Goal: Information Seeking & Learning: Learn about a topic

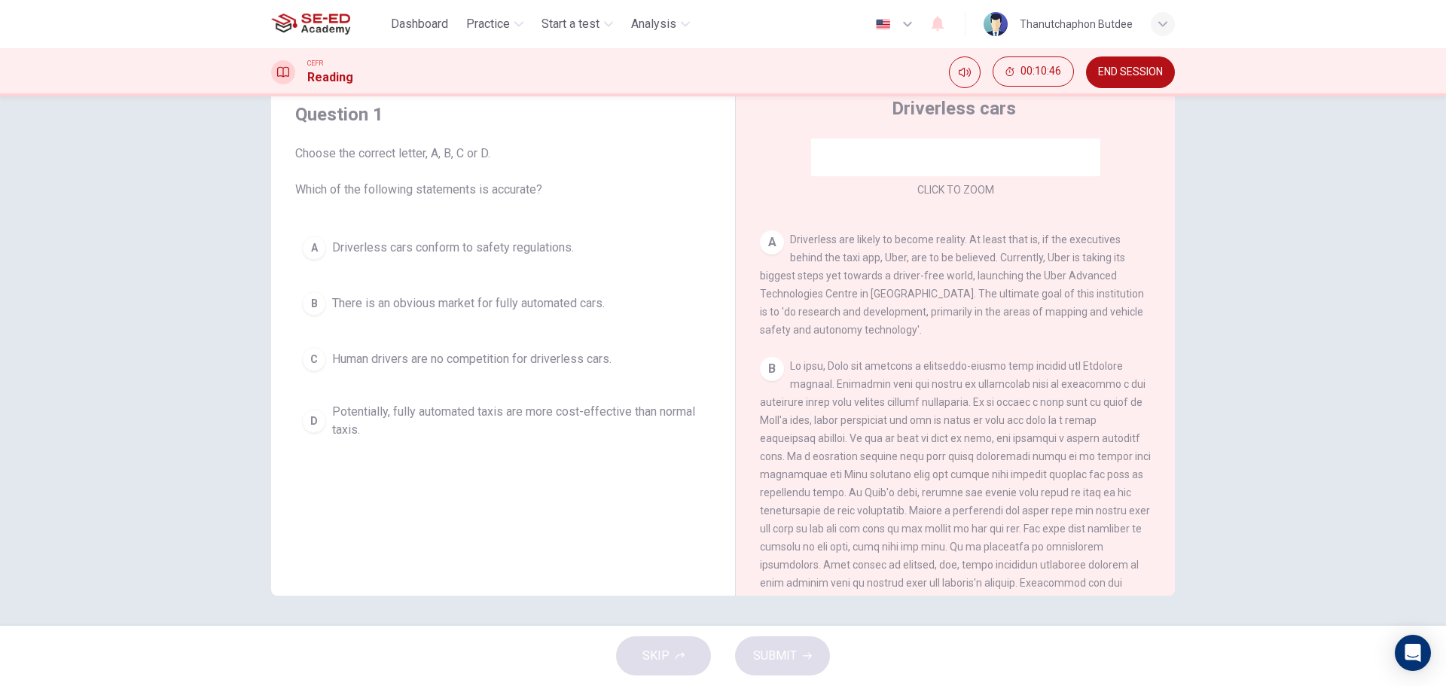
scroll to position [226, 0]
click at [514, 256] on span "Driverless cars conform to safety regulations." at bounding box center [453, 248] width 242 height 18
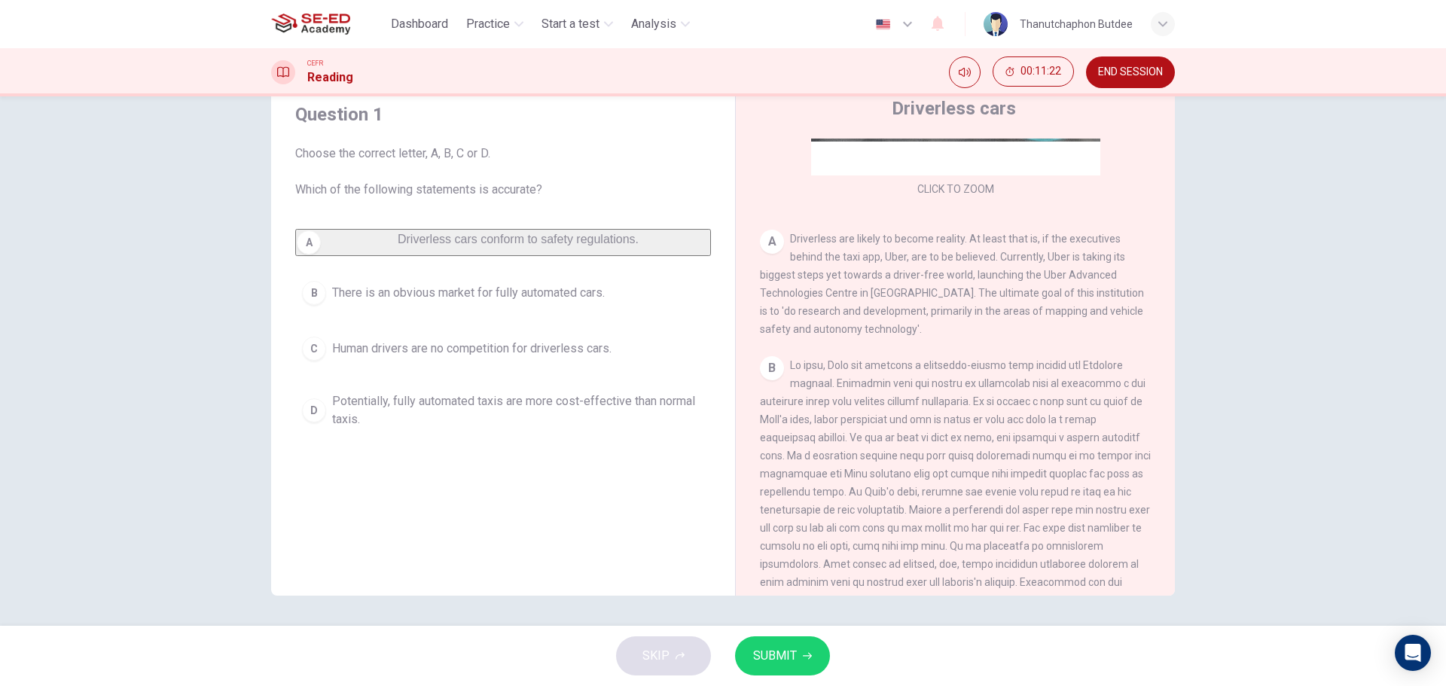
click at [782, 659] on span "SUBMIT" at bounding box center [775, 655] width 44 height 21
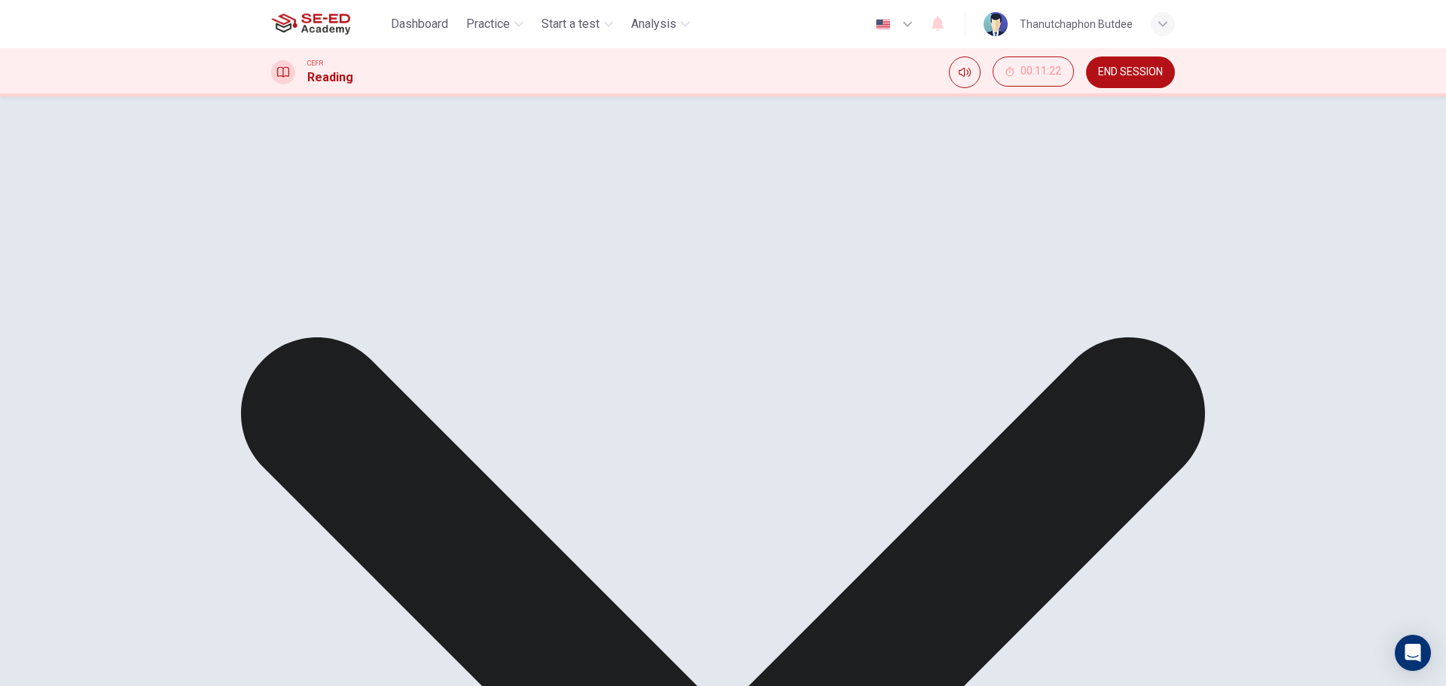
drag, startPoint x: 574, startPoint y: 416, endPoint x: 593, endPoint y: 418, distance: 19.7
click at [597, 404] on div "A Driverless cars conform to safety regulations. B There is an obvious market f…" at bounding box center [503, 316] width 416 height 175
drag, startPoint x: 578, startPoint y: 418, endPoint x: 635, endPoint y: 418, distance: 57.2
click at [635, 404] on div "A Driverless cars conform to safety regulations. B There is an obvious market f…" at bounding box center [503, 316] width 416 height 175
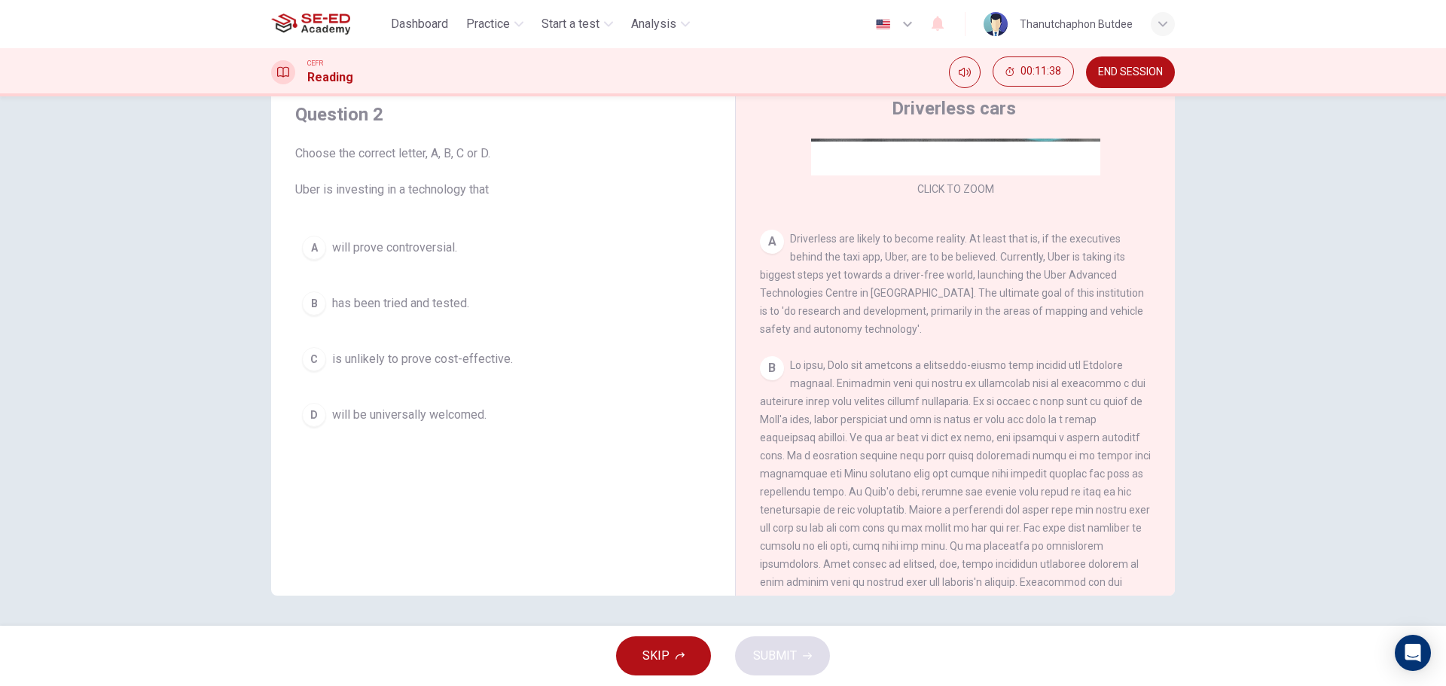
click at [419, 251] on span "will prove controversial." at bounding box center [394, 248] width 125 height 18
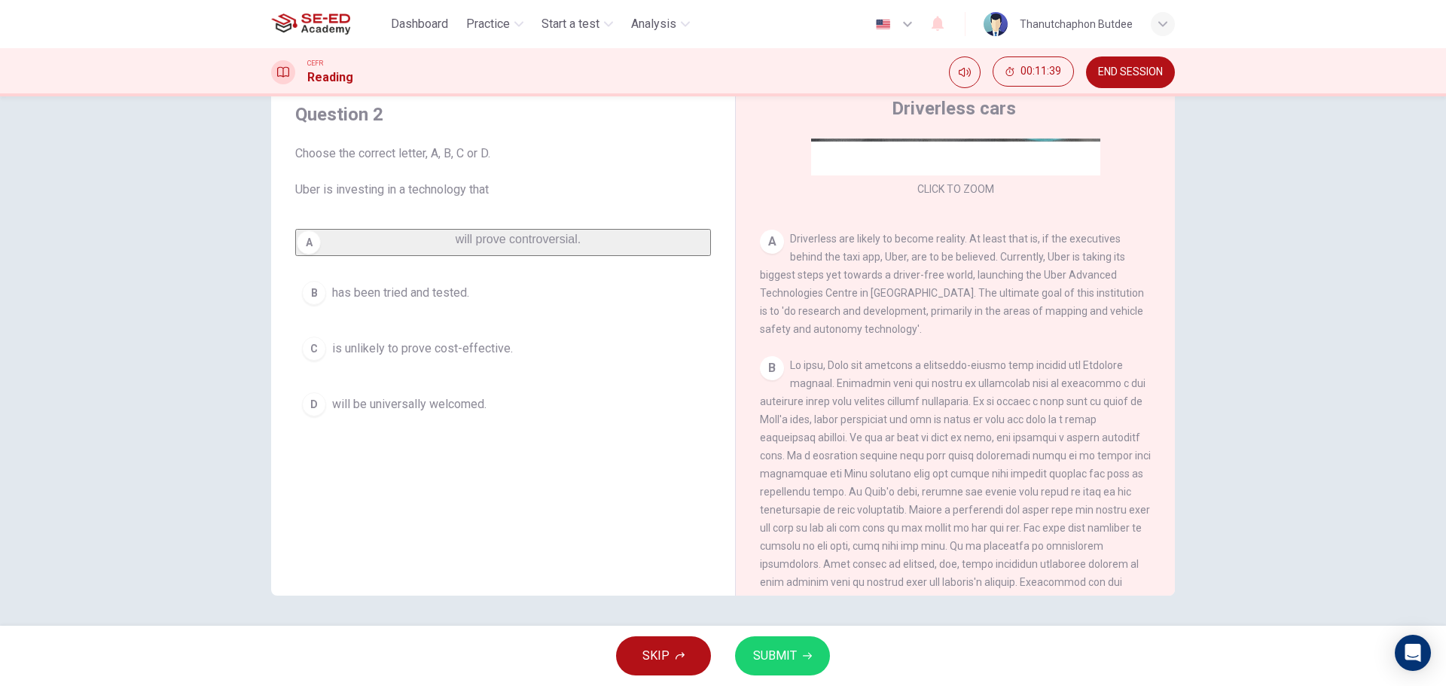
click at [769, 656] on span "SUBMIT" at bounding box center [775, 655] width 44 height 21
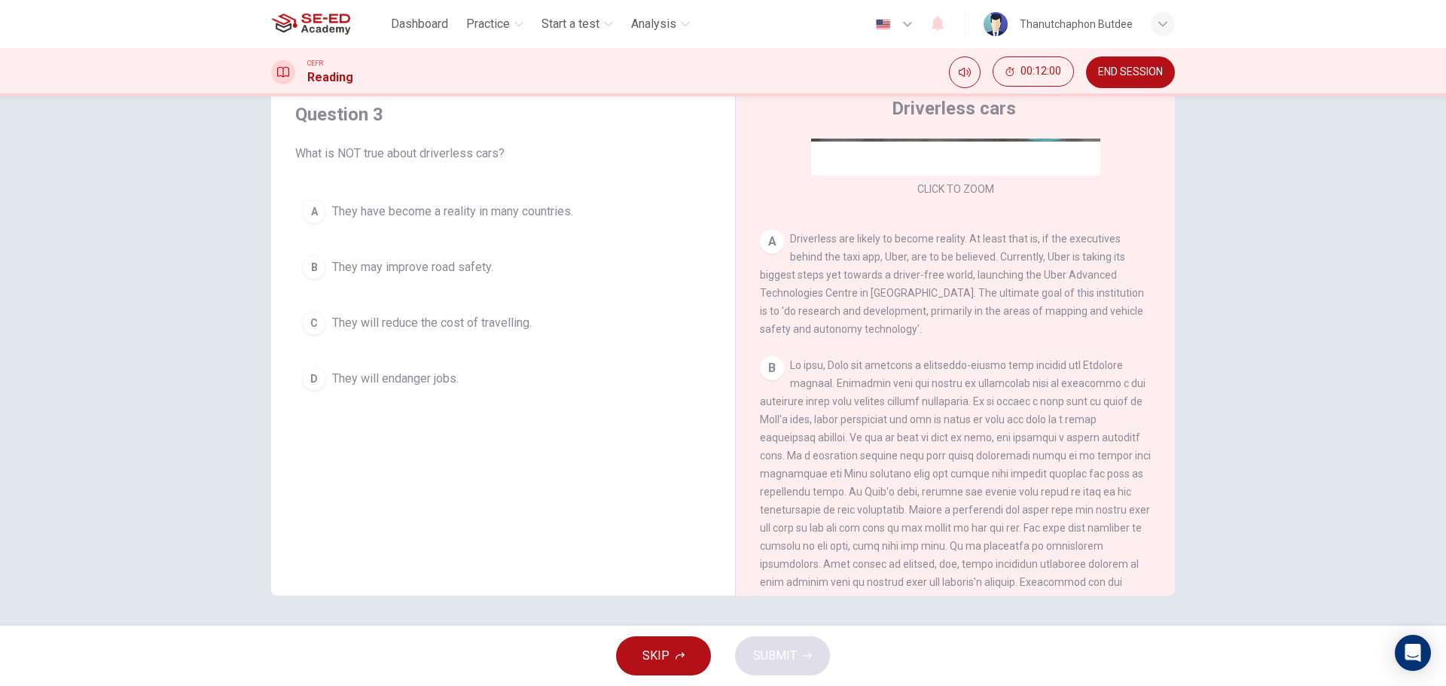
click at [524, 213] on span "They have become a reality in many countries." at bounding box center [452, 212] width 241 height 18
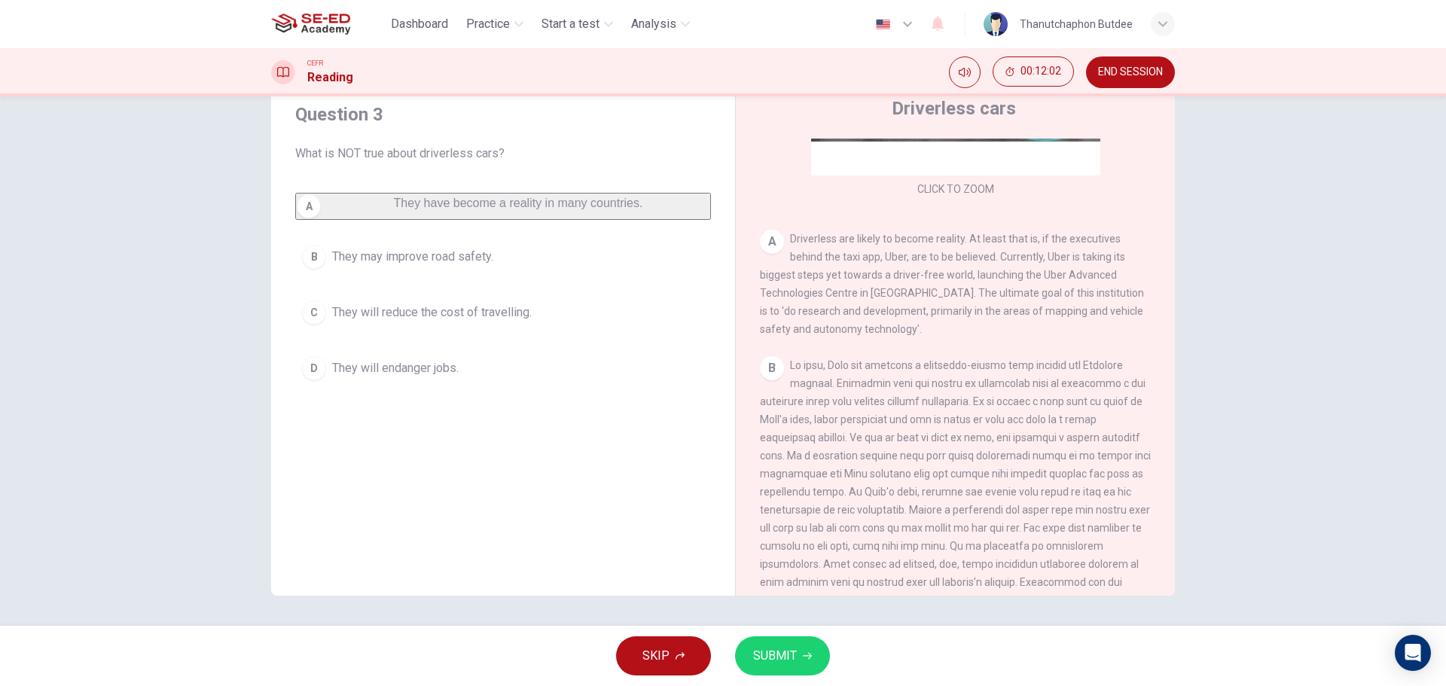
click at [778, 654] on span "SUBMIT" at bounding box center [775, 655] width 44 height 21
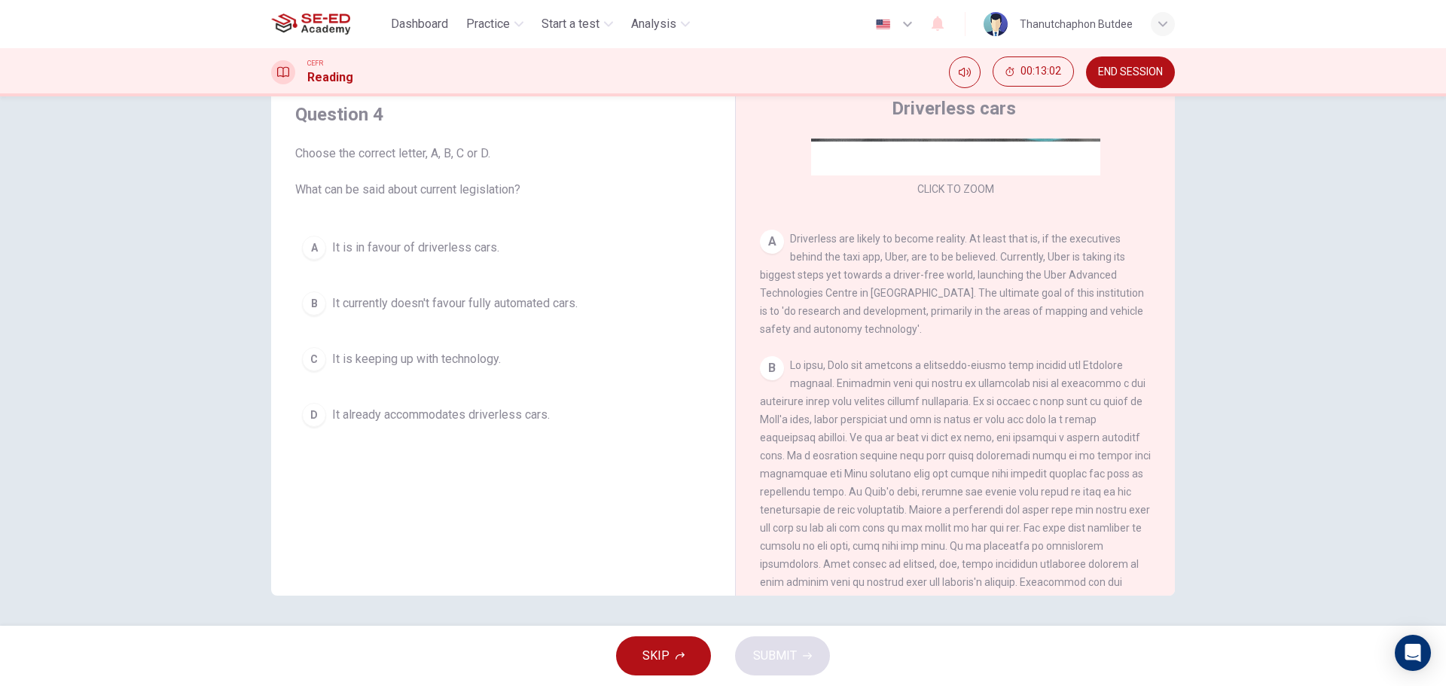
click at [495, 367] on span "It is keeping up with technology." at bounding box center [416, 359] width 169 height 18
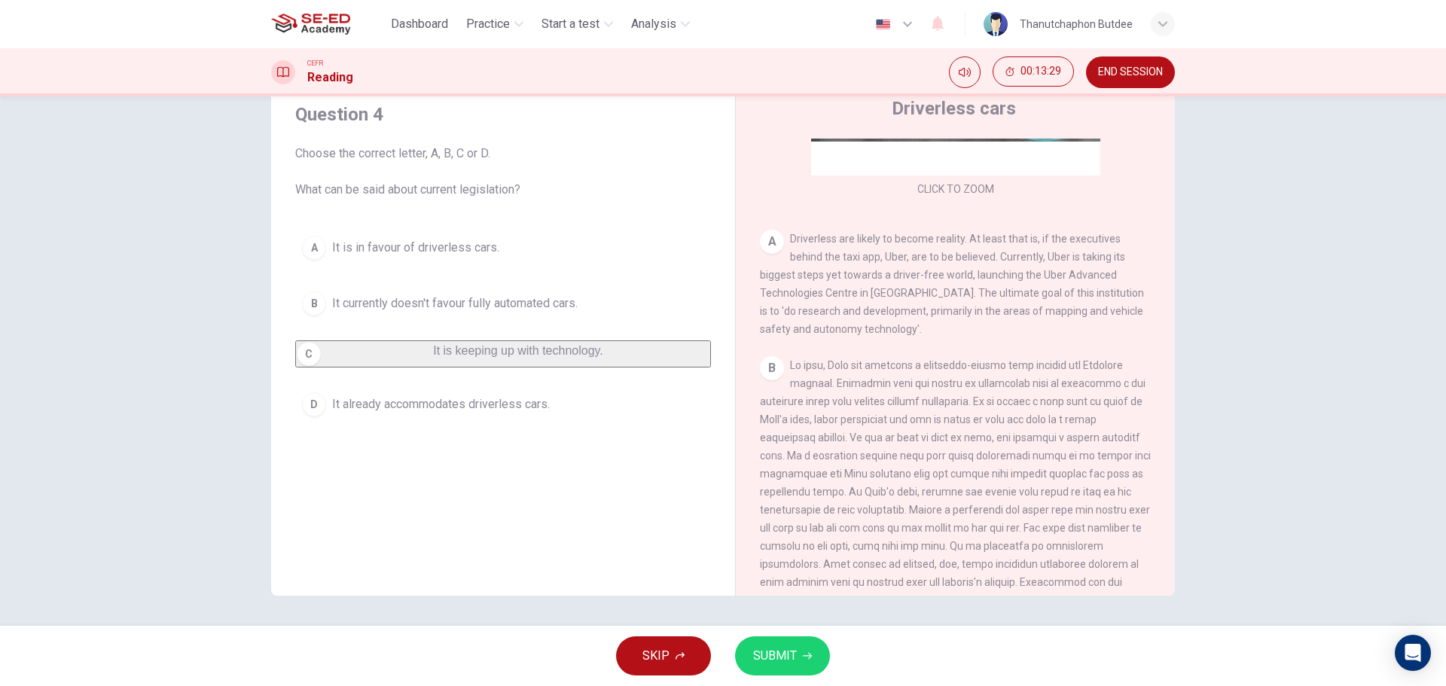
click at [772, 650] on span "SUBMIT" at bounding box center [775, 655] width 44 height 21
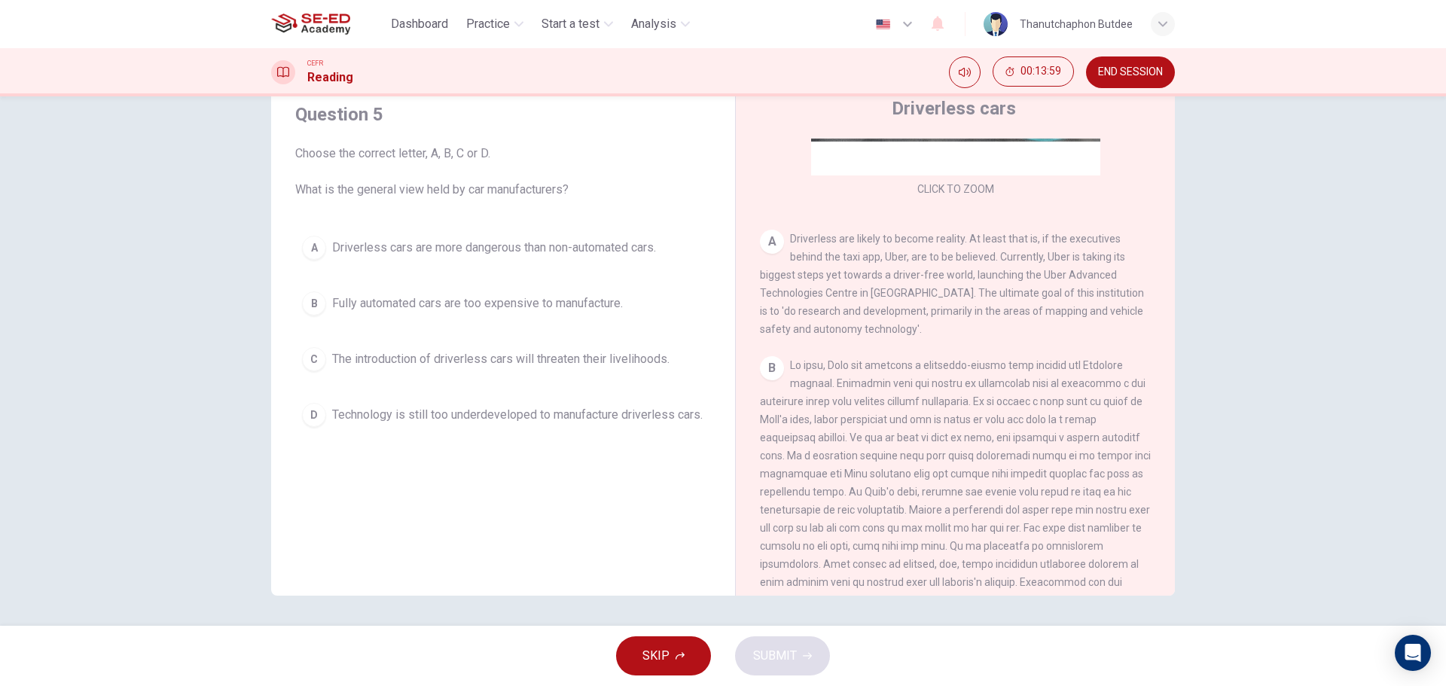
click at [555, 355] on span "The introduction of driverless cars will threaten their livelihoods." at bounding box center [500, 359] width 337 height 18
click at [575, 413] on span "Technology is still too underdeveloped to manufacture driverless cars." at bounding box center [517, 404] width 370 height 18
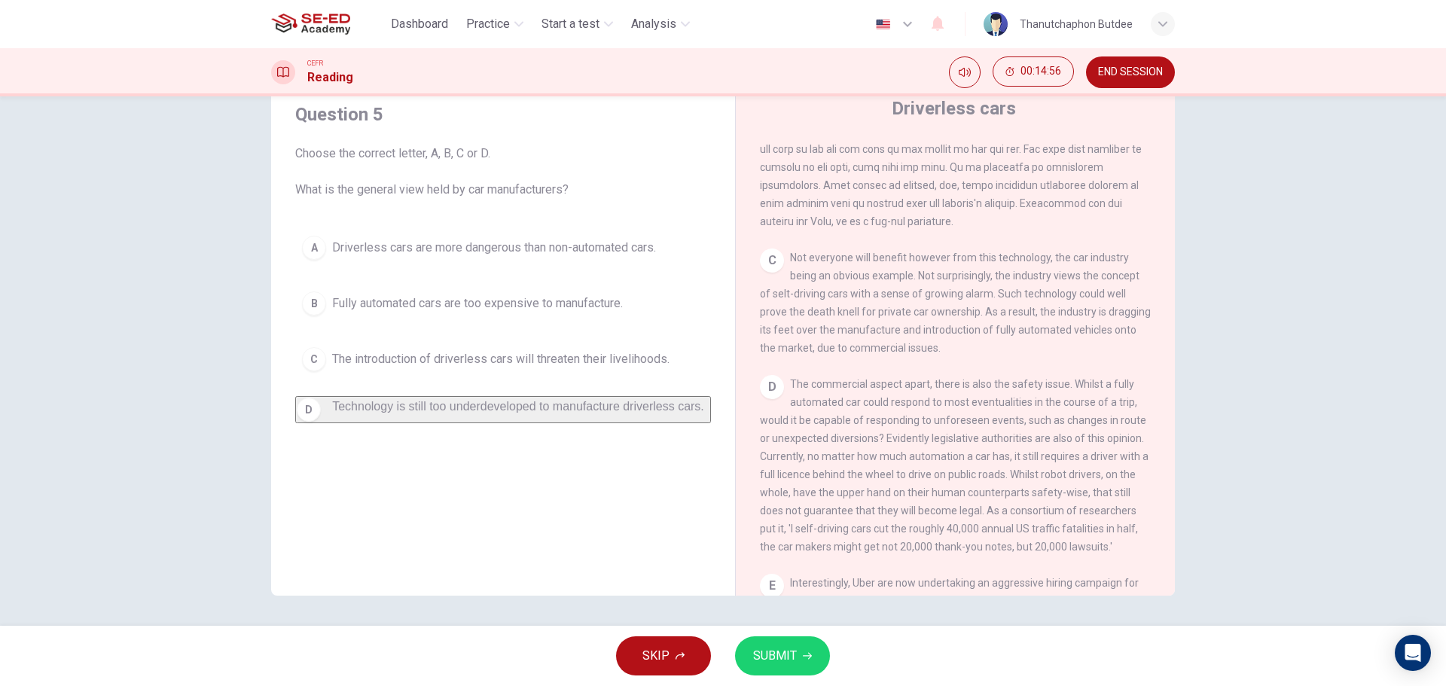
scroll to position [602, 0]
click at [548, 367] on span "The introduction of driverless cars will threaten their livelihoods." at bounding box center [500, 359] width 337 height 18
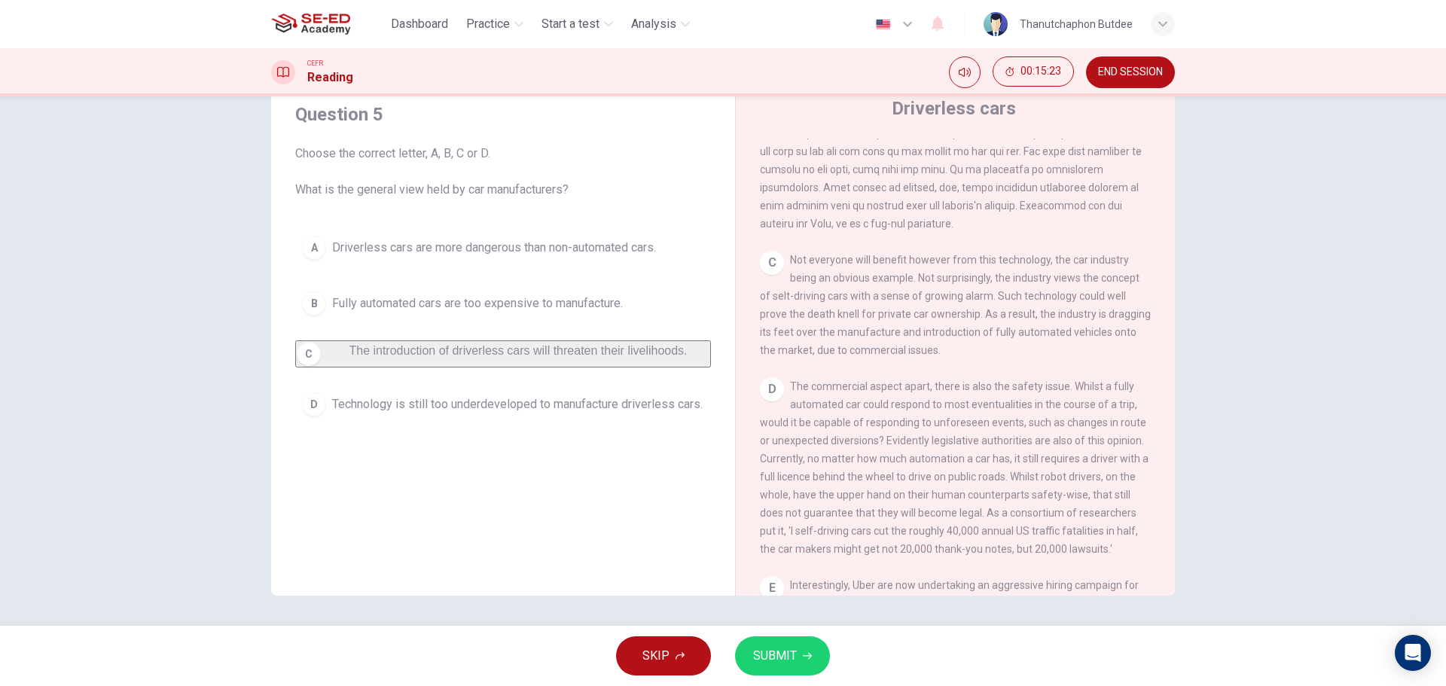
click at [571, 438] on div "Question 5 Choose the correct letter, A, B, C or D. What is the general view he…" at bounding box center [503, 262] width 440 height 351
click at [614, 413] on span "Technology is still too underdeveloped to manufacture driverless cars." at bounding box center [517, 404] width 370 height 18
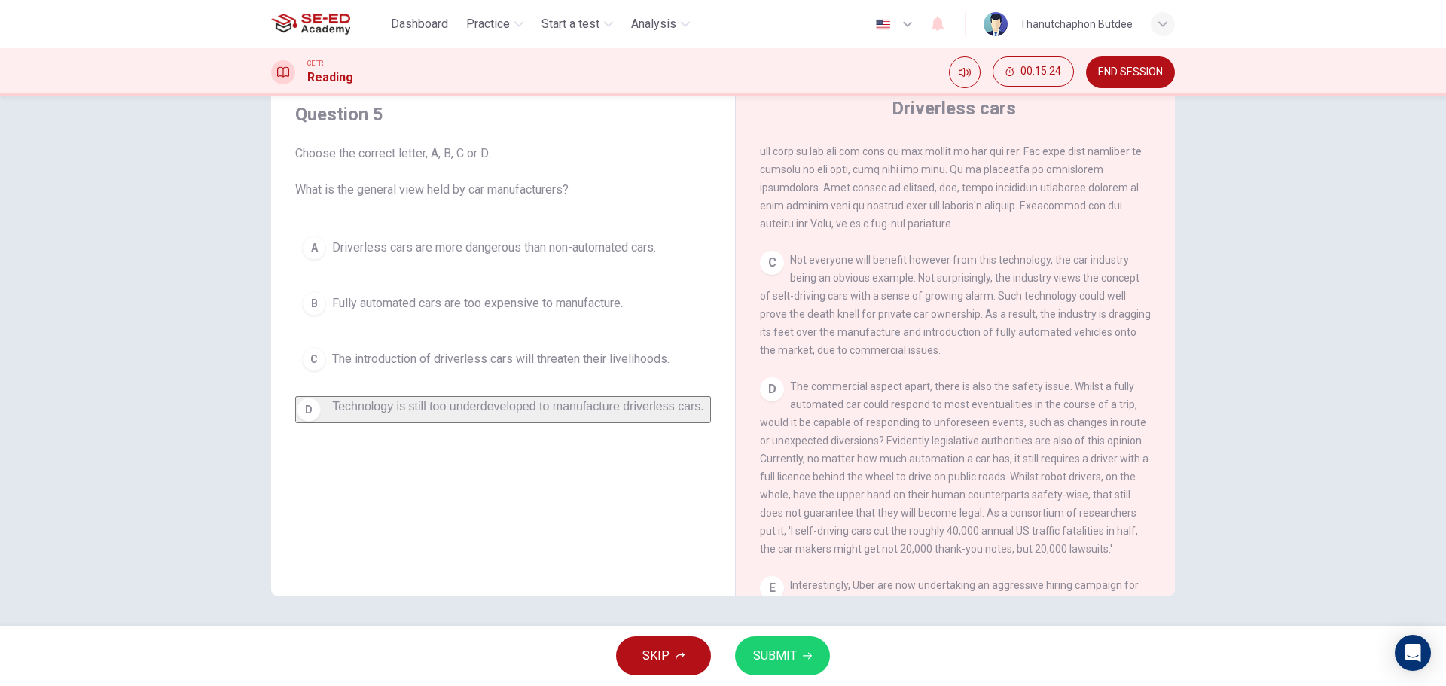
click at [781, 663] on span "SUBMIT" at bounding box center [775, 655] width 44 height 21
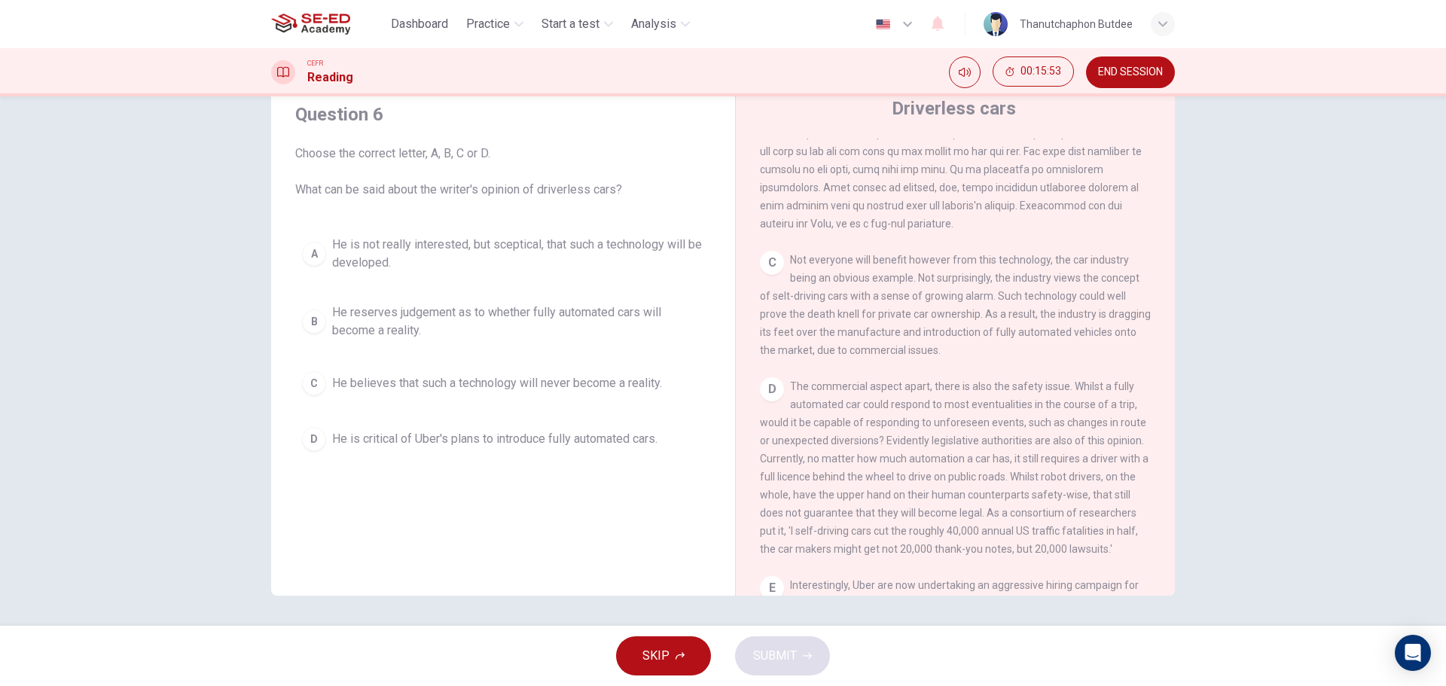
click at [529, 443] on span "He is critical of Uber's plans to introduce fully automated cars." at bounding box center [494, 439] width 325 height 18
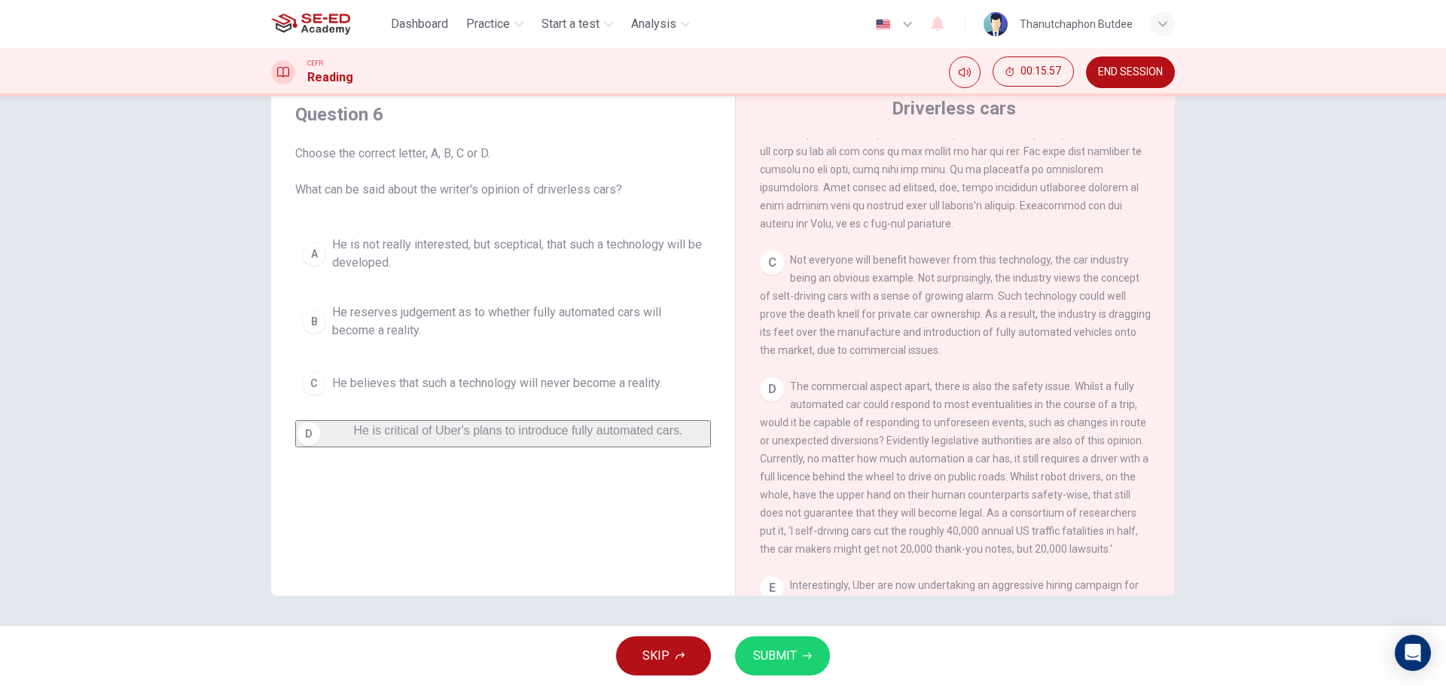
click at [511, 343] on button "B He reserves judgement as to whether fully automated cars will become a realit…" at bounding box center [503, 322] width 416 height 50
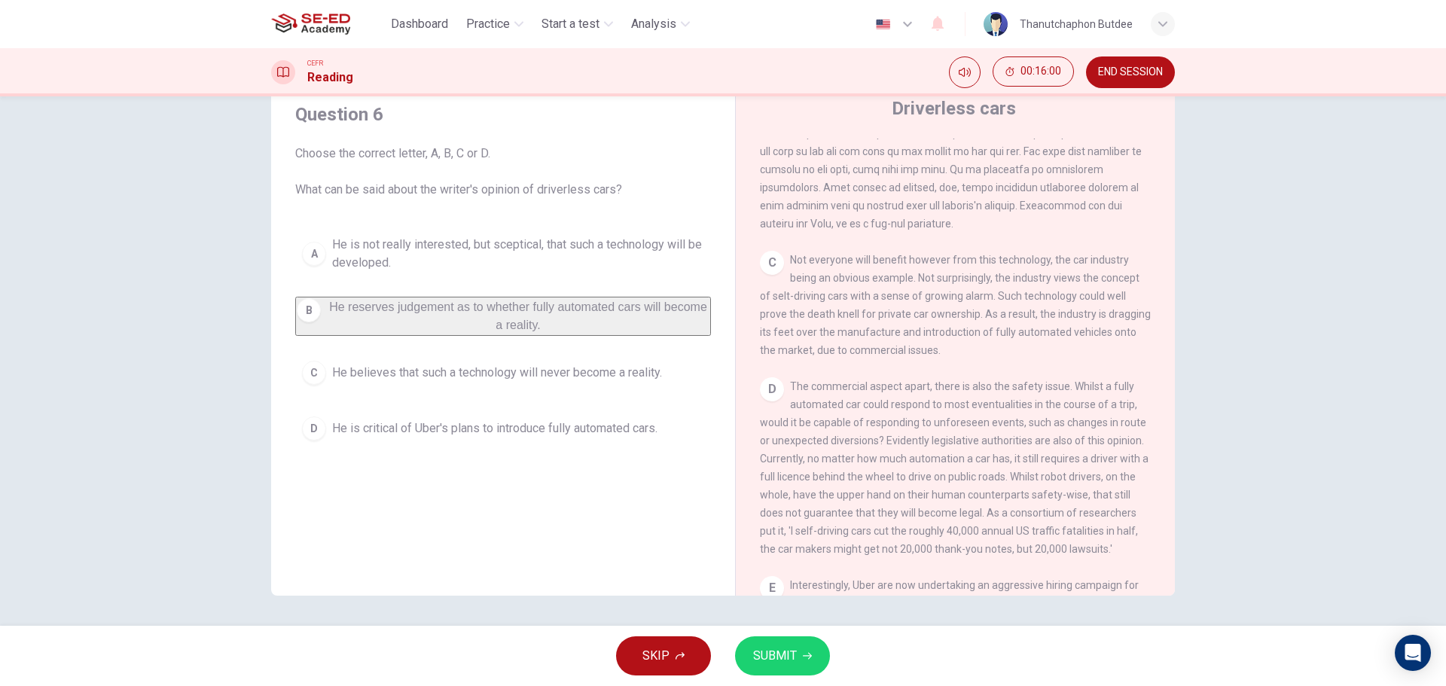
click at [807, 661] on button "SUBMIT" at bounding box center [782, 655] width 95 height 39
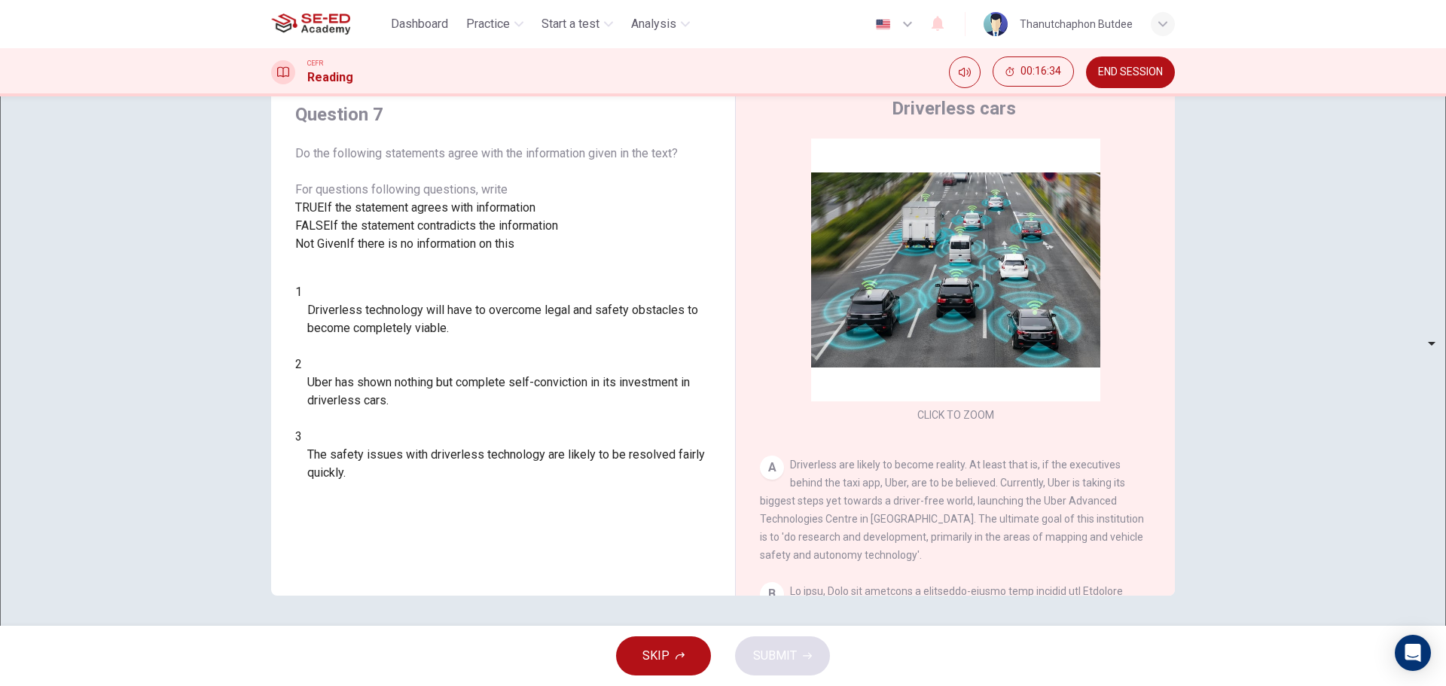
click at [401, 471] on body "This site uses cookies, as explained in our Privacy Policy . If you agree to th…" at bounding box center [723, 343] width 1446 height 686
click at [379, 685] on li "TRUE" at bounding box center [723, 695] width 1446 height 18
type input "TRUE"
click at [398, 389] on body "This site uses cookies, as explained in our Privacy Policy . If you agree to th…" at bounding box center [723, 343] width 1446 height 686
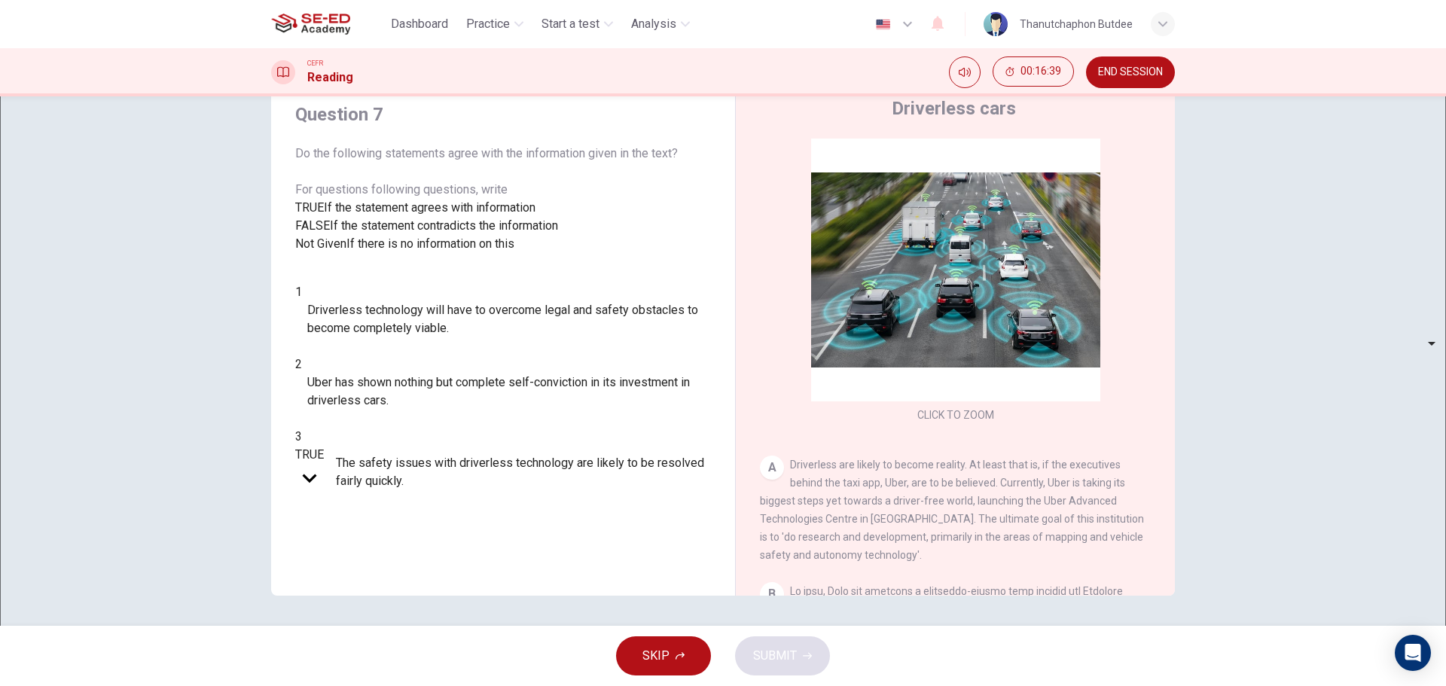
type input "Not Given"
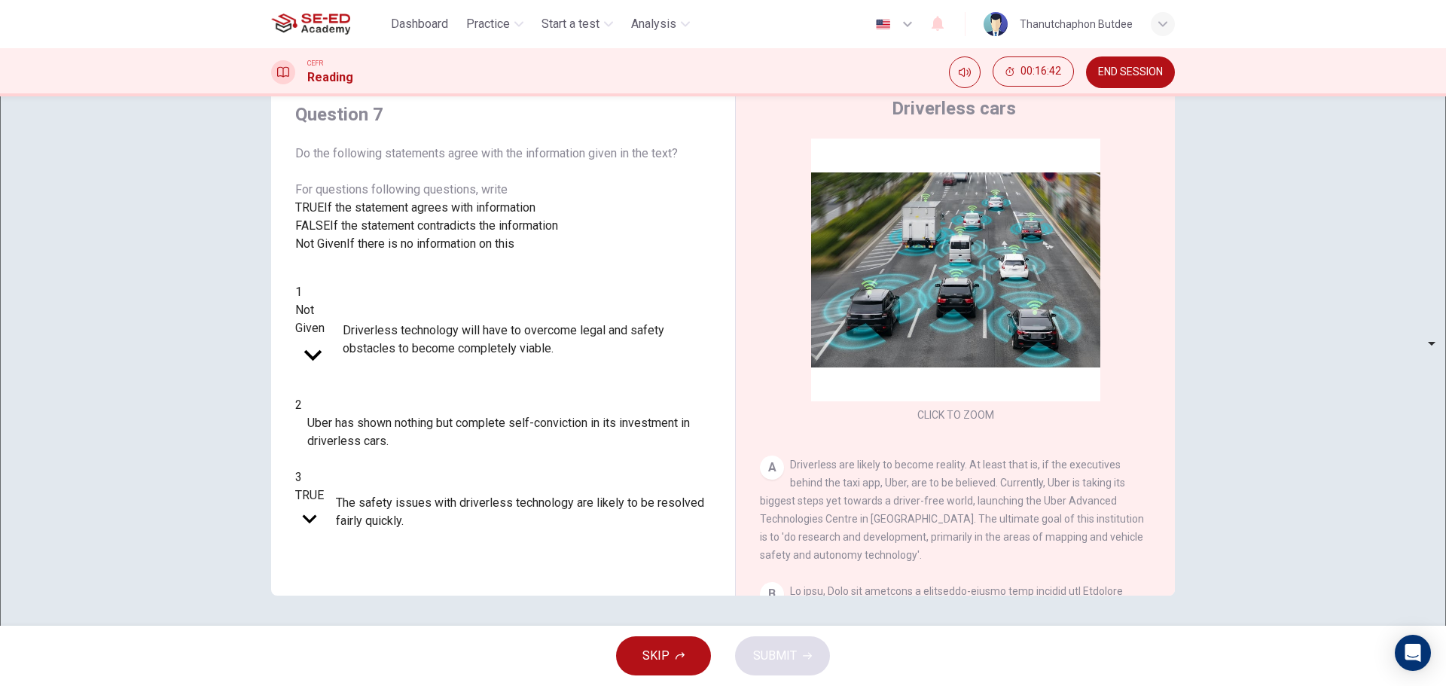
click at [392, 431] on body "This site uses cookies, as explained in our Privacy Policy . If you agree to th…" at bounding box center [723, 343] width 1446 height 686
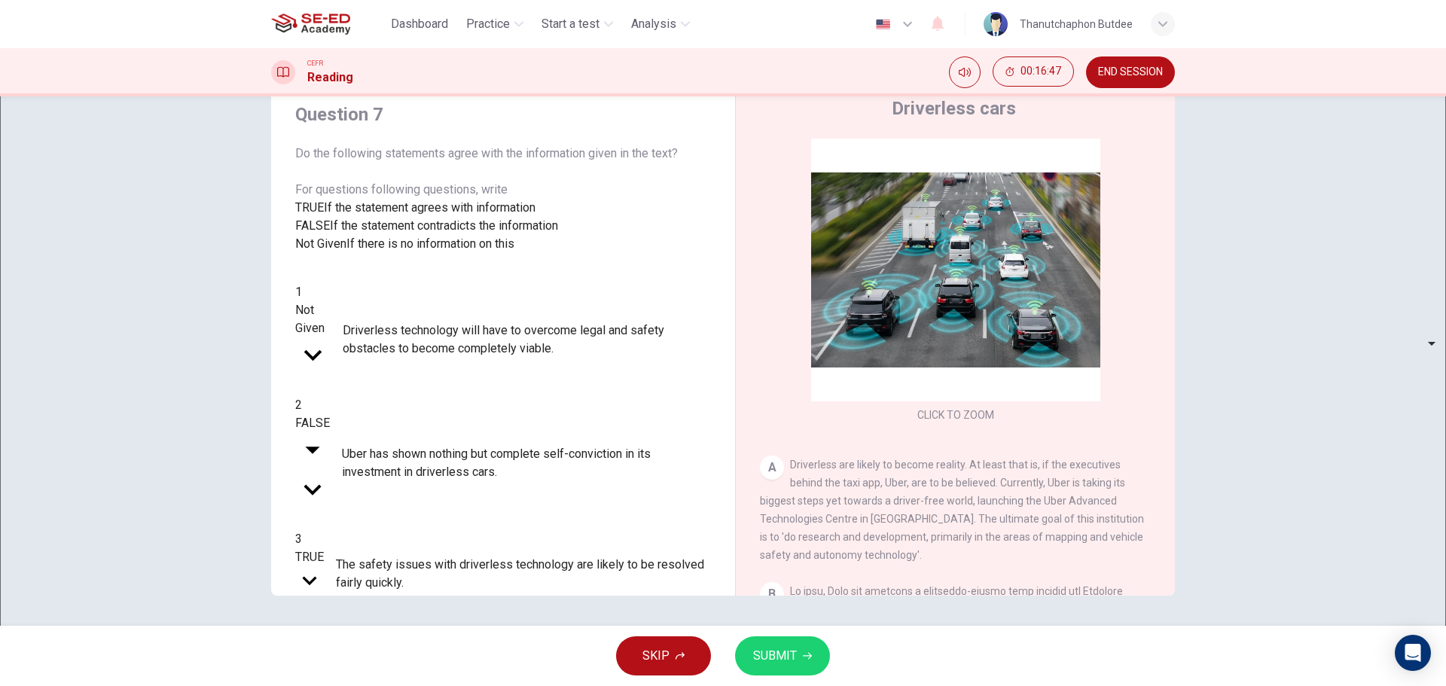
click at [376, 427] on body "This site uses cookies, as explained in our Privacy Policy . If you agree to th…" at bounding box center [723, 343] width 1446 height 686
type input "Not Given"
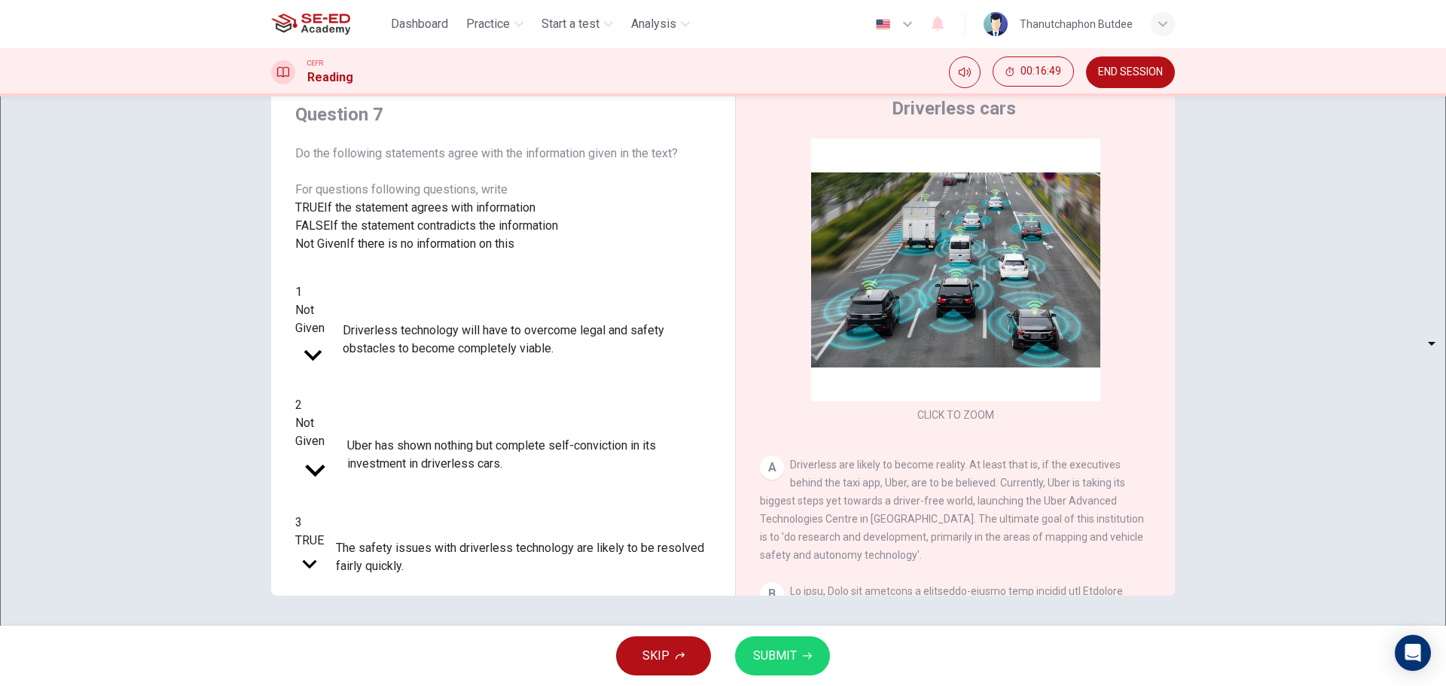
click at [385, 388] on body "This site uses cookies, as explained in our Privacy Policy . If you agree to th…" at bounding box center [723, 343] width 1446 height 686
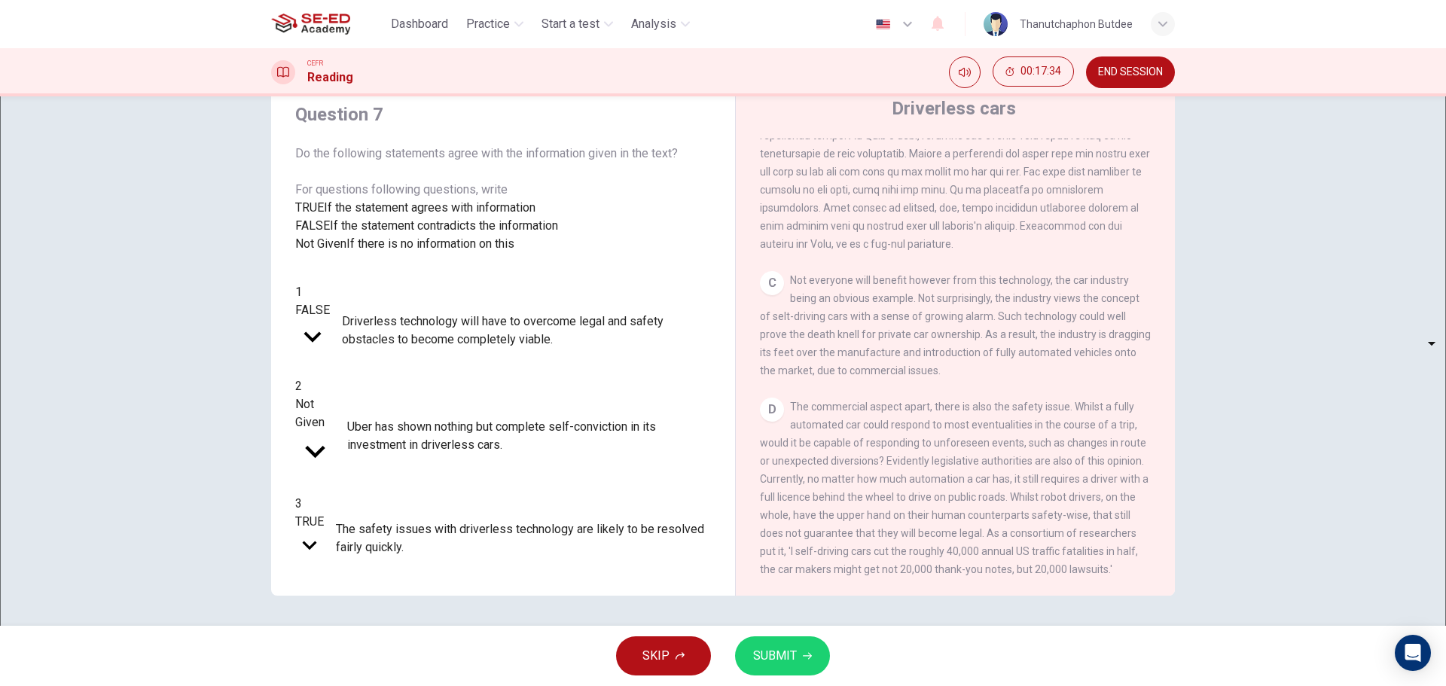
scroll to position [678, 0]
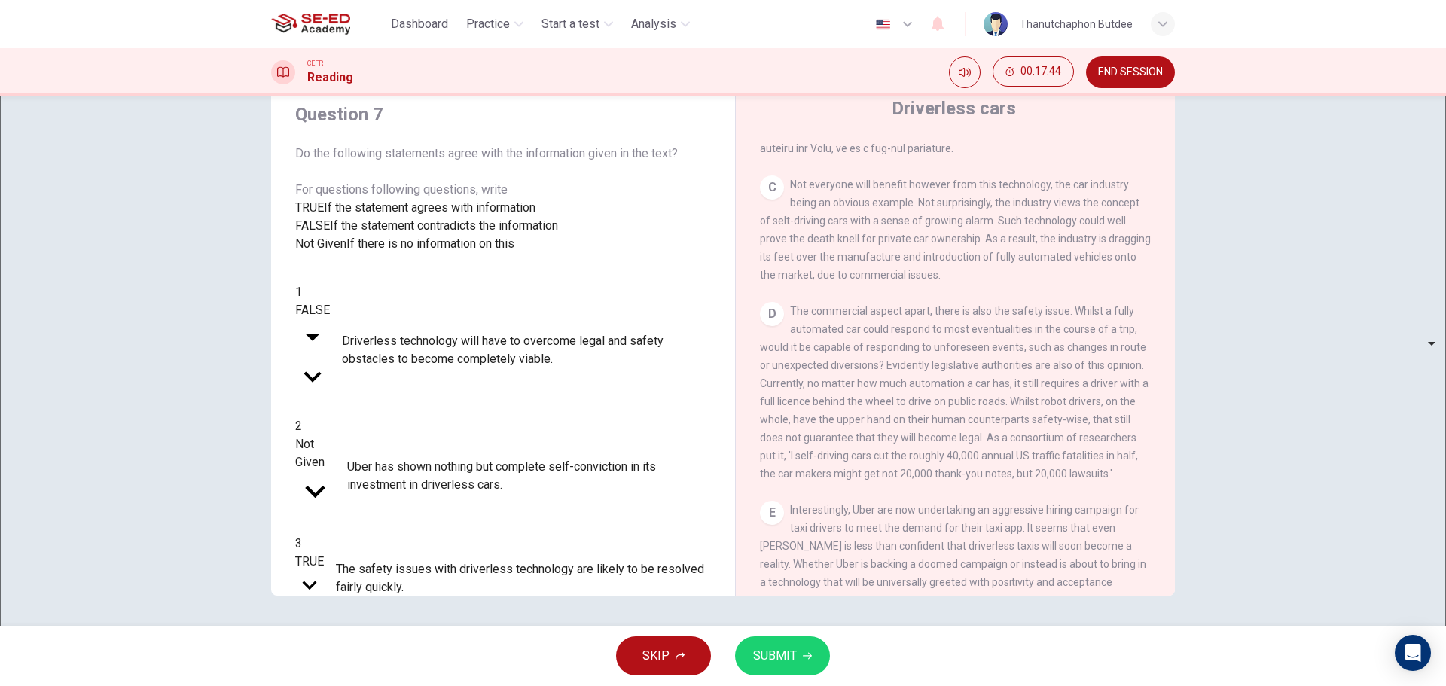
click at [379, 398] on body "This site uses cookies, as explained in our Privacy Policy . If you agree to th…" at bounding box center [723, 343] width 1446 height 686
type input "Not Given"
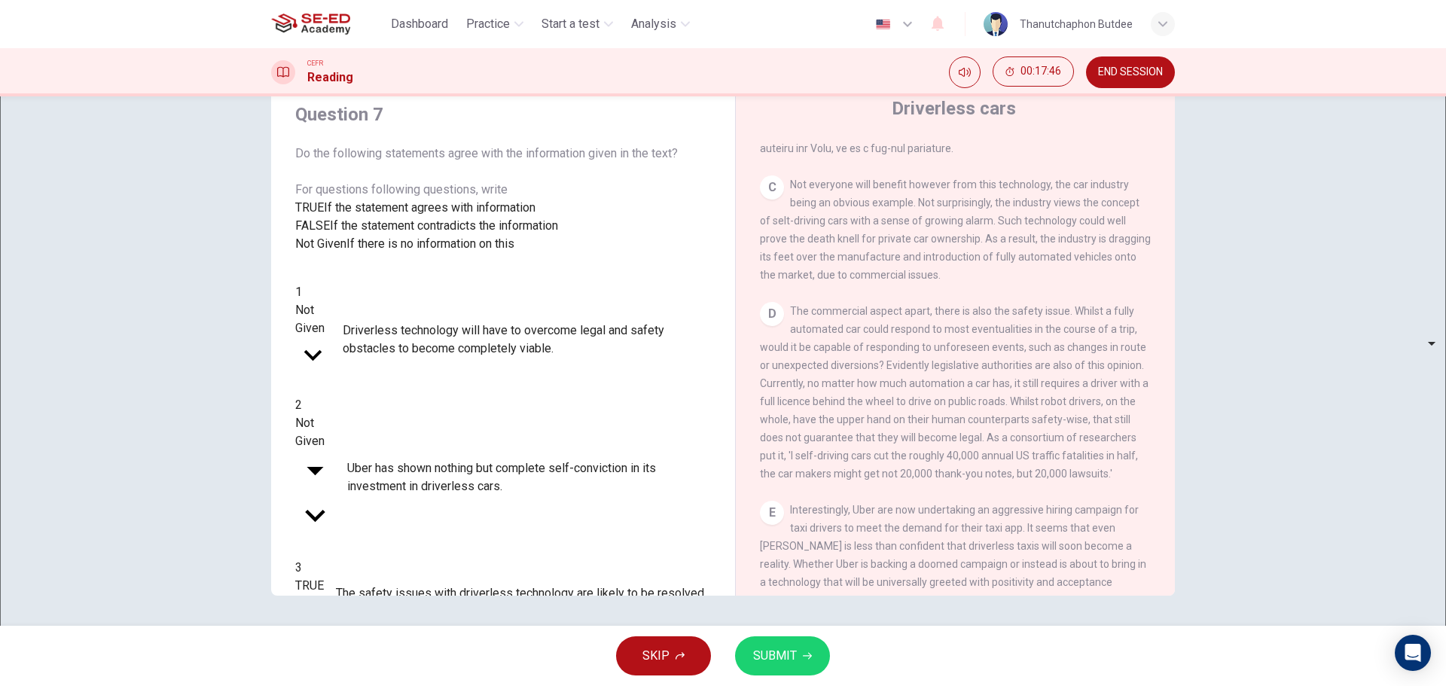
click at [380, 429] on body "This site uses cookies, as explained in our Privacy Policy . If you agree to th…" at bounding box center [723, 343] width 1446 height 686
type input "FALSE"
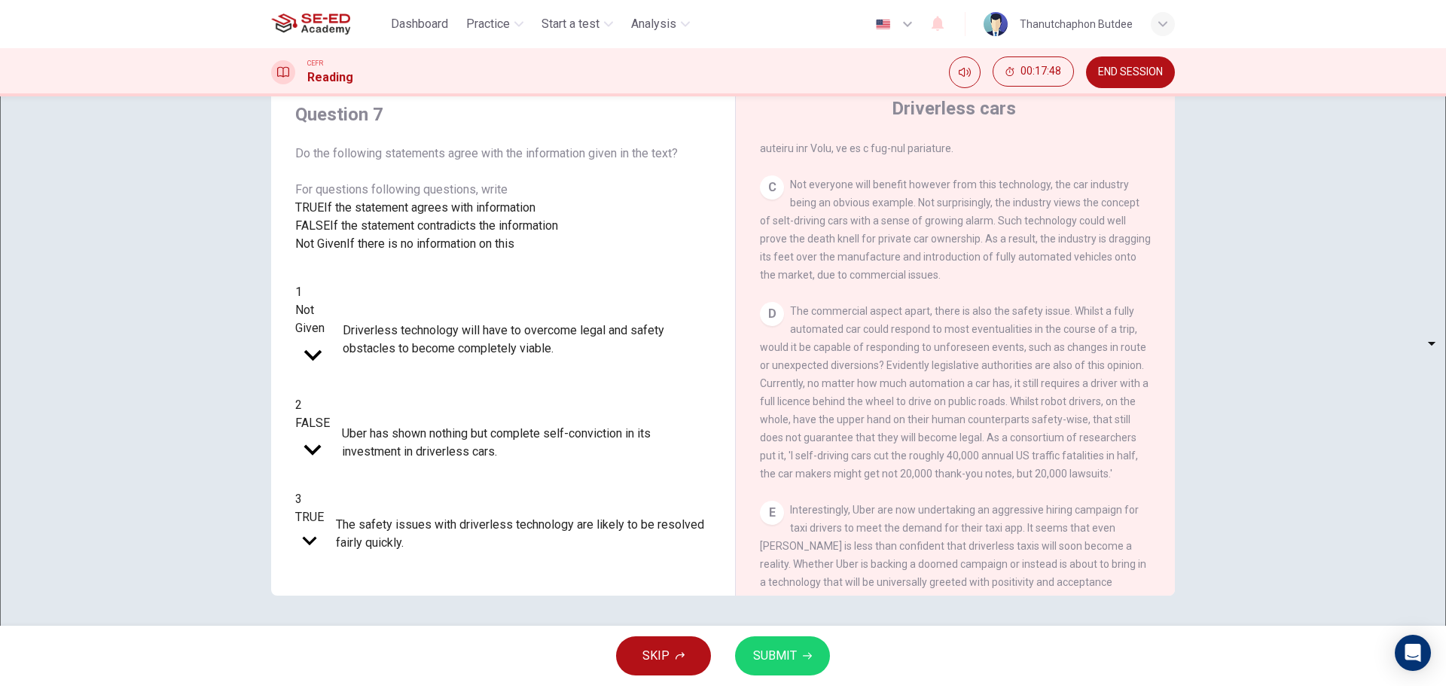
click at [748, 657] on button "SUBMIT" at bounding box center [782, 655] width 95 height 39
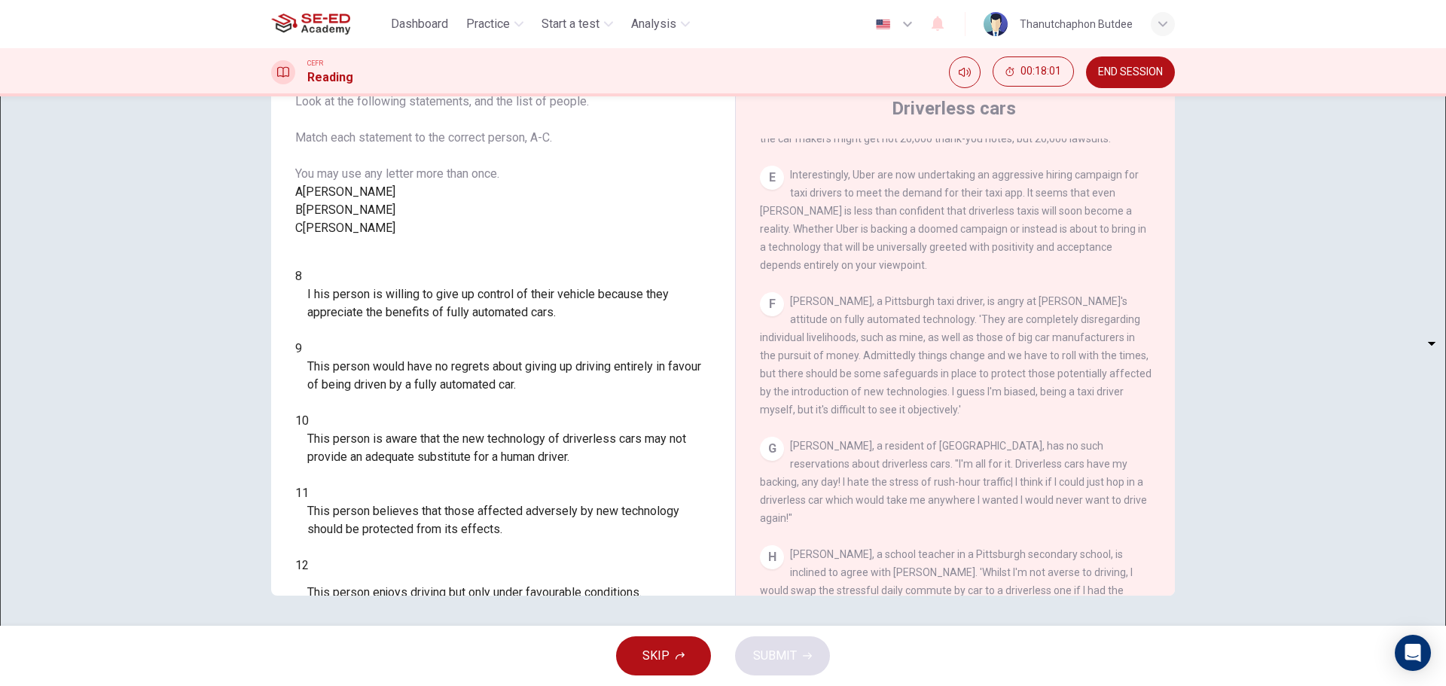
scroll to position [1115, 0]
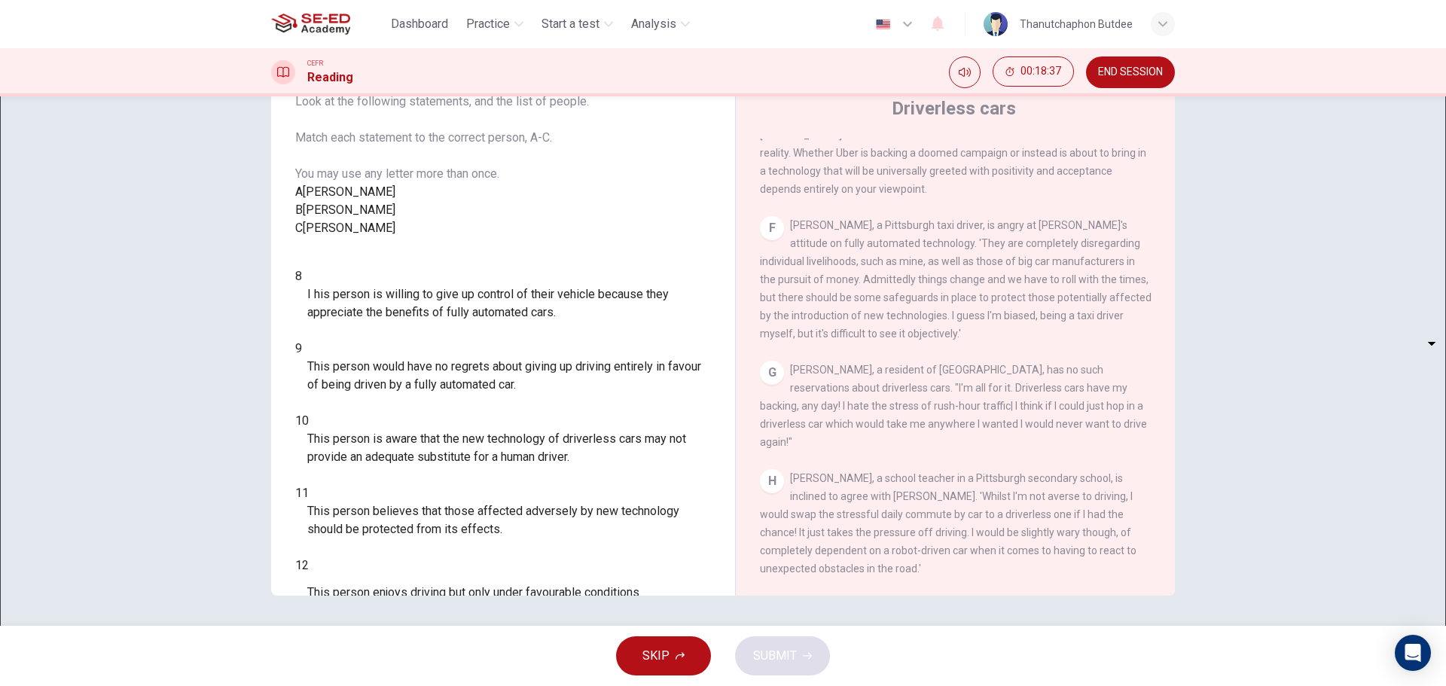
click at [392, 555] on body "This site uses cookies, as explained in our Privacy Policy . If you agree to th…" at bounding box center [723, 343] width 1446 height 686
type input "C"
click at [390, 511] on body "This site uses cookies, as explained in our Privacy Policy . If you agree to th…" at bounding box center [723, 343] width 1446 height 686
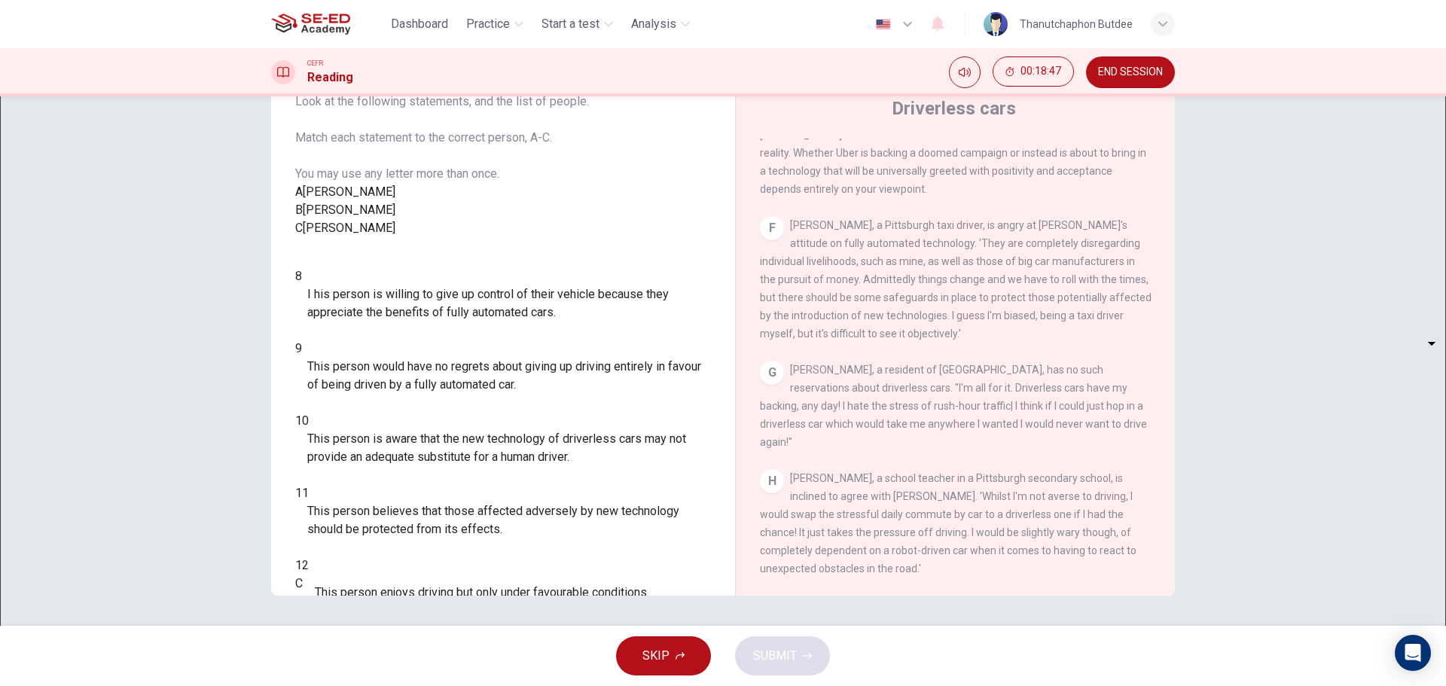
type input "B"
click at [397, 466] on body "This site uses cookies, as explained in our Privacy Policy . If you agree to th…" at bounding box center [723, 343] width 1446 height 686
click at [363, 685] on li "A" at bounding box center [723, 695] width 1446 height 18
type input "A"
drag, startPoint x: 407, startPoint y: 422, endPoint x: 395, endPoint y: 422, distance: 11.3
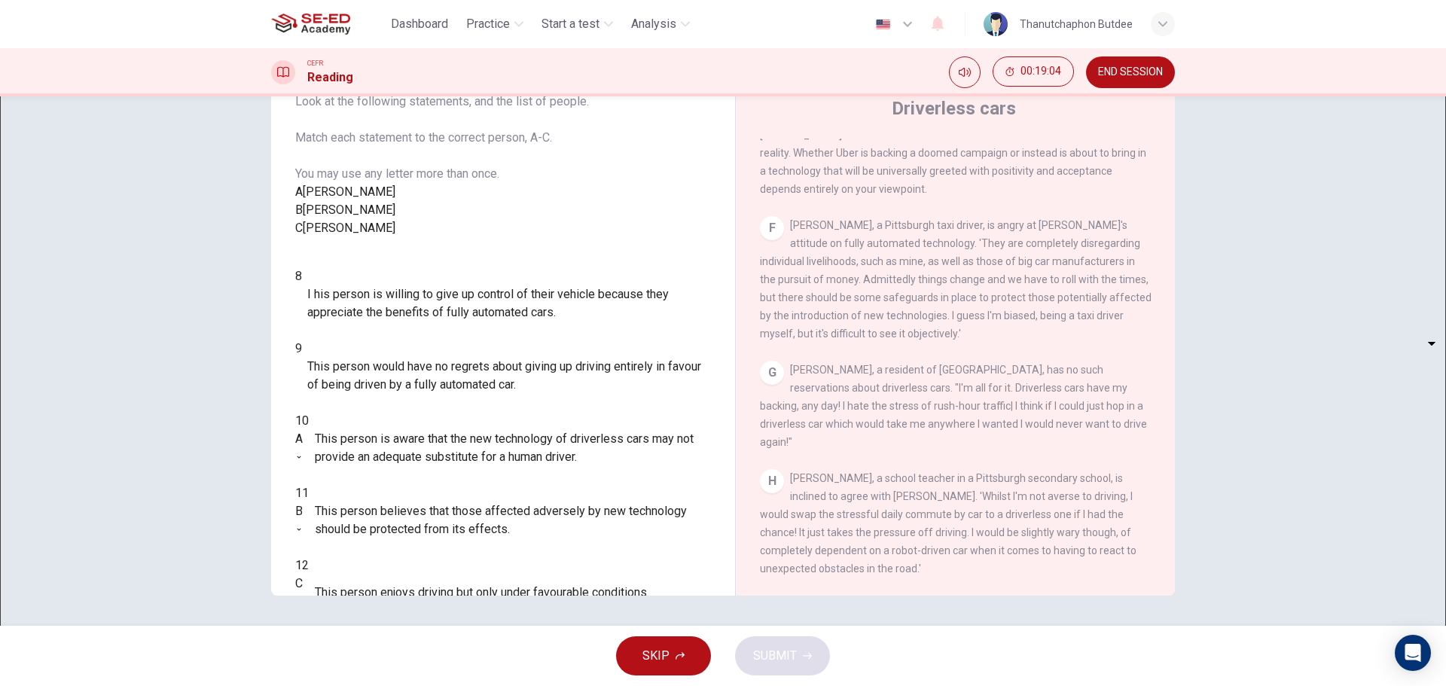
click at [295, 394] on div "​ ​" at bounding box center [295, 376] width 0 height 36
click at [392, 422] on body "This site uses cookies, as explained in our Privacy Policy . If you agree to th…" at bounding box center [723, 343] width 1446 height 686
click at [363, 685] on li "A" at bounding box center [723, 695] width 1446 height 18
type input "A"
click at [396, 380] on body "This site uses cookies, as explained in our Privacy Policy . If you agree to th…" at bounding box center [723, 343] width 1446 height 686
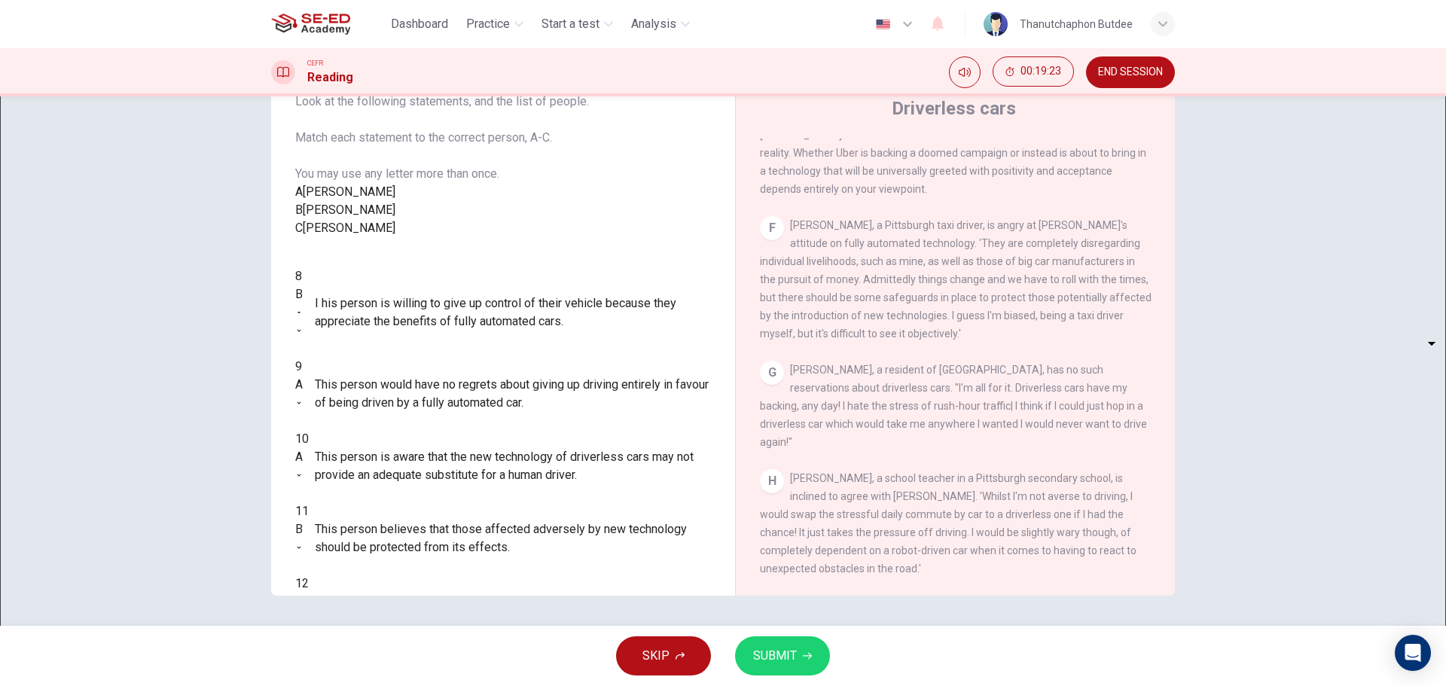
click at [388, 379] on body "This site uses cookies, as explained in our Privacy Policy . If you agree to th…" at bounding box center [723, 343] width 1446 height 686
click at [376, 685] on li "A" at bounding box center [723, 695] width 1446 height 18
type input "A"
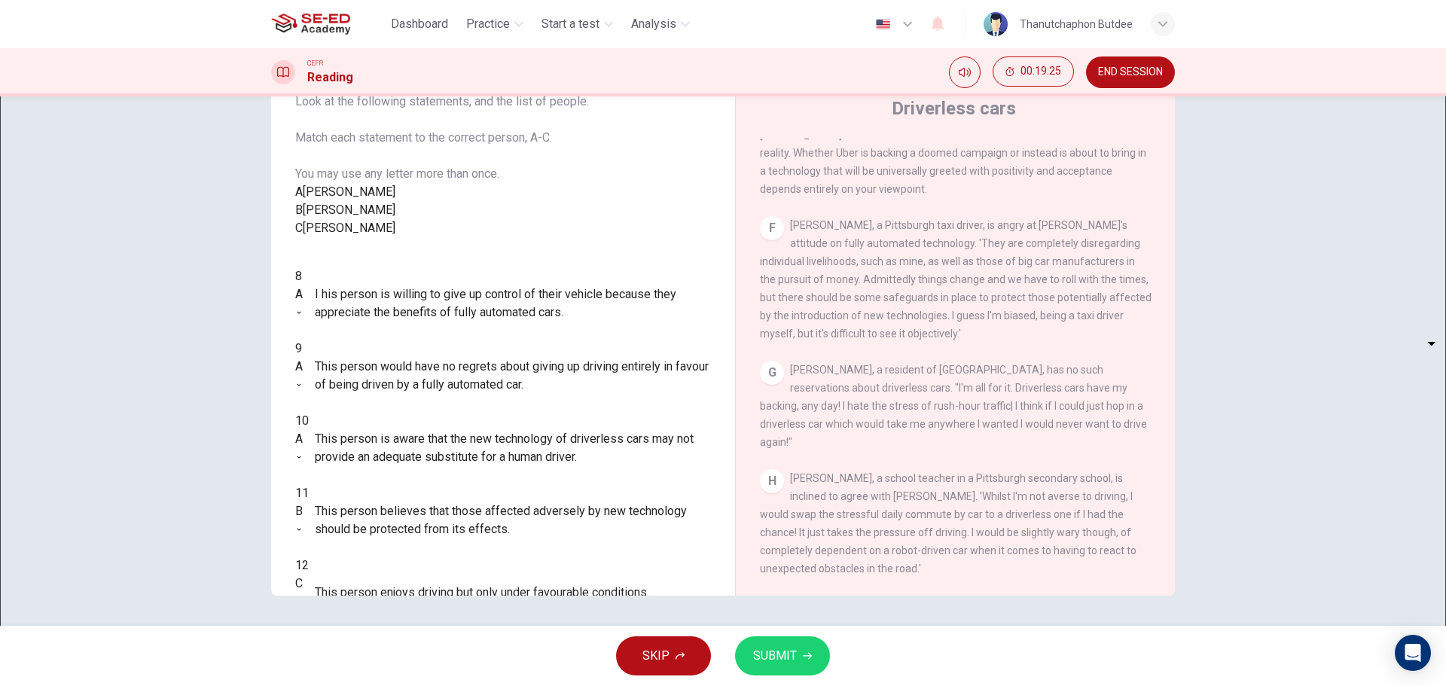
click at [385, 421] on body "This site uses cookies, as explained in our Privacy Policy . If you agree to th…" at bounding box center [723, 343] width 1446 height 686
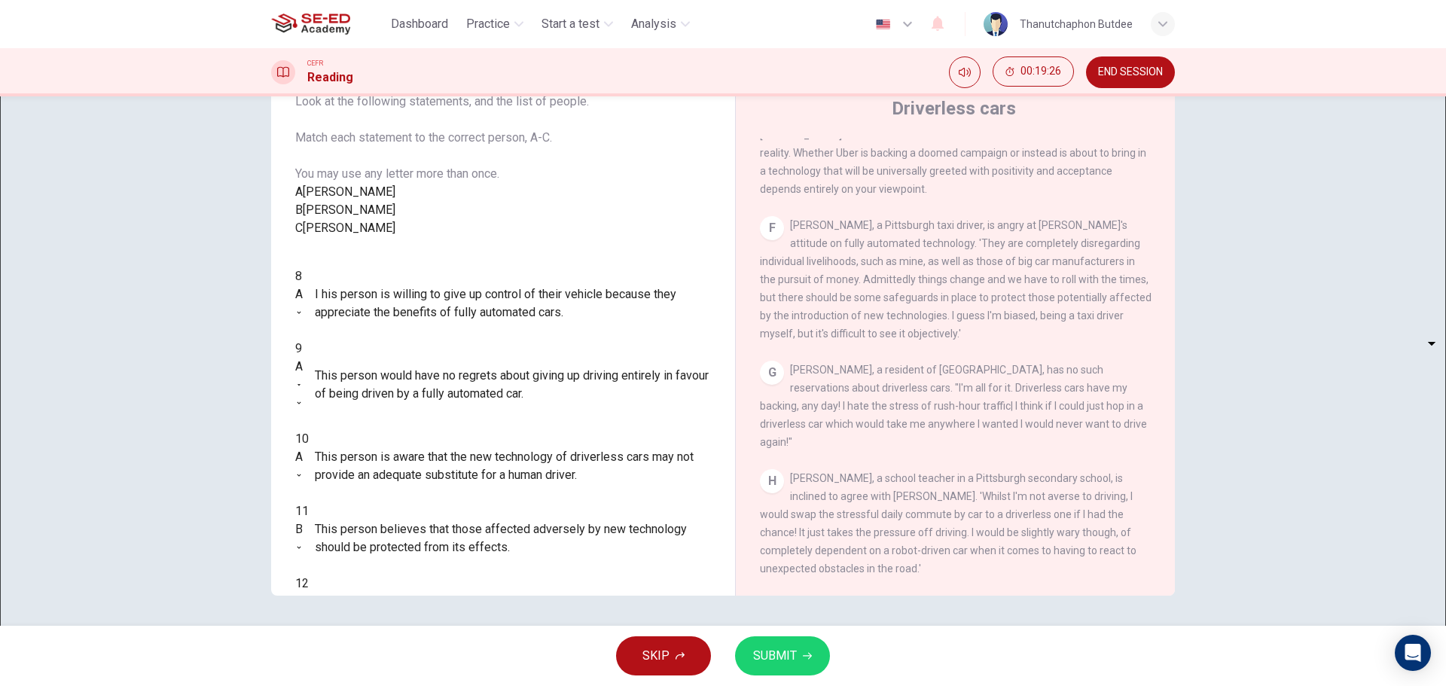
type input "B"
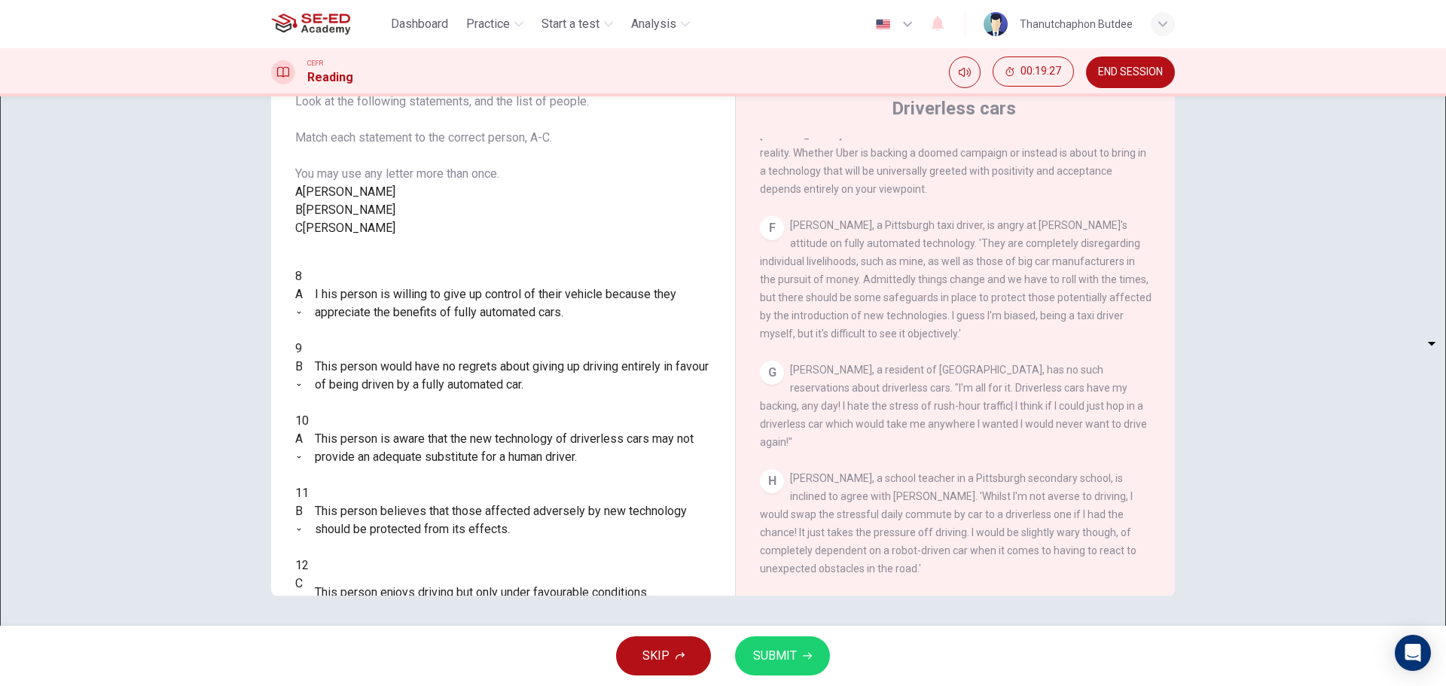
click at [795, 664] on span "SUBMIT" at bounding box center [775, 655] width 44 height 21
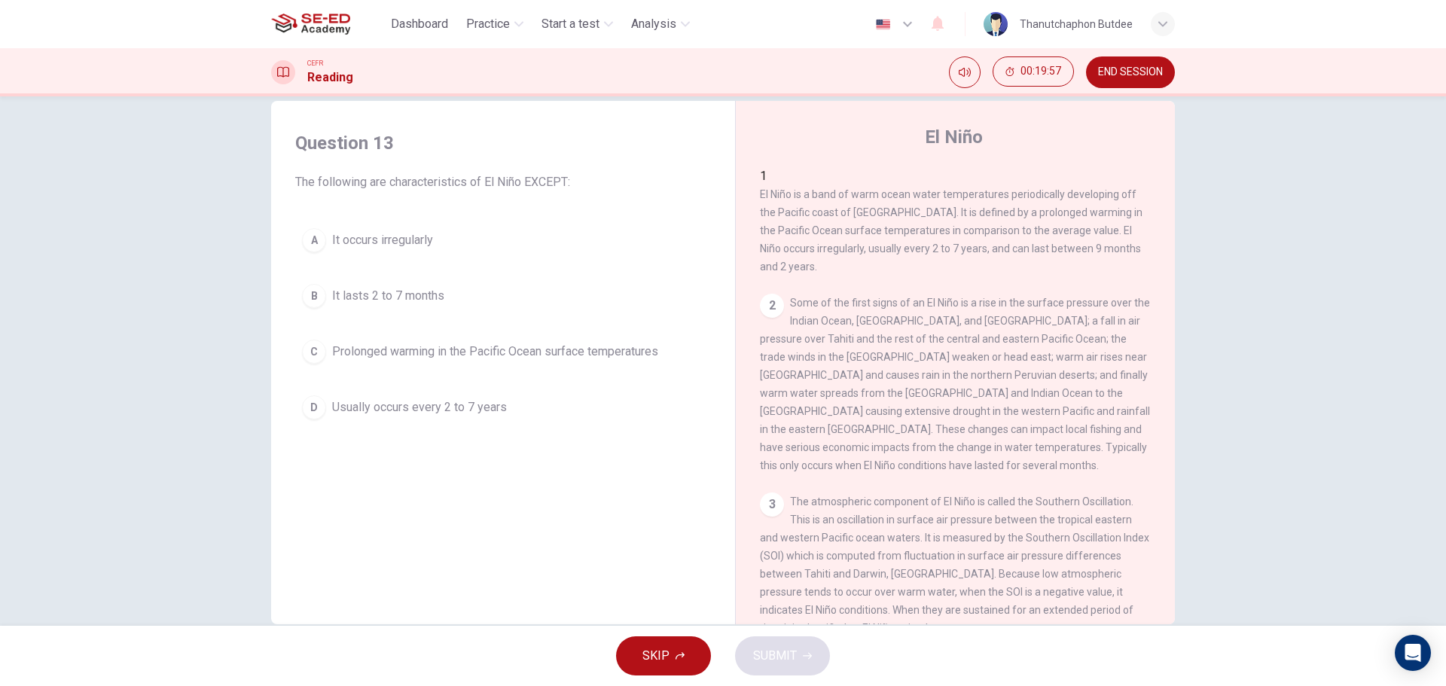
scroll to position [0, 0]
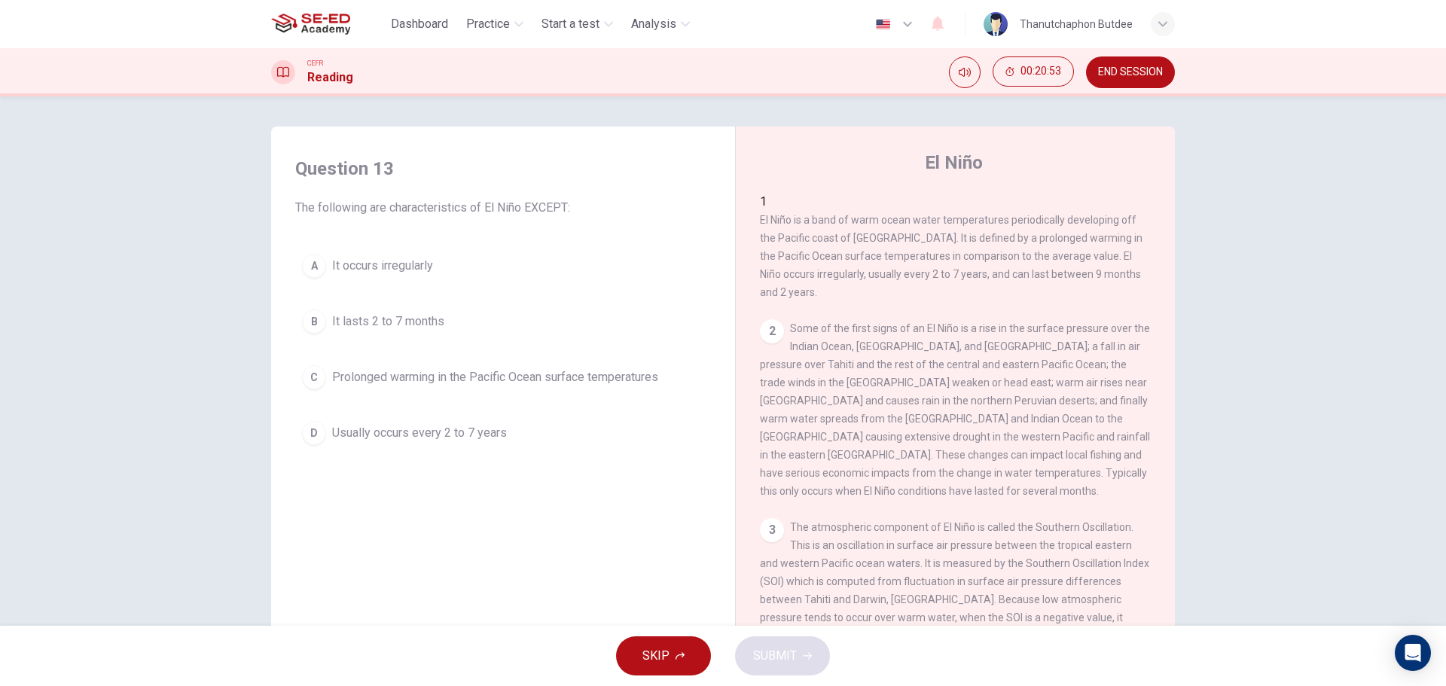
click at [433, 446] on button "D Usually occurs every 2 to 7 years" at bounding box center [503, 433] width 416 height 38
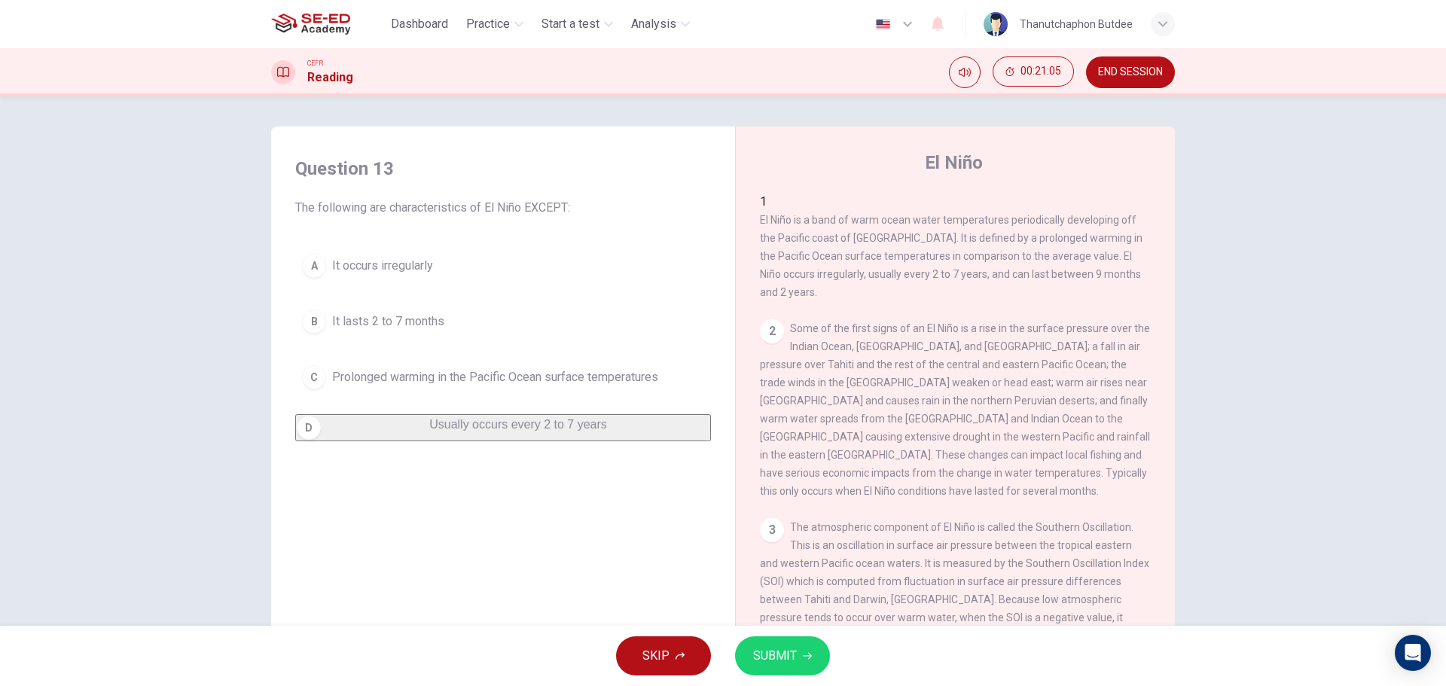
click at [598, 370] on span "Prolonged warming in the Pacific Ocean surface temperatures" at bounding box center [495, 377] width 326 height 18
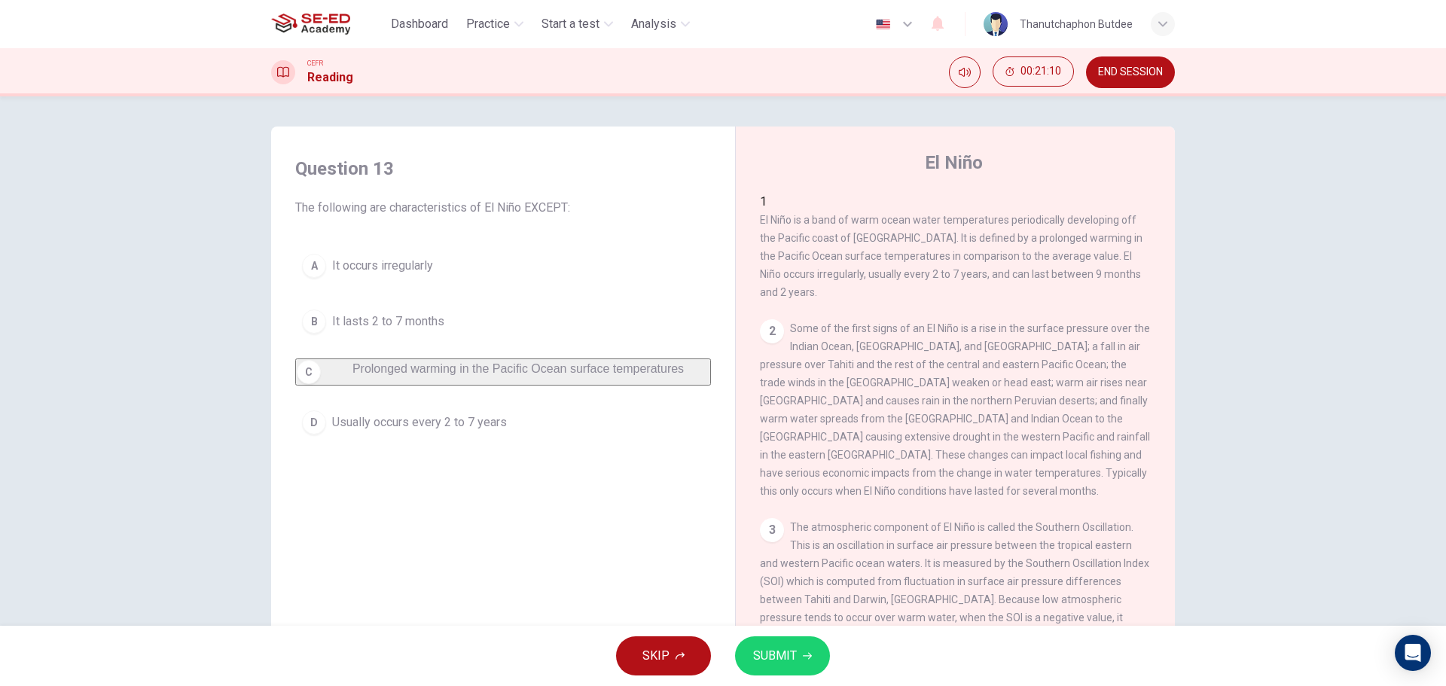
click at [776, 658] on span "SUBMIT" at bounding box center [775, 655] width 44 height 21
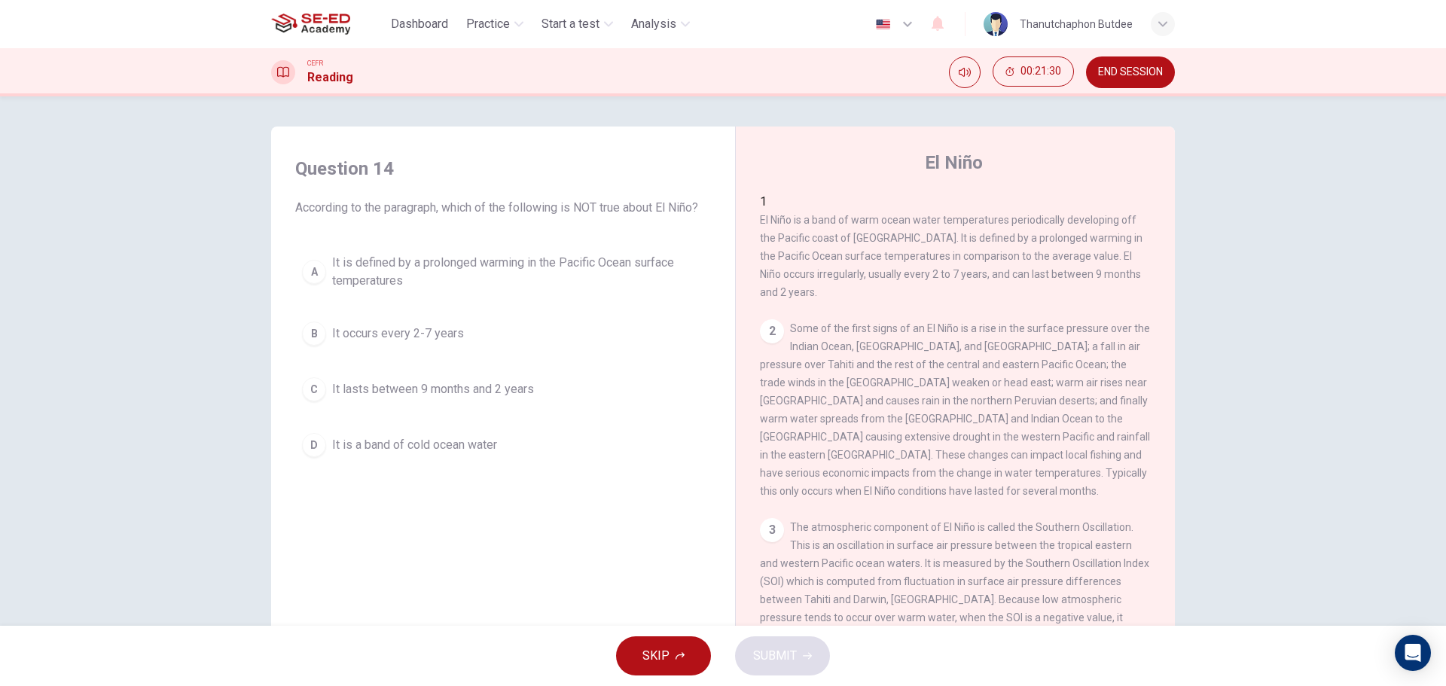
click at [416, 445] on span "It is a band of cold ocean water" at bounding box center [414, 445] width 165 height 18
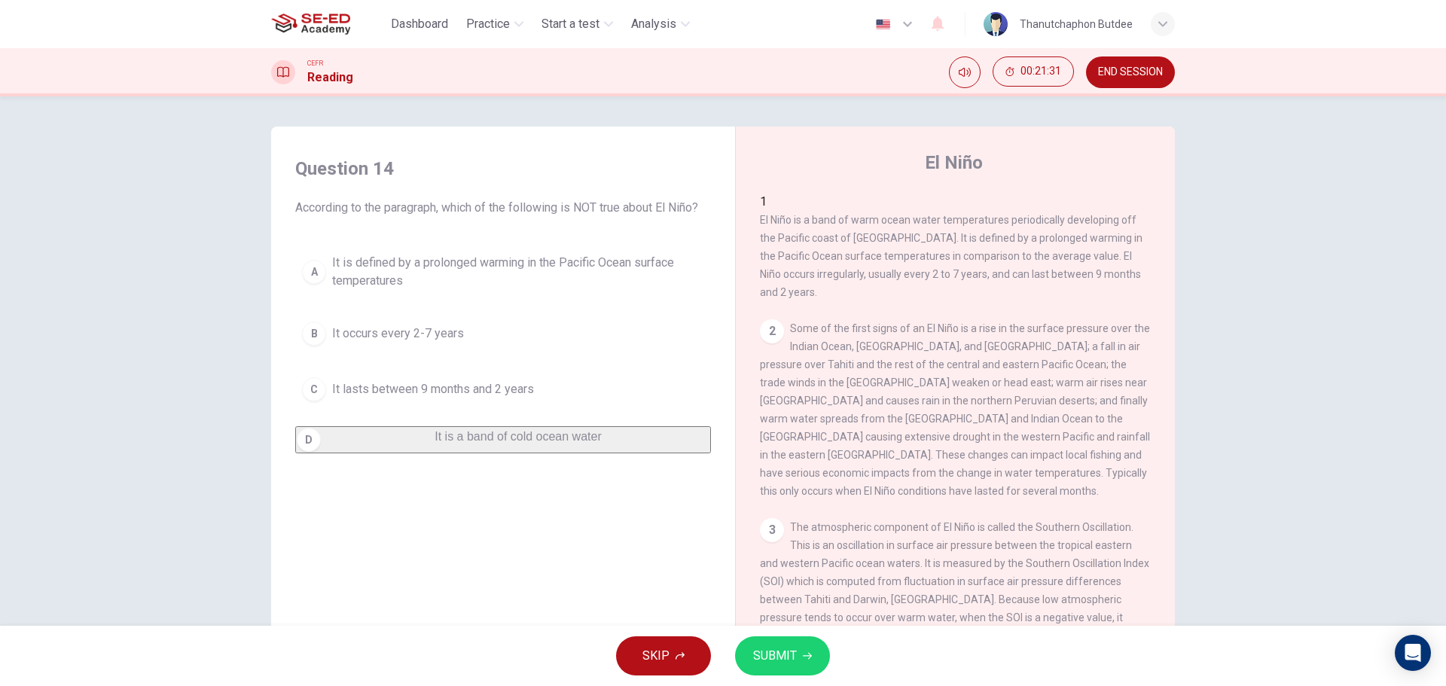
click at [770, 650] on span "SUBMIT" at bounding box center [775, 655] width 44 height 21
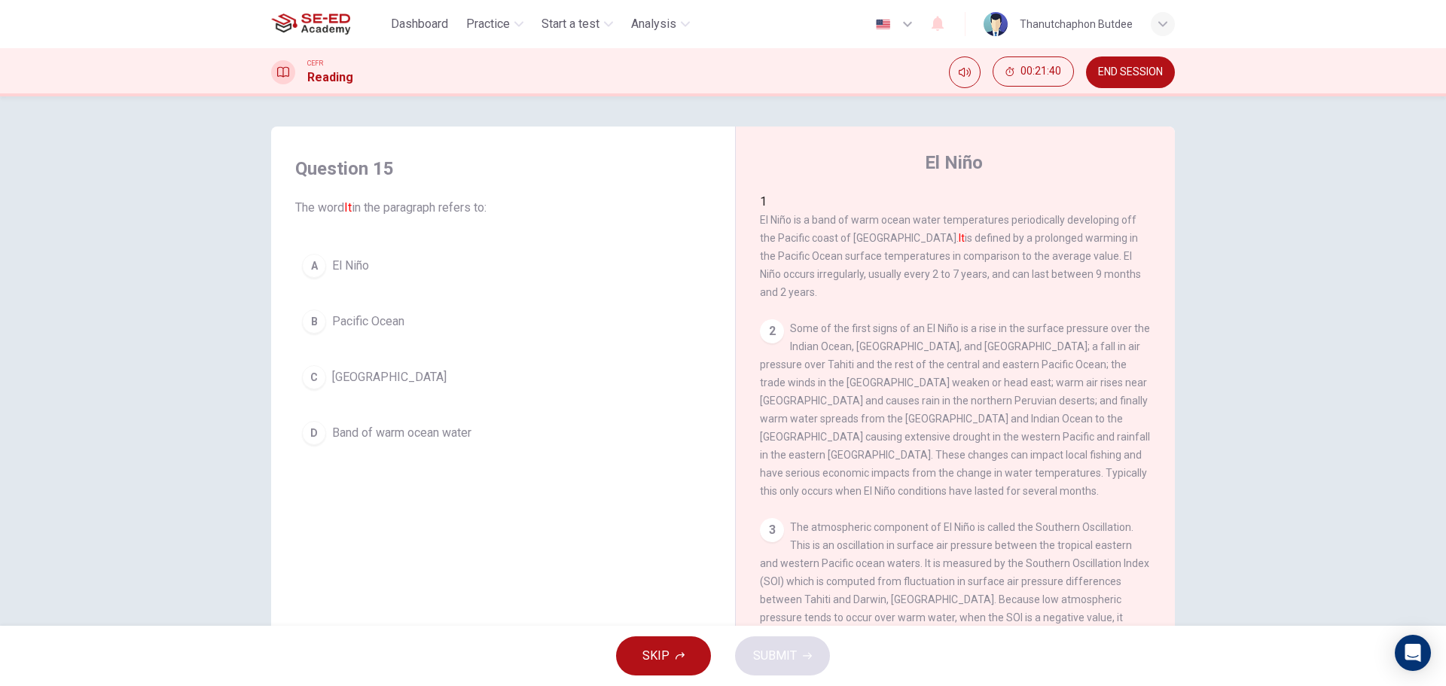
click at [400, 273] on button "A El Niño" at bounding box center [503, 266] width 416 height 38
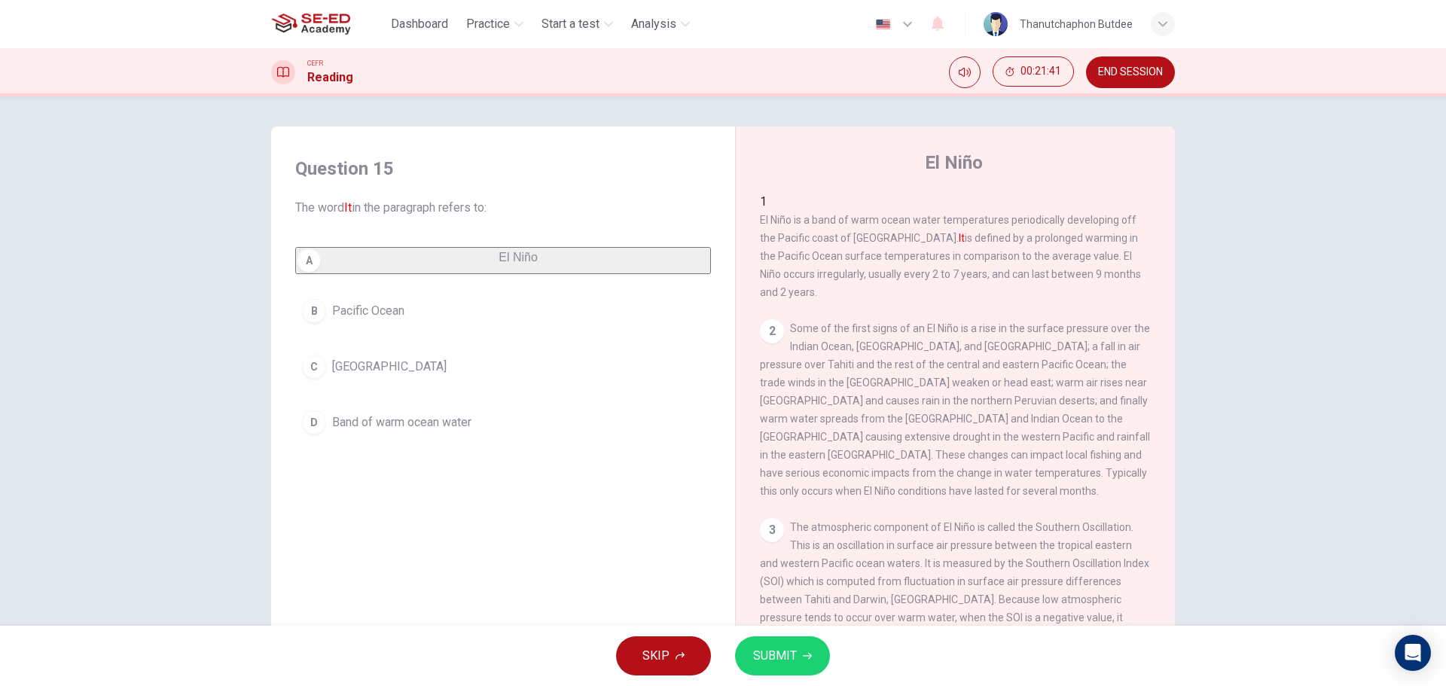
click at [804, 660] on button "SUBMIT" at bounding box center [782, 655] width 95 height 39
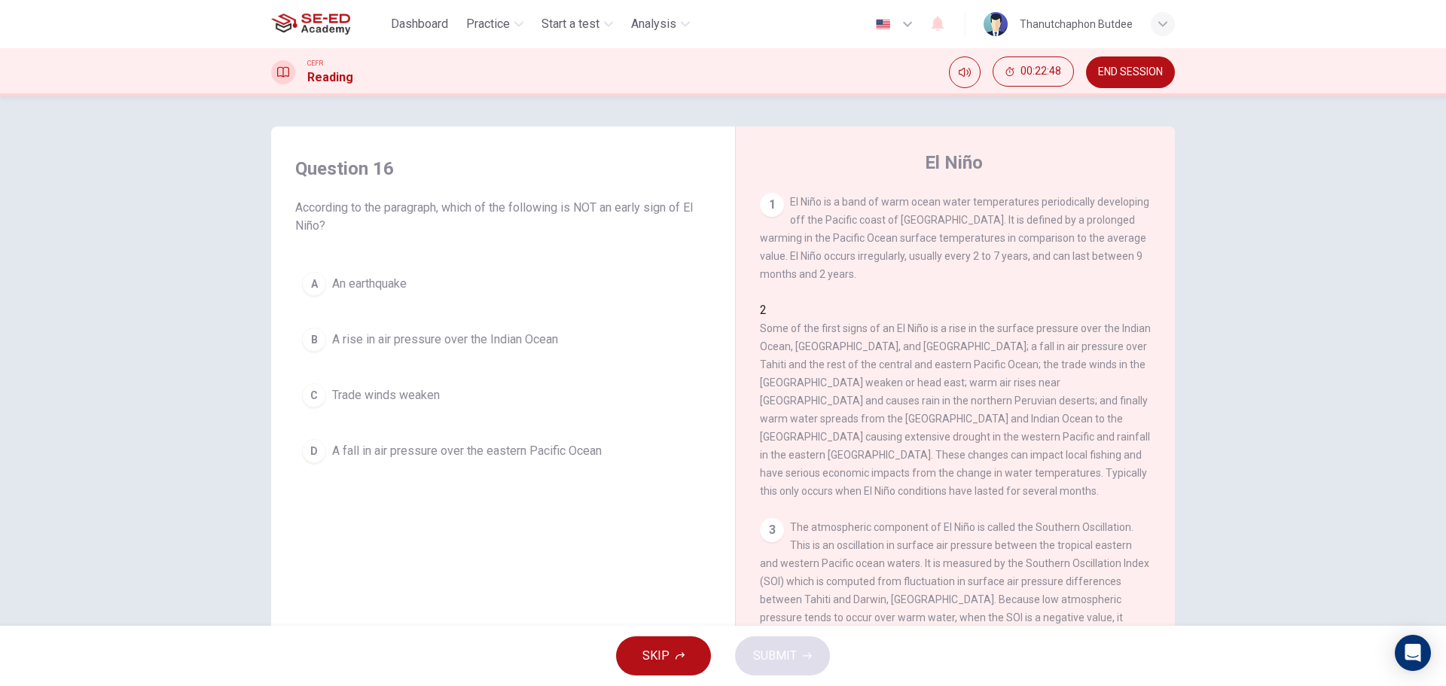
click at [401, 278] on span "An earthquake" at bounding box center [369, 284] width 75 height 18
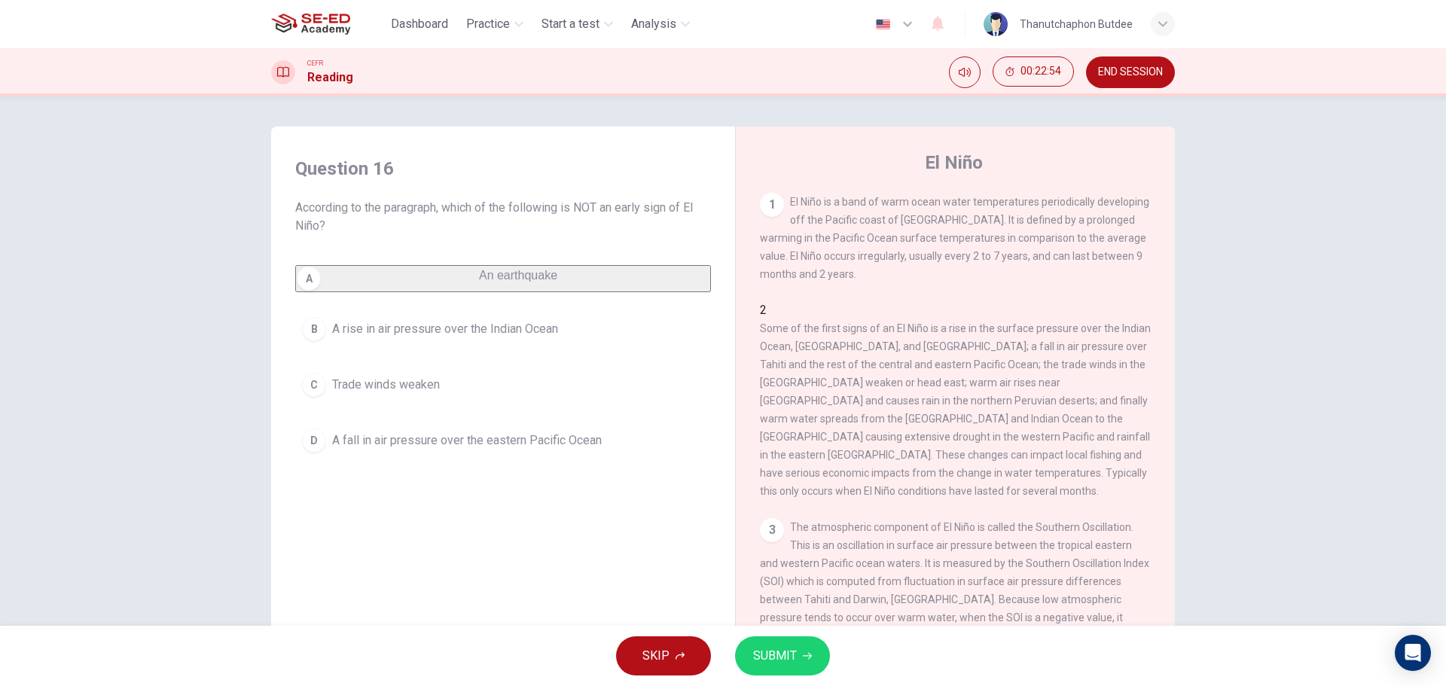
click at [797, 657] on button "SUBMIT" at bounding box center [782, 655] width 95 height 39
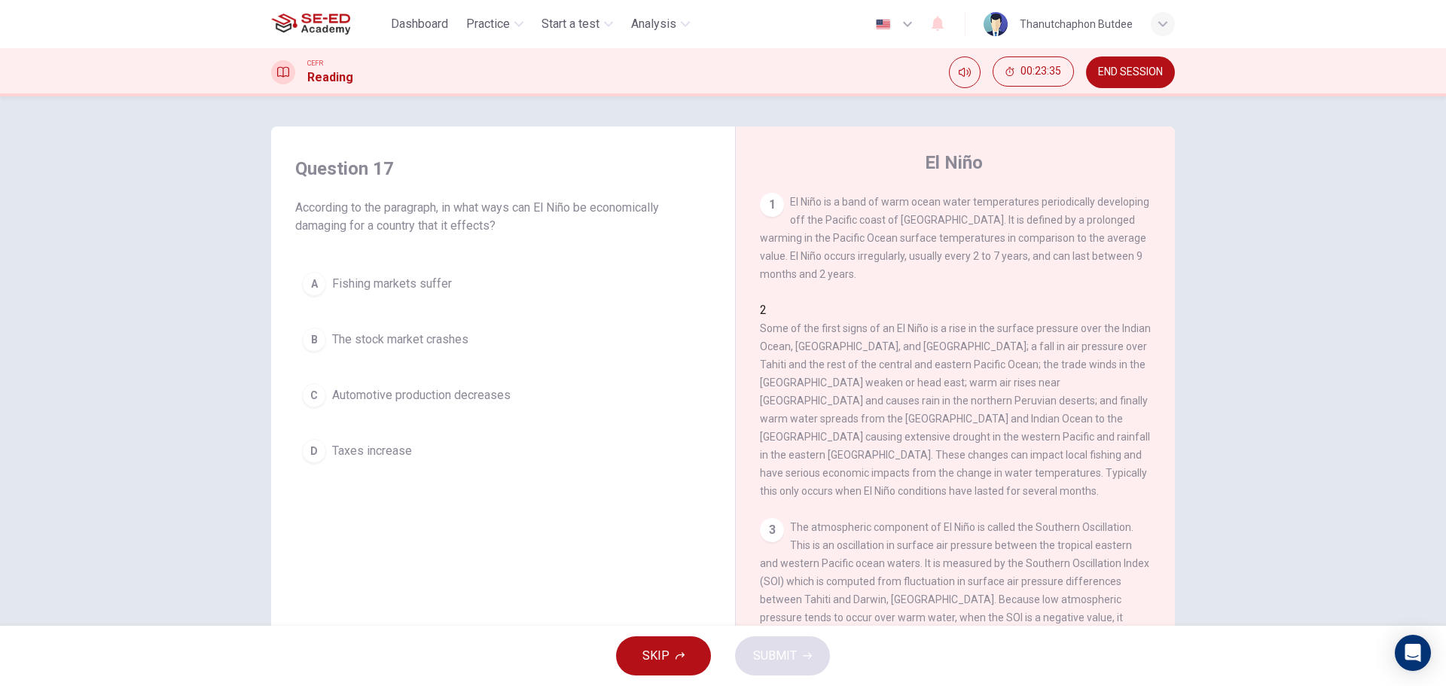
click at [492, 452] on button "D Taxes increase" at bounding box center [503, 451] width 416 height 38
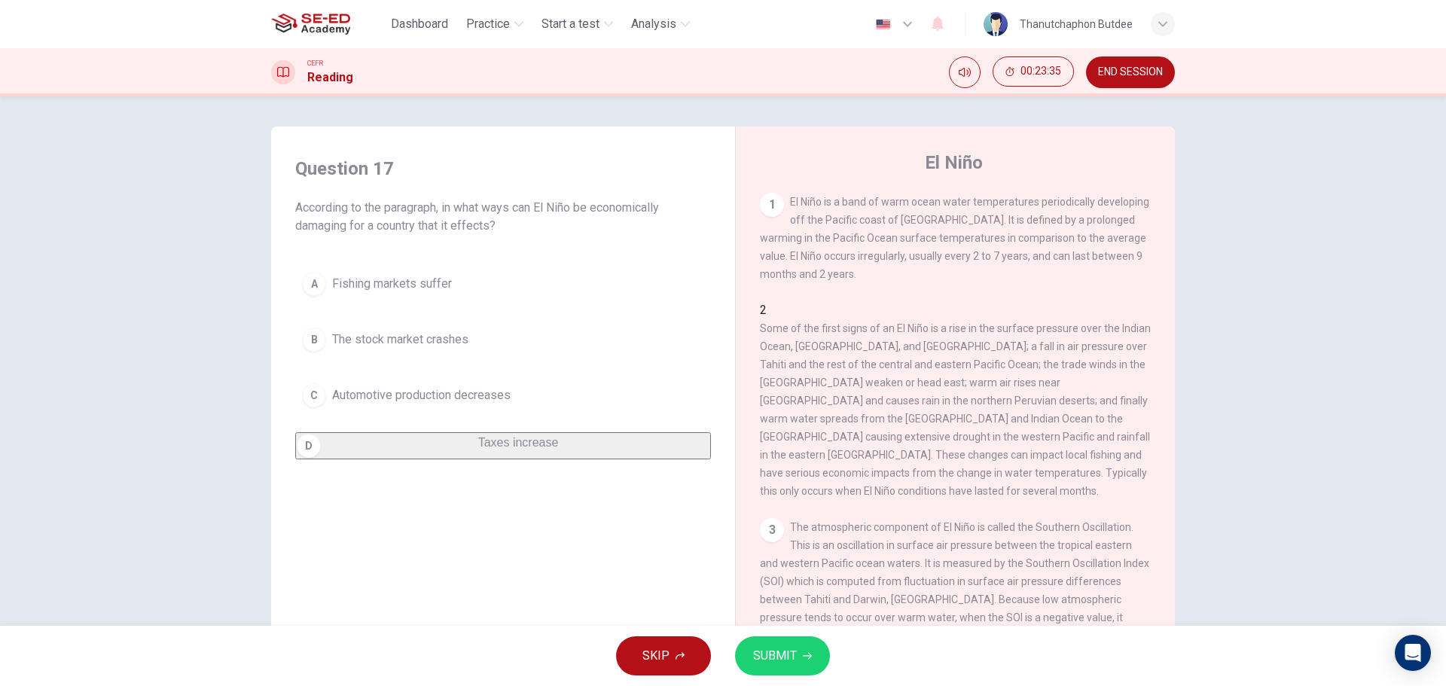
click at [799, 651] on button "SUBMIT" at bounding box center [782, 655] width 95 height 39
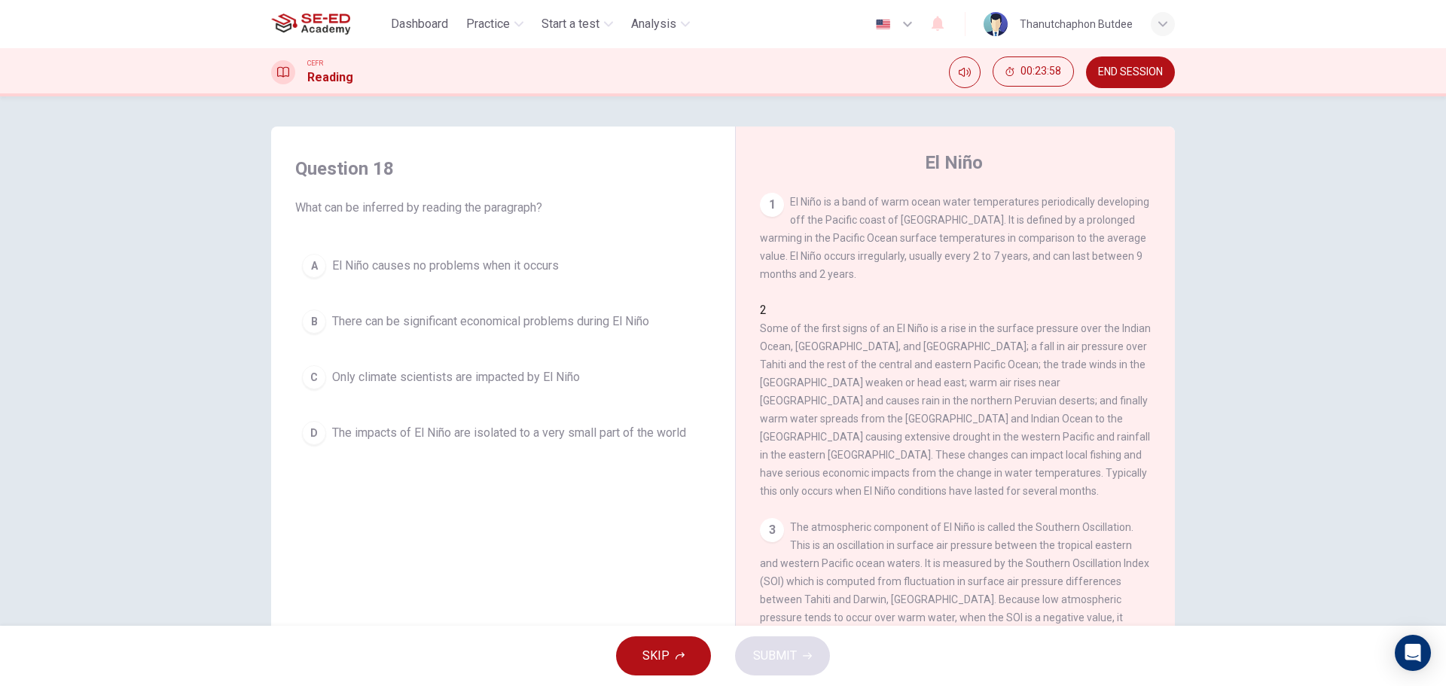
click at [620, 319] on span "There can be significant economical problems during El Niño" at bounding box center [490, 321] width 317 height 18
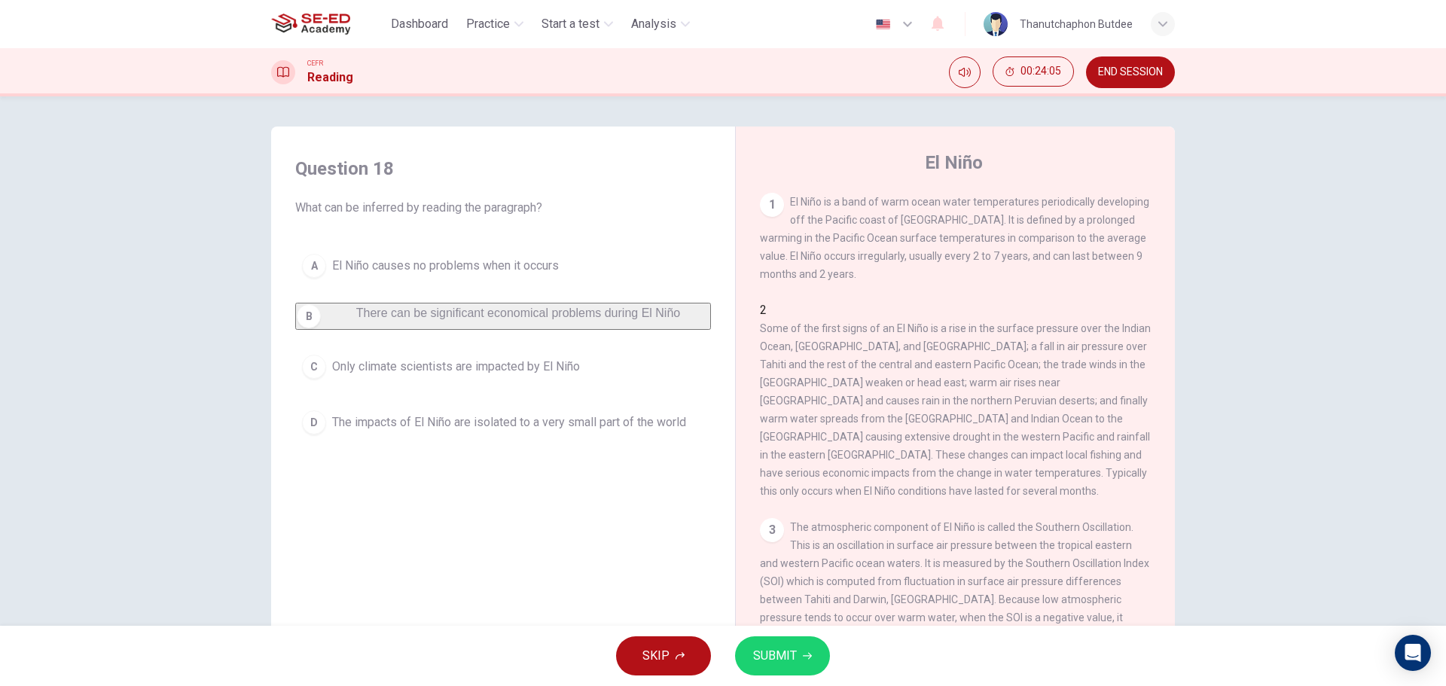
click at [783, 659] on span "SUBMIT" at bounding box center [775, 655] width 44 height 21
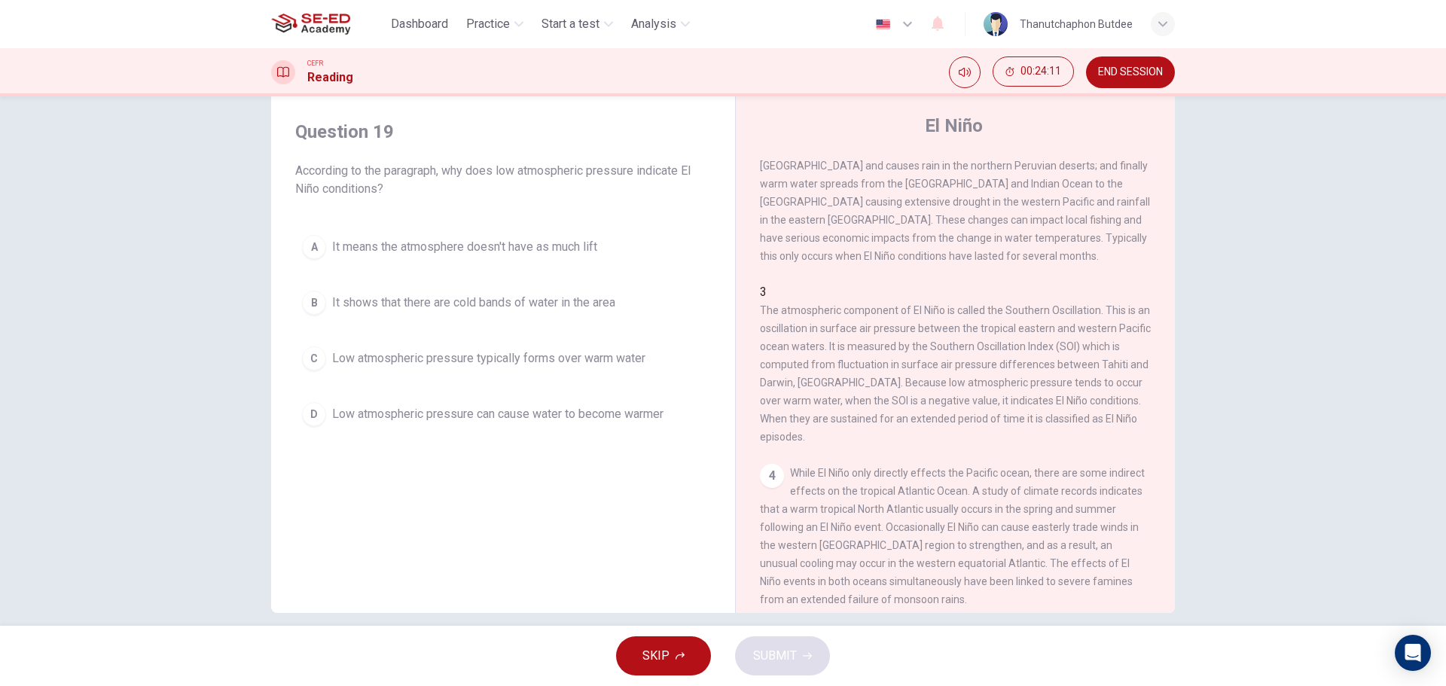
scroll to position [54, 0]
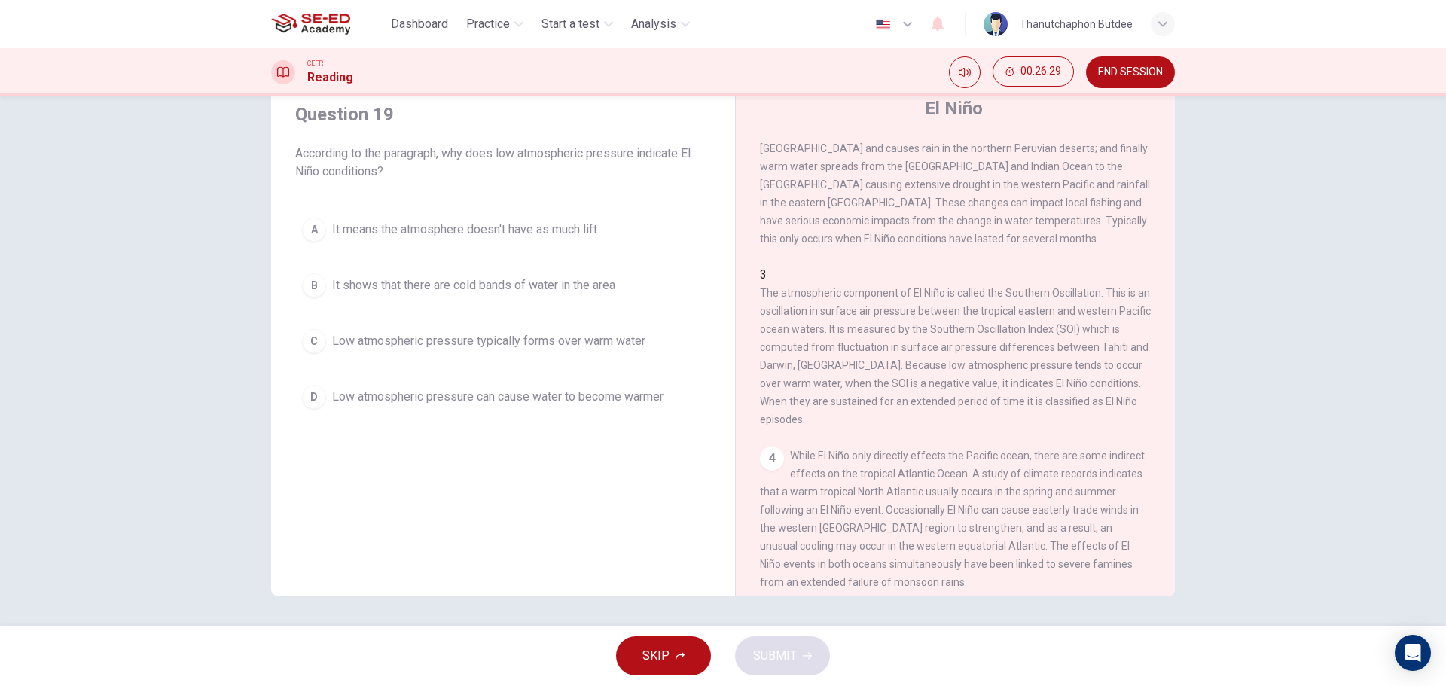
click at [597, 347] on span "Low atmospheric pressure typically forms over warm water" at bounding box center [488, 341] width 313 height 18
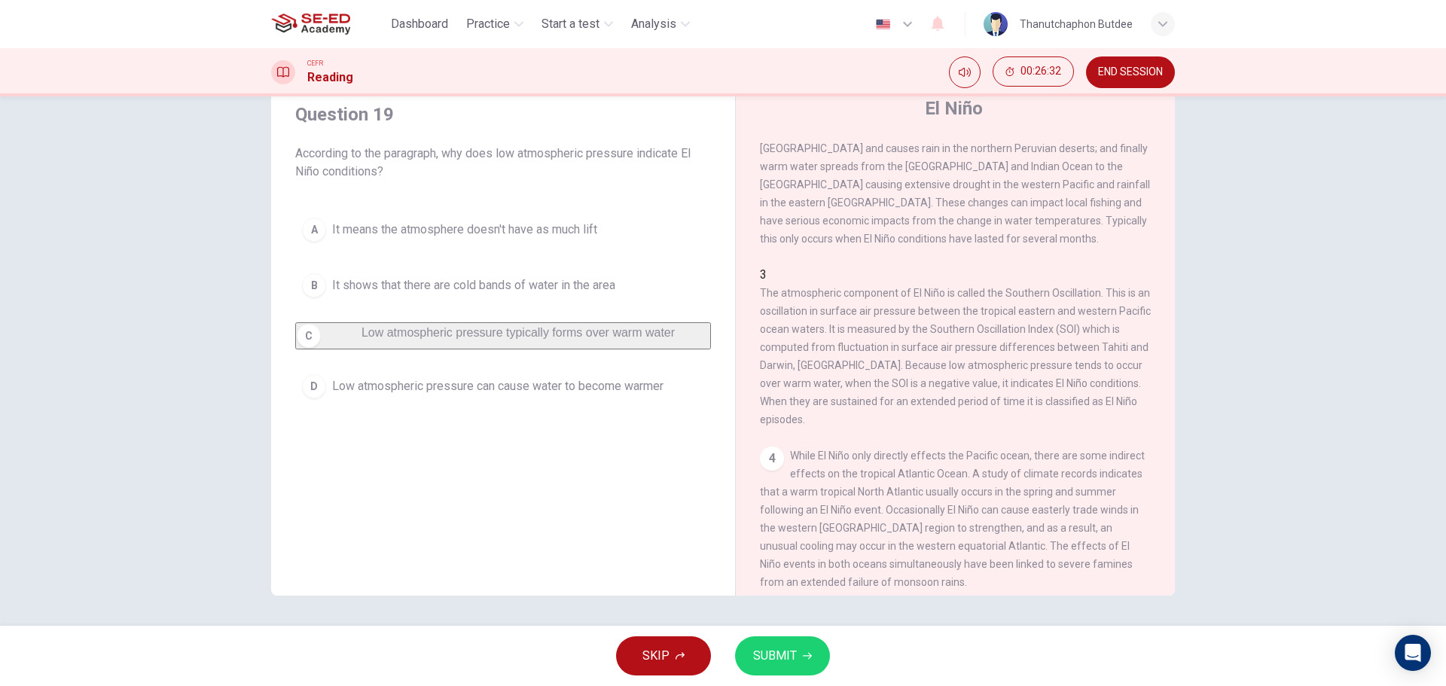
click at [796, 655] on button "SUBMIT" at bounding box center [782, 655] width 95 height 39
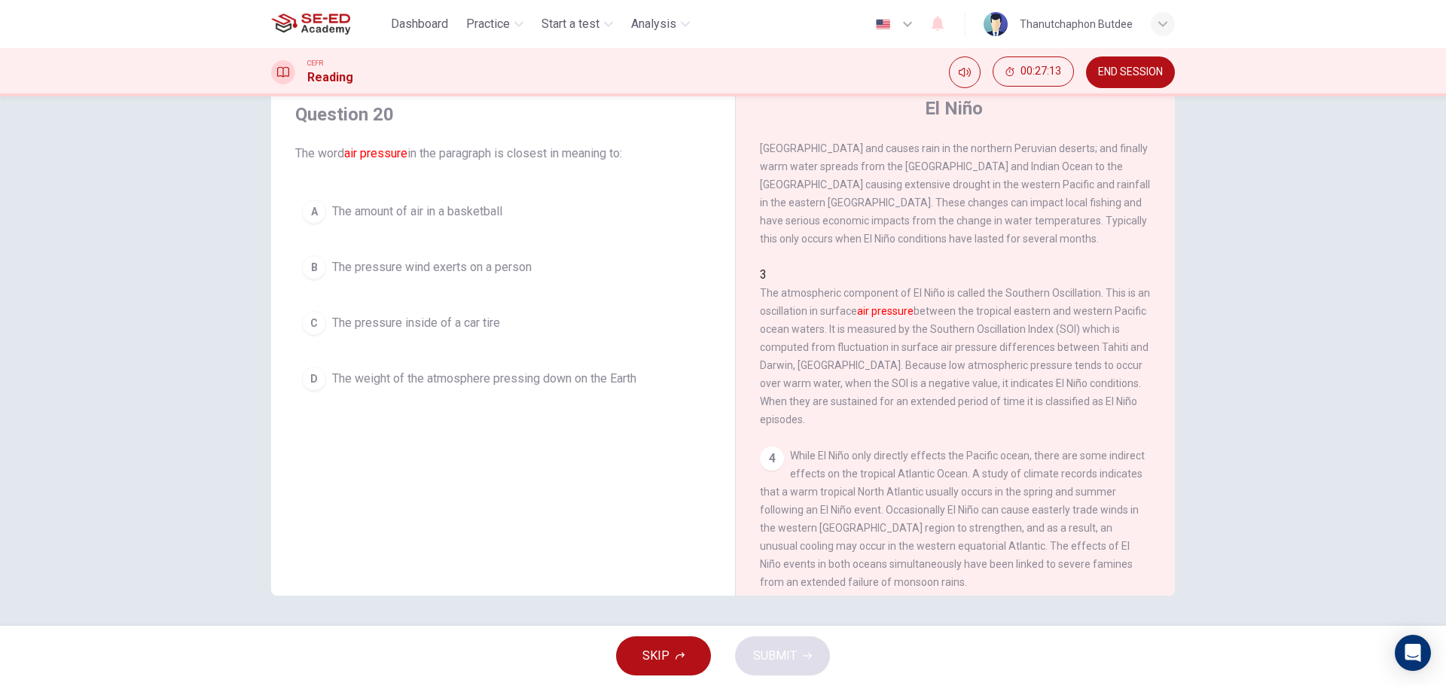
click at [606, 383] on span "The weight of the atmosphere pressing down on the Earth" at bounding box center [484, 379] width 304 height 18
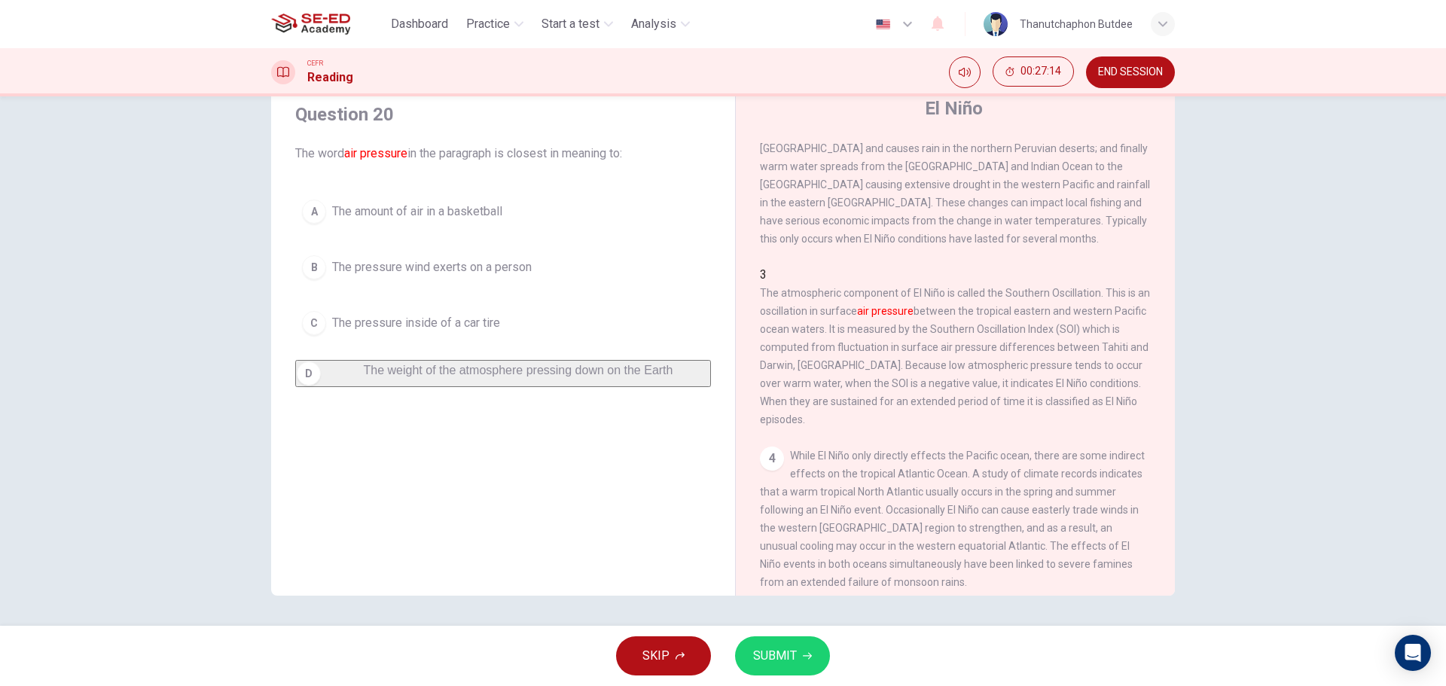
click at [800, 653] on button "SUBMIT" at bounding box center [782, 655] width 95 height 39
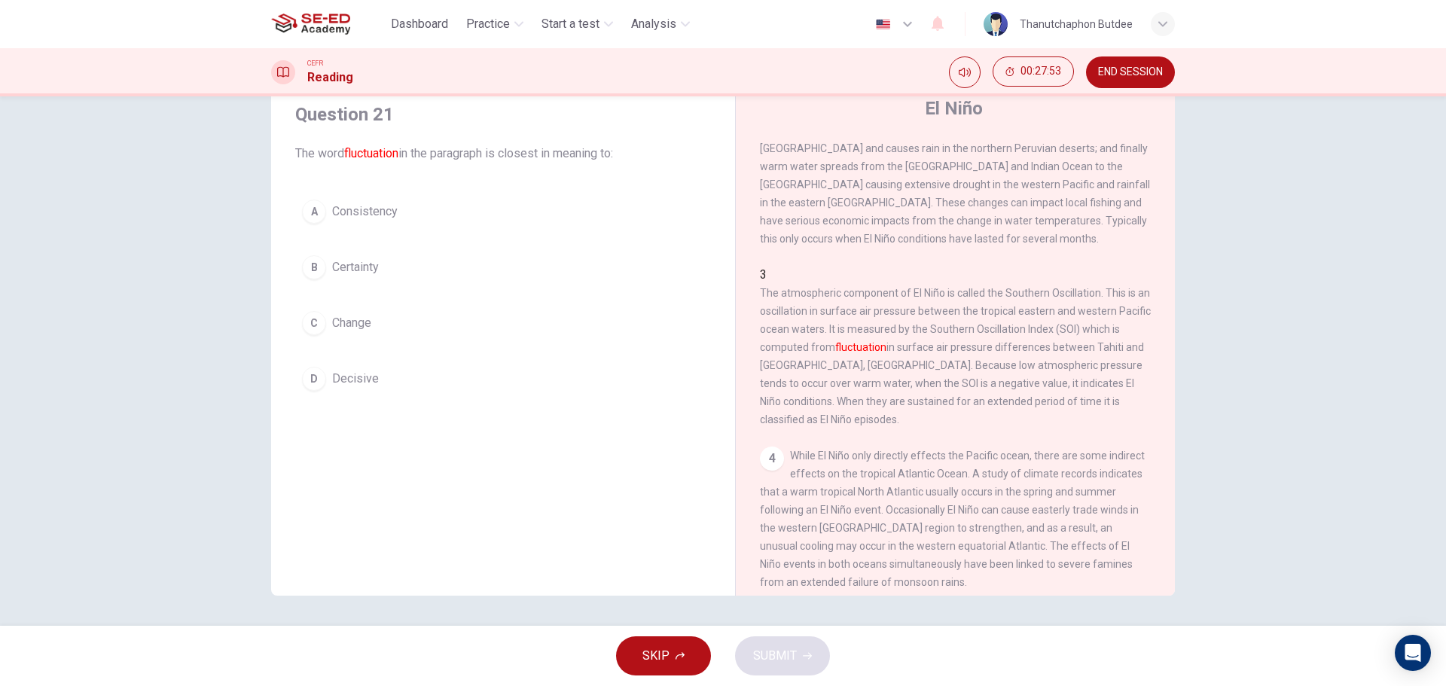
click at [404, 203] on button "A Consistency" at bounding box center [503, 212] width 416 height 38
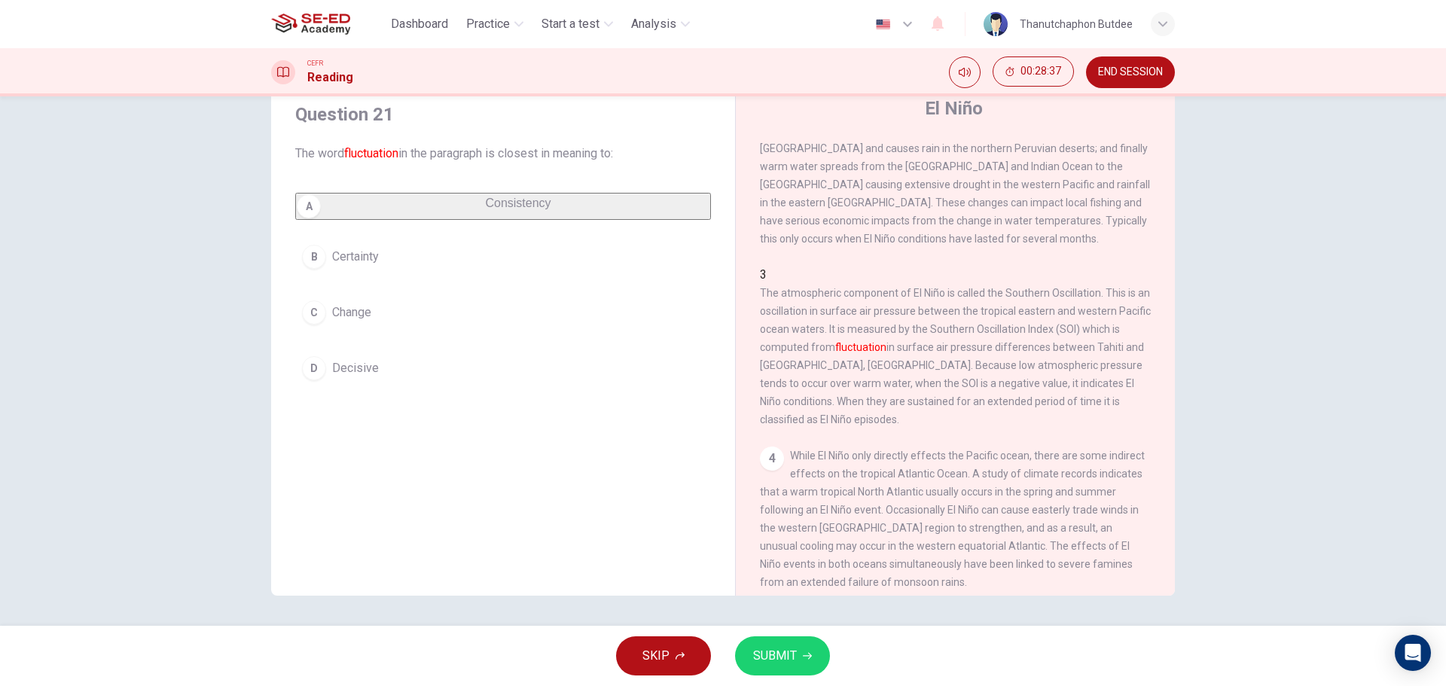
click at [376, 276] on button "B Certainty" at bounding box center [503, 257] width 416 height 38
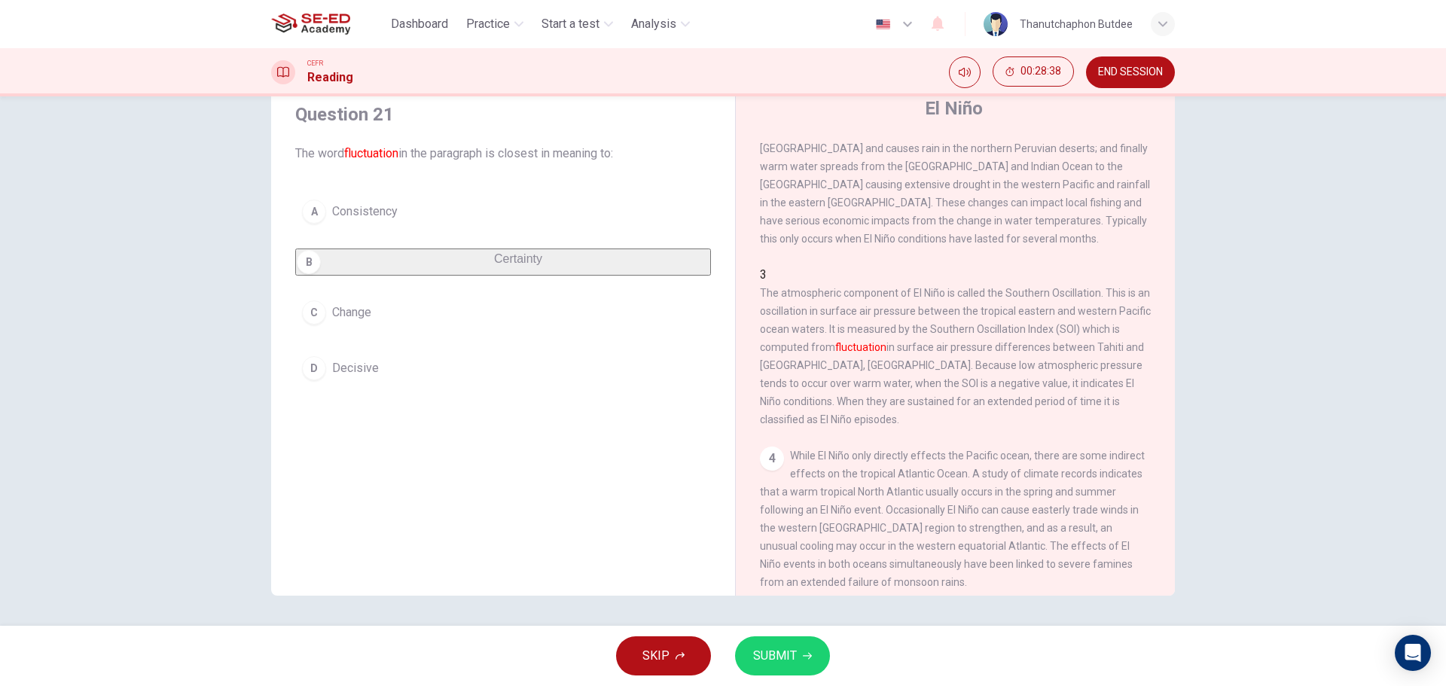
click at [376, 302] on div "A Consistency B Certainty C Change D Decisive" at bounding box center [503, 290] width 416 height 194
click at [419, 331] on button "C Change" at bounding box center [503, 313] width 416 height 38
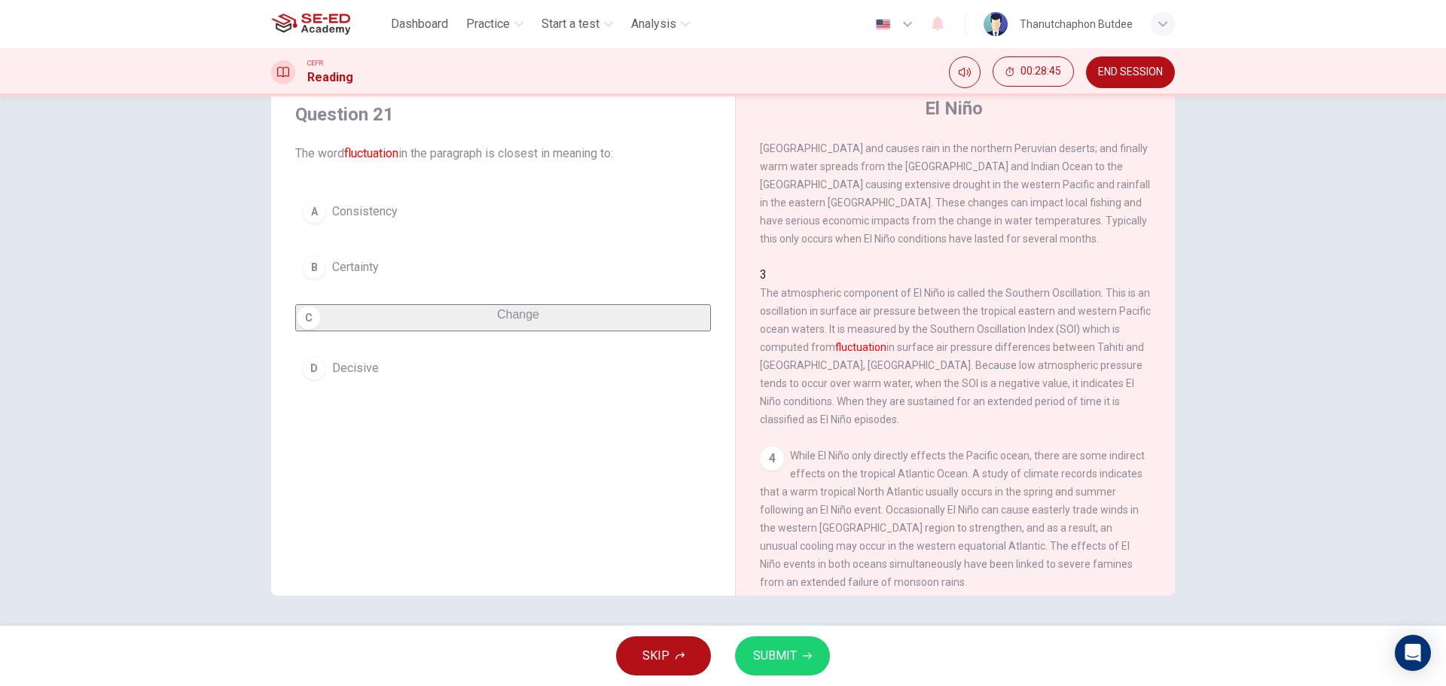
click at [804, 656] on icon "button" at bounding box center [807, 656] width 9 height 7
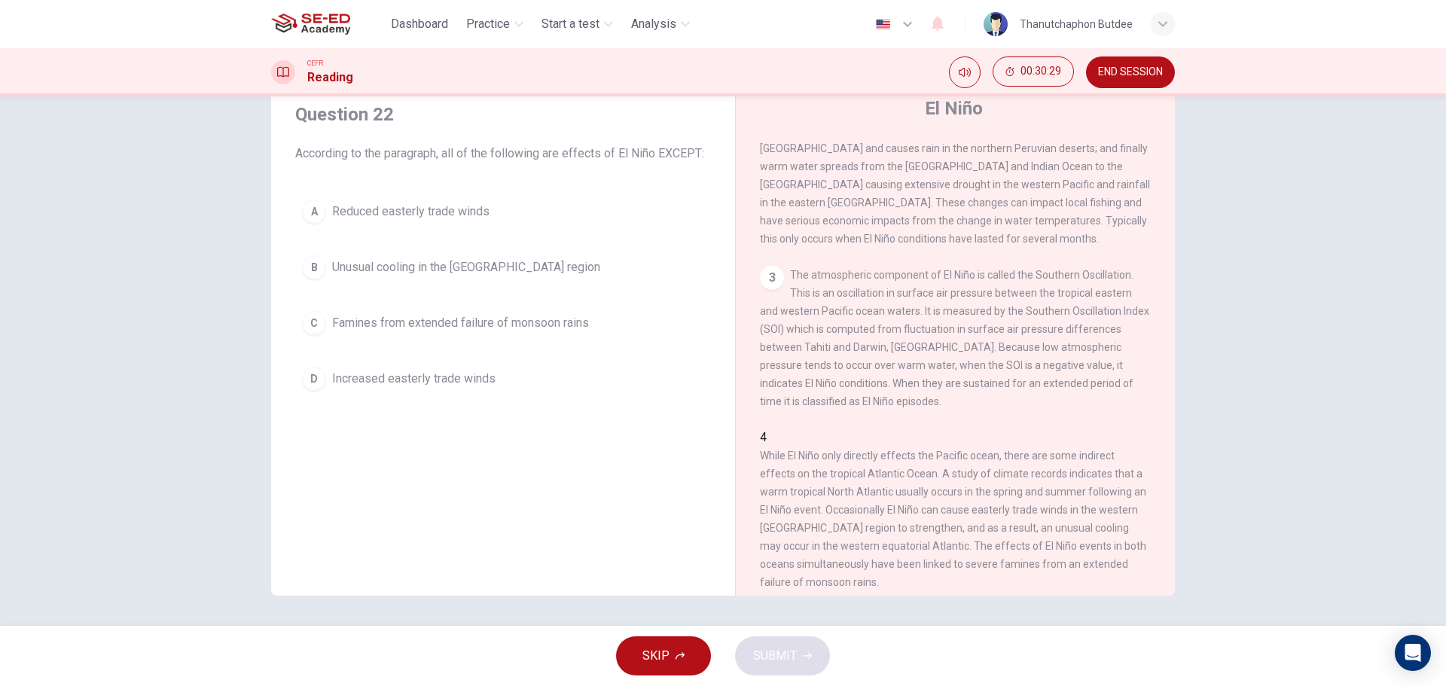
drag, startPoint x: 818, startPoint y: 453, endPoint x: 967, endPoint y: 459, distance: 149.2
click at [966, 459] on span "While El Niño only directly effects the Pacific ocean, there are some indirect …" at bounding box center [953, 518] width 386 height 139
drag, startPoint x: 971, startPoint y: 459, endPoint x: 1117, endPoint y: 464, distance: 146.1
click at [1117, 464] on div "4 While El Niño only directly effects the Pacific ocean, there are some indirec…" at bounding box center [956, 509] width 392 height 163
drag, startPoint x: 783, startPoint y: 480, endPoint x: 963, endPoint y: 480, distance: 179.9
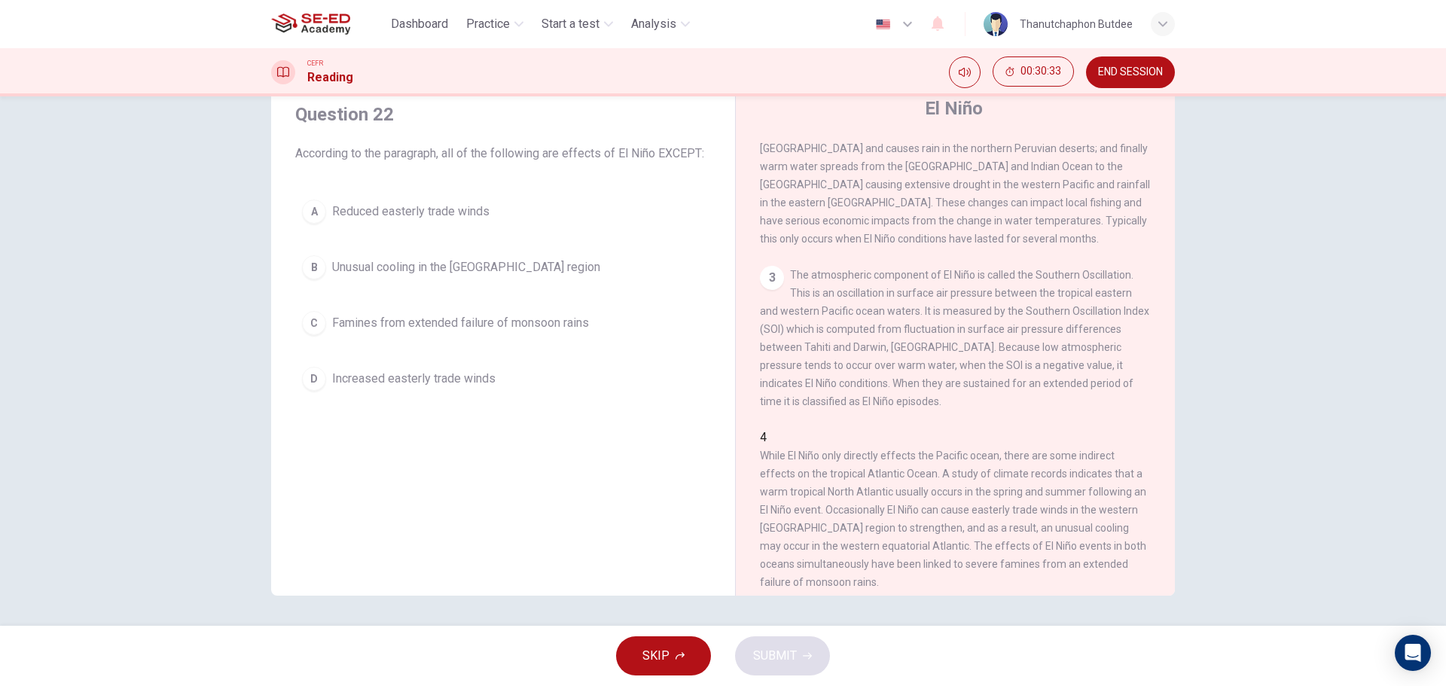
click at [963, 480] on span "While El Niño only directly effects the Pacific ocean, there are some indirect …" at bounding box center [953, 518] width 386 height 139
drag, startPoint x: 913, startPoint y: 477, endPoint x: 983, endPoint y: 477, distance: 70.8
click at [983, 477] on span "While El Niño only directly effects the Pacific ocean, there are some indirect …" at bounding box center [953, 518] width 386 height 139
drag, startPoint x: 963, startPoint y: 478, endPoint x: 906, endPoint y: 493, distance: 59.2
click at [905, 493] on span "While El Niño only directly effects the Pacific ocean, there are some indirect …" at bounding box center [953, 518] width 386 height 139
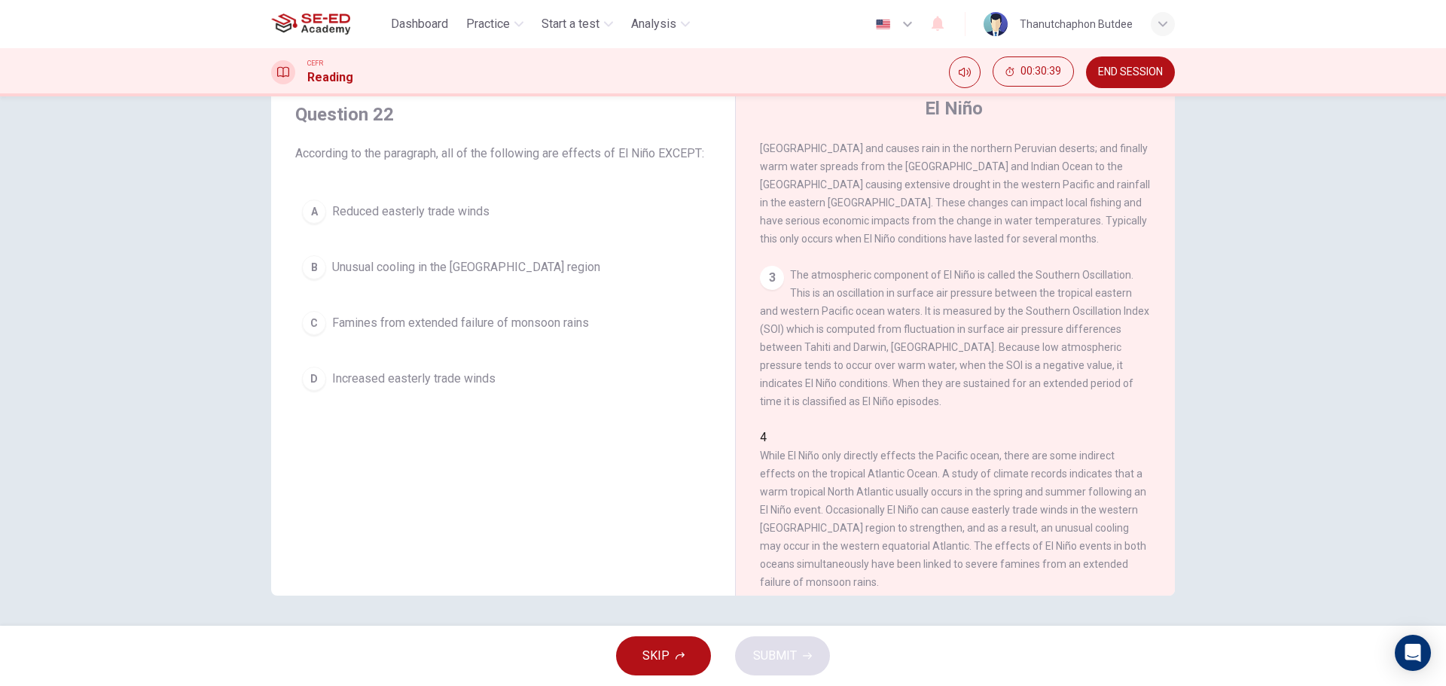
click at [451, 276] on button "B Unusual cooling in the western [GEOGRAPHIC_DATA] region" at bounding box center [503, 267] width 416 height 38
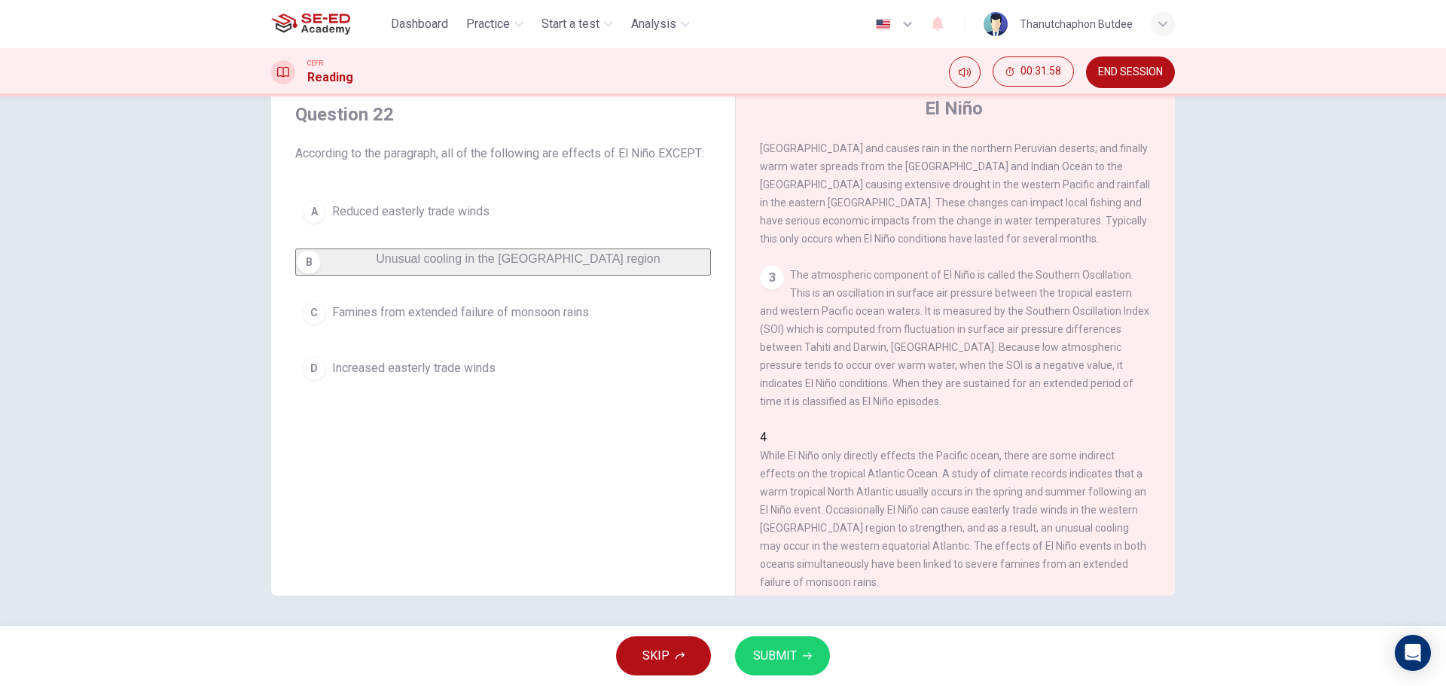
click at [459, 402] on div "Question 22 According to the paragraph, all of the following are effects of El …" at bounding box center [503, 244] width 440 height 315
click at [488, 377] on span "Increased easterly trade winds" at bounding box center [413, 368] width 163 height 18
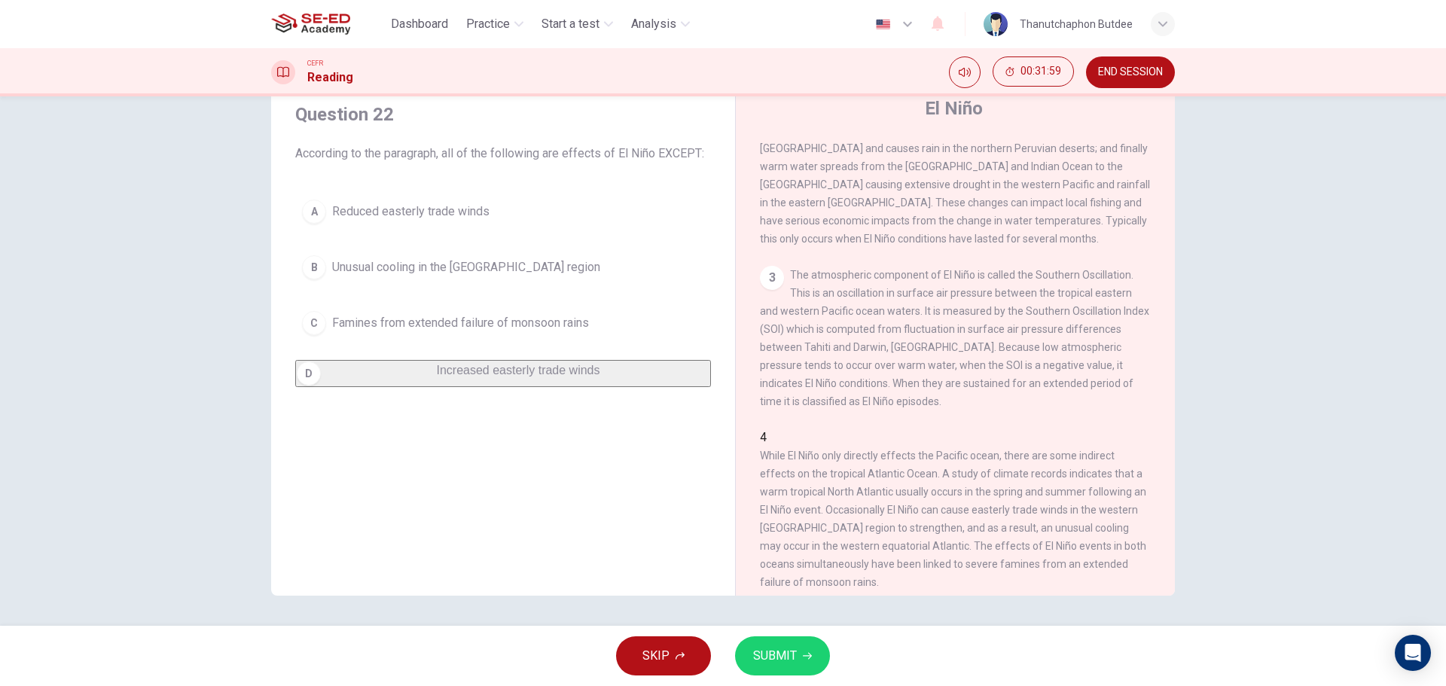
click at [788, 655] on span "SUBMIT" at bounding box center [775, 655] width 44 height 21
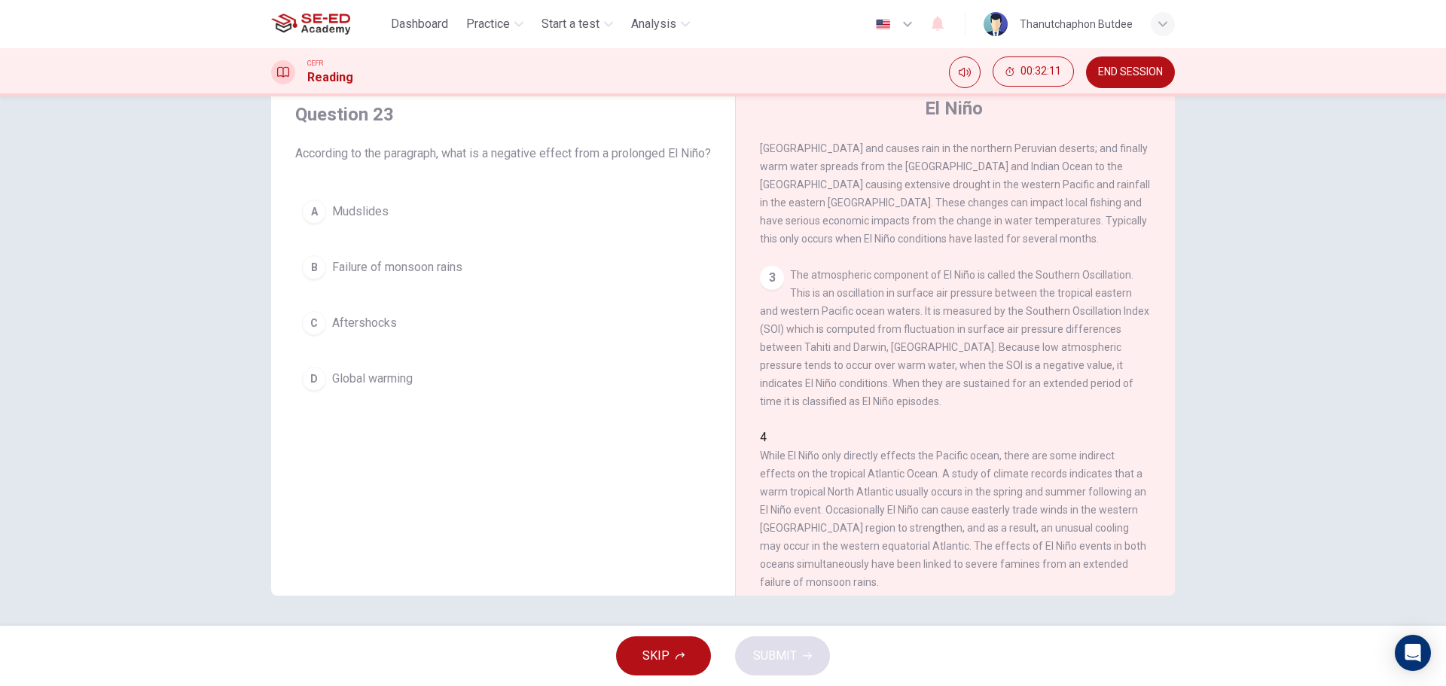
click at [409, 342] on button "C Aftershocks" at bounding box center [503, 323] width 416 height 38
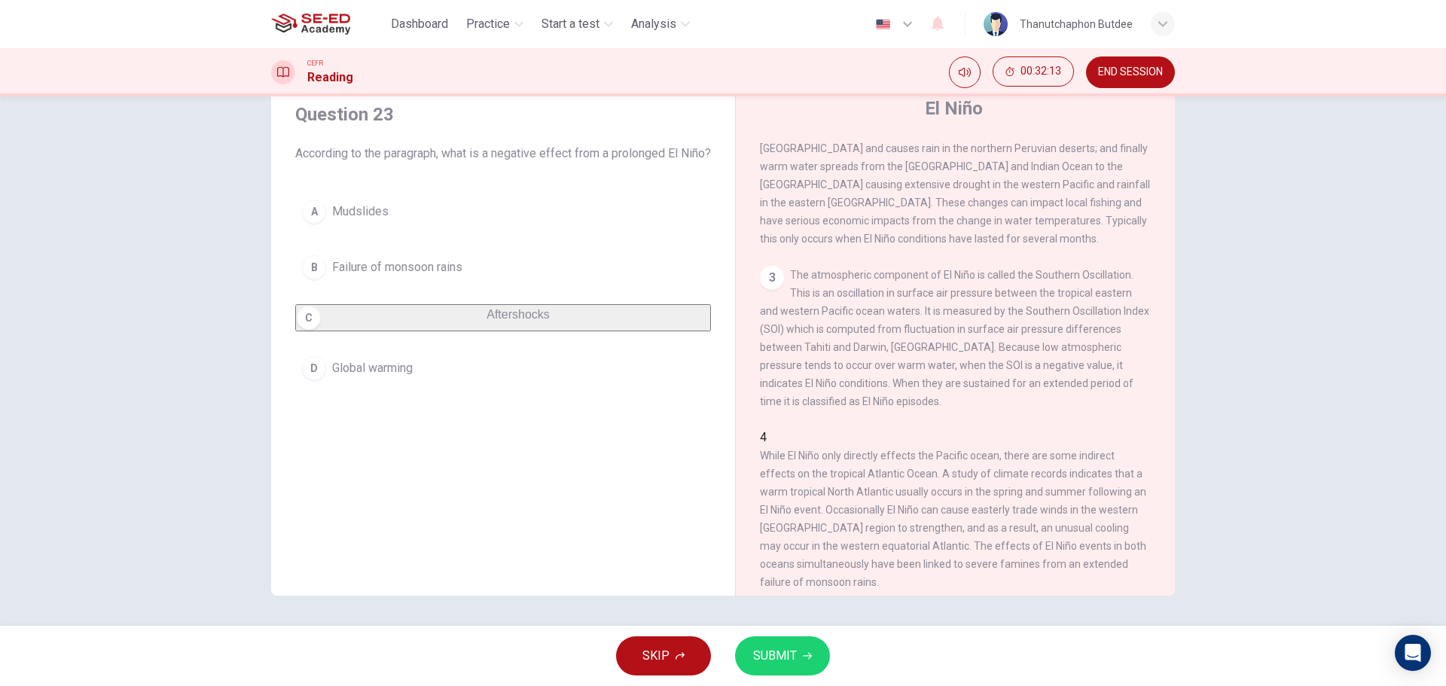
click at [797, 647] on button "SUBMIT" at bounding box center [782, 655] width 95 height 39
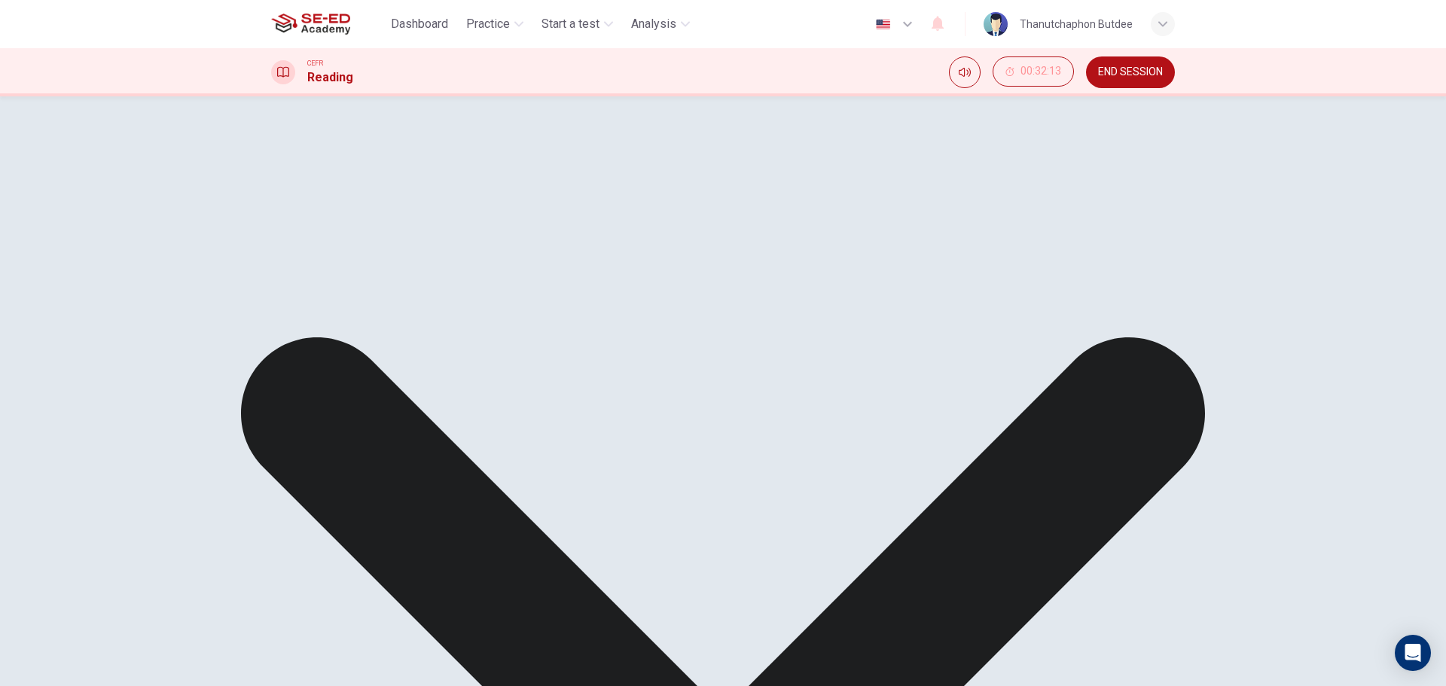
drag, startPoint x: 319, startPoint y: 282, endPoint x: 501, endPoint y: 294, distance: 181.8
click at [501, 294] on div "A Mudslides B Failure of monsoon rains C Aftershocks D Global warming" at bounding box center [503, 274] width 416 height 163
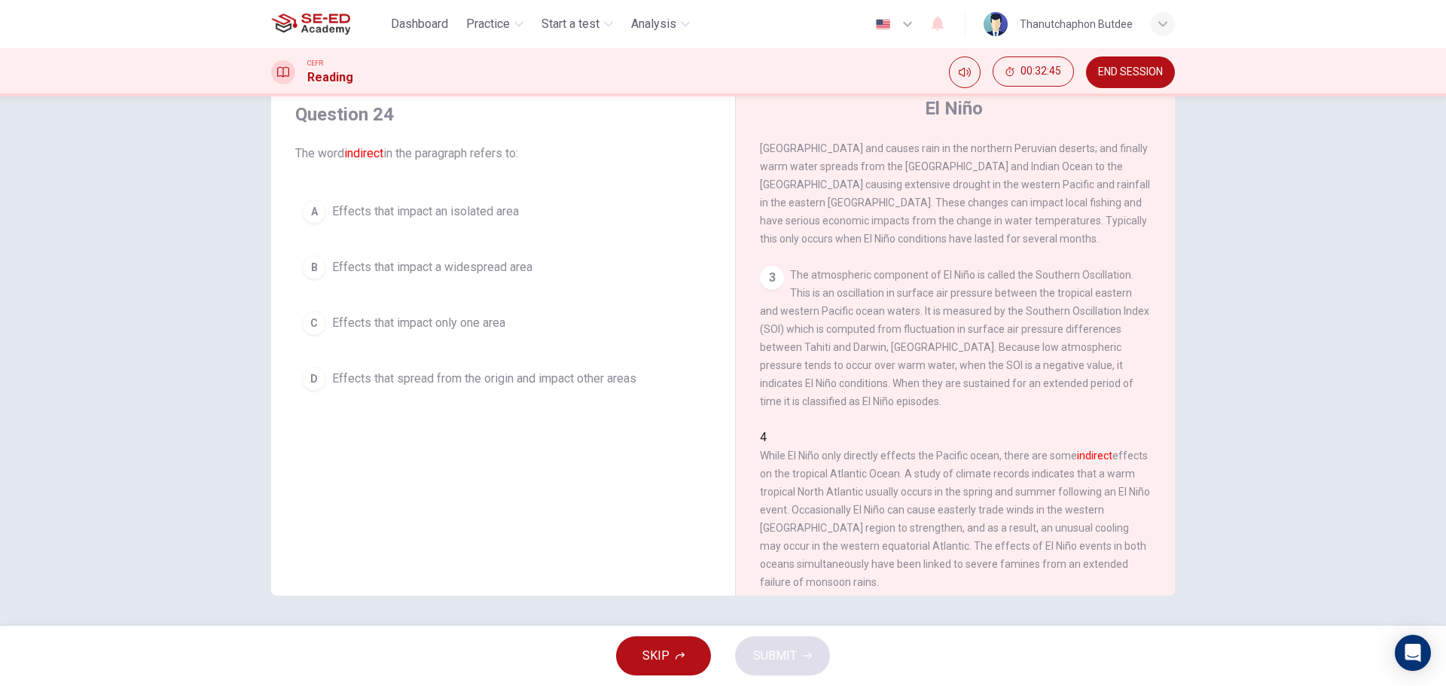
click at [538, 380] on span "Effects that spread from the origin and impact other areas" at bounding box center [484, 379] width 304 height 18
click at [785, 663] on span "SUBMIT" at bounding box center [775, 655] width 44 height 21
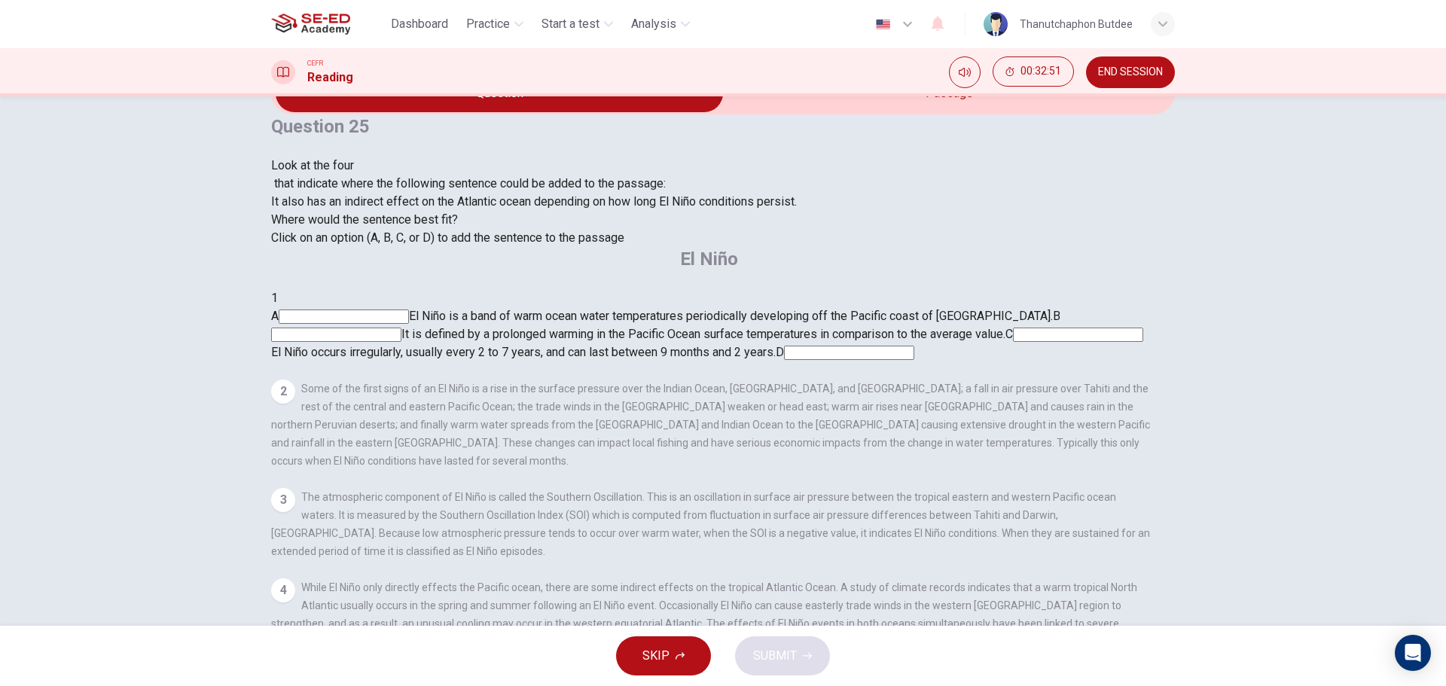
click at [479, 247] on div "Question 25 Look at the four that indicate where the following sentence could b…" at bounding box center [722, 180] width 903 height 133
click at [401, 328] on input at bounding box center [336, 335] width 130 height 14
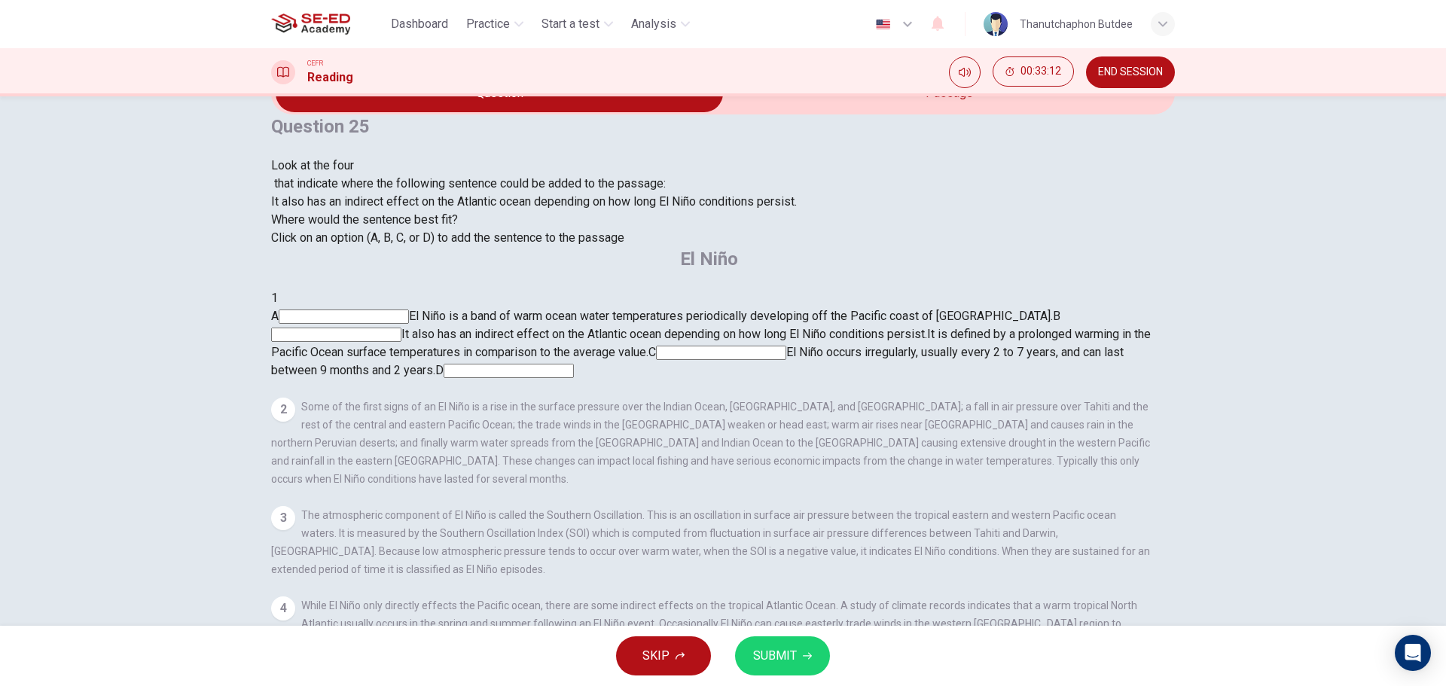
click at [401, 328] on input at bounding box center [336, 335] width 130 height 14
click at [786, 346] on input at bounding box center [721, 353] width 130 height 14
click at [784, 659] on span "SUBMIT" at bounding box center [775, 655] width 44 height 21
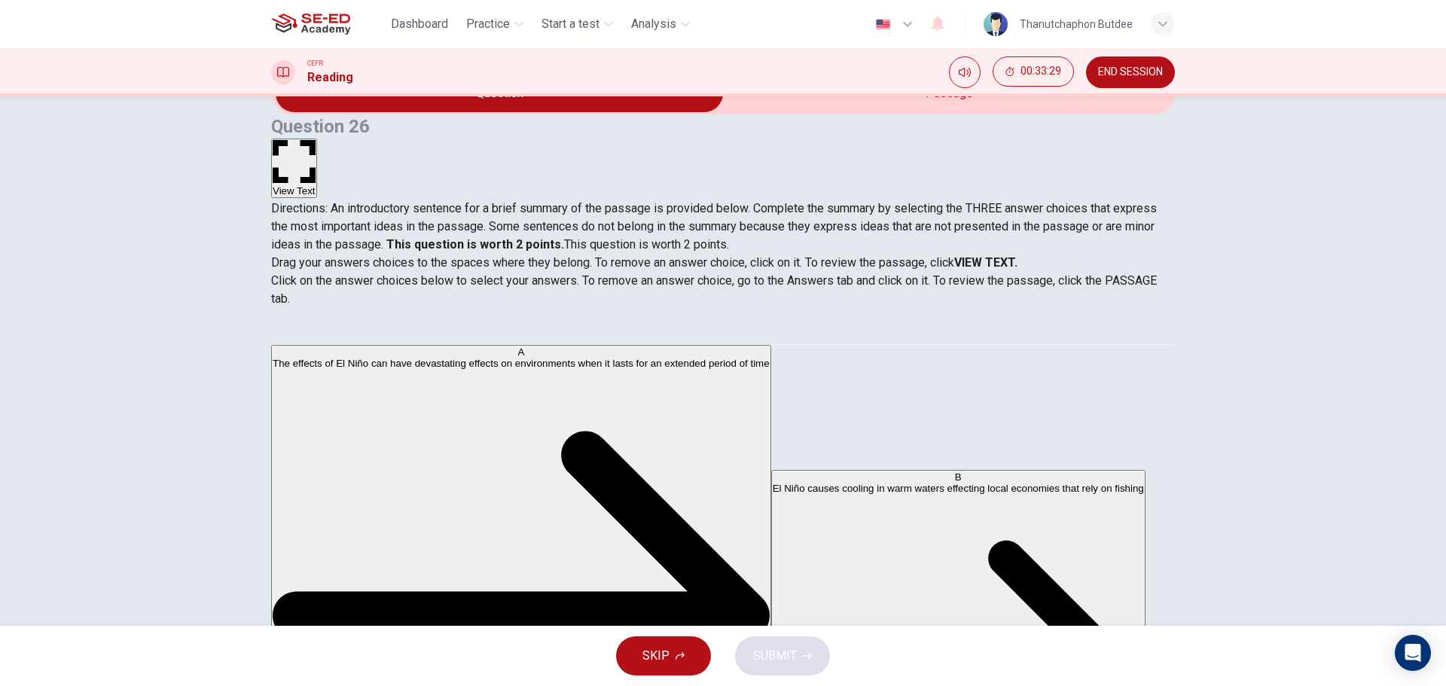
scroll to position [370, 0]
drag, startPoint x: 379, startPoint y: 532, endPoint x: 628, endPoint y: 407, distance: 278.8
drag, startPoint x: 425, startPoint y: 388, endPoint x: 673, endPoint y: 409, distance: 248.6
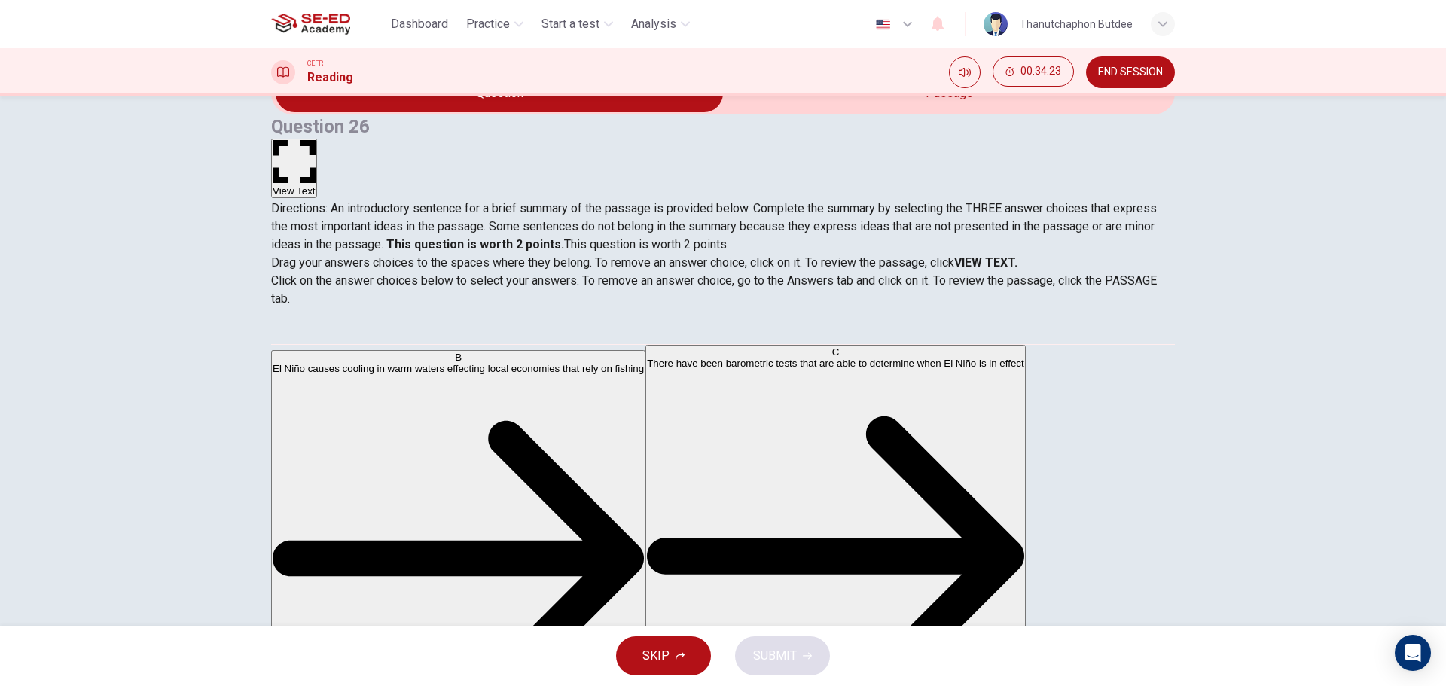
scroll to position [154, 0]
drag, startPoint x: 370, startPoint y: 413, endPoint x: 681, endPoint y: 408, distance: 311.0
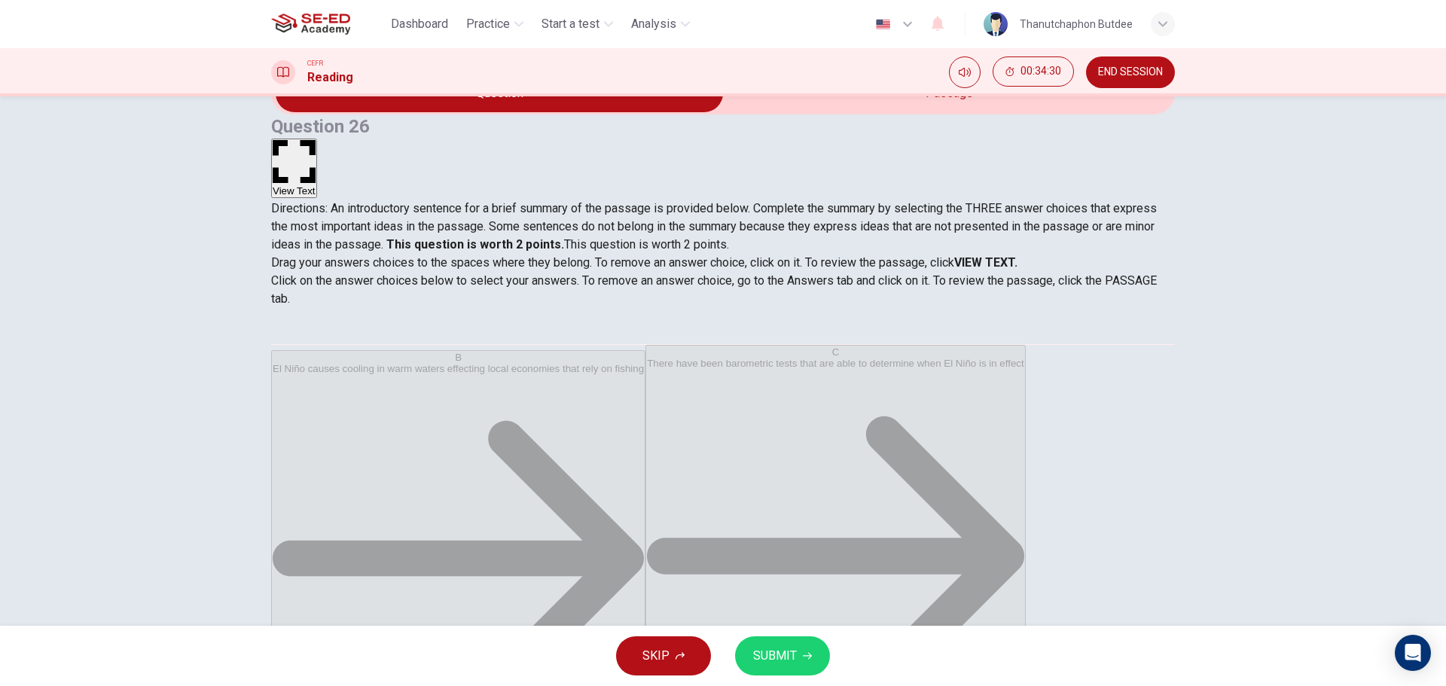
scroll to position [27, 0]
click at [789, 644] on button "SUBMIT" at bounding box center [782, 655] width 95 height 39
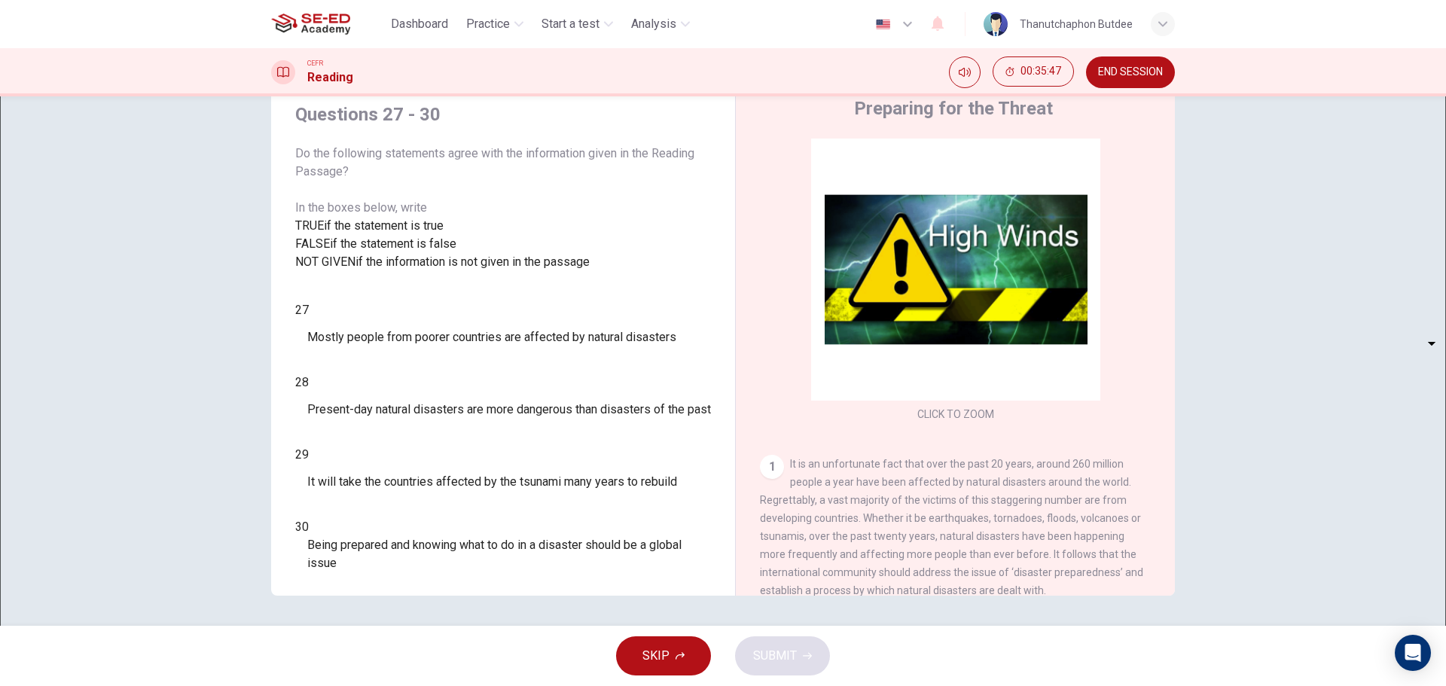
scroll to position [0, 0]
click at [388, 400] on body "This site uses cookies, as explained in our Privacy Policy . If you agree to th…" at bounding box center [723, 343] width 1446 height 686
click at [374, 685] on li "TRUE" at bounding box center [723, 695] width 1446 height 18
type input "TRUE"
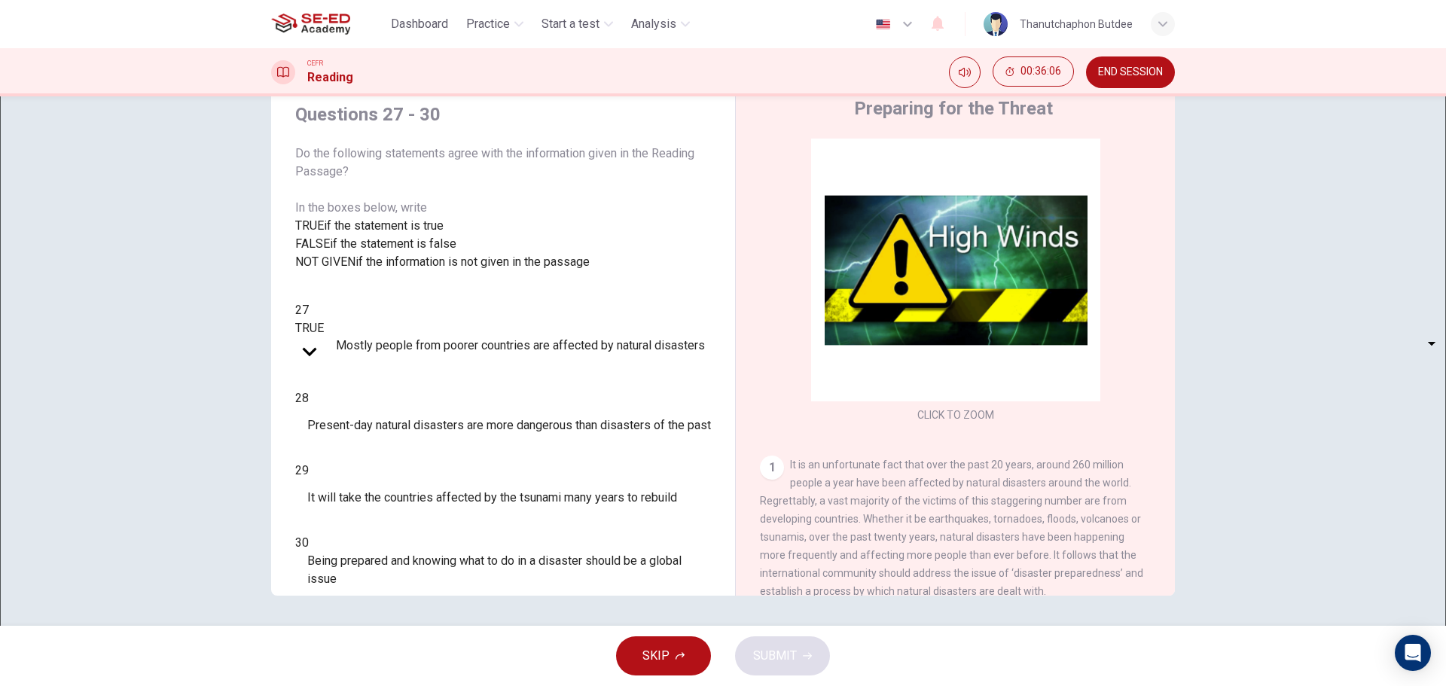
click at [396, 451] on body "This site uses cookies, as explained in our Privacy Policy . If you agree to th…" at bounding box center [723, 343] width 1446 height 686
click at [382, 685] on li "TRUE" at bounding box center [723, 695] width 1446 height 18
type input "TRUE"
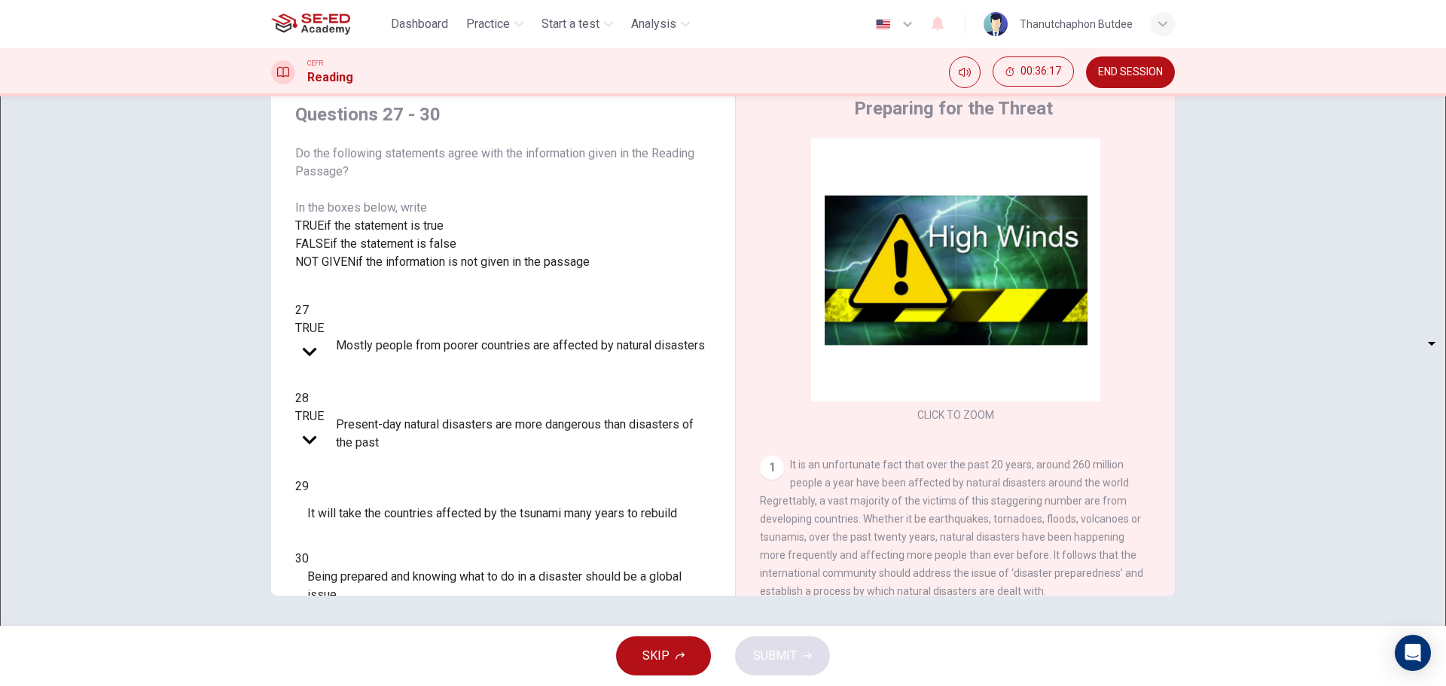
click at [395, 495] on body "This site uses cookies, as explained in our Privacy Policy . If you agree to th…" at bounding box center [723, 343] width 1446 height 686
type input "NOT GIVEN"
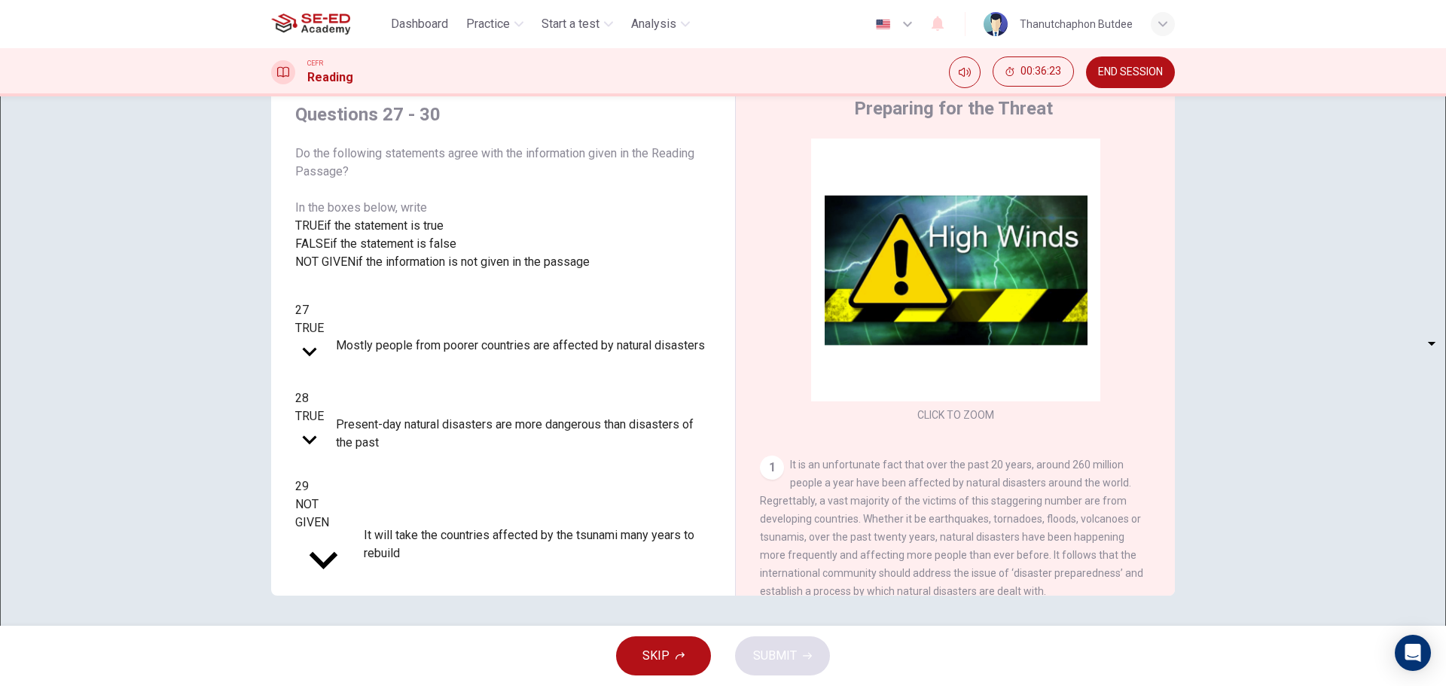
click at [397, 532] on body "This site uses cookies, as explained in our Privacy Policy . If you agree to th…" at bounding box center [723, 343] width 1446 height 686
click at [363, 685] on li "TRUE" at bounding box center [723, 695] width 1446 height 18
type input "TRUE"
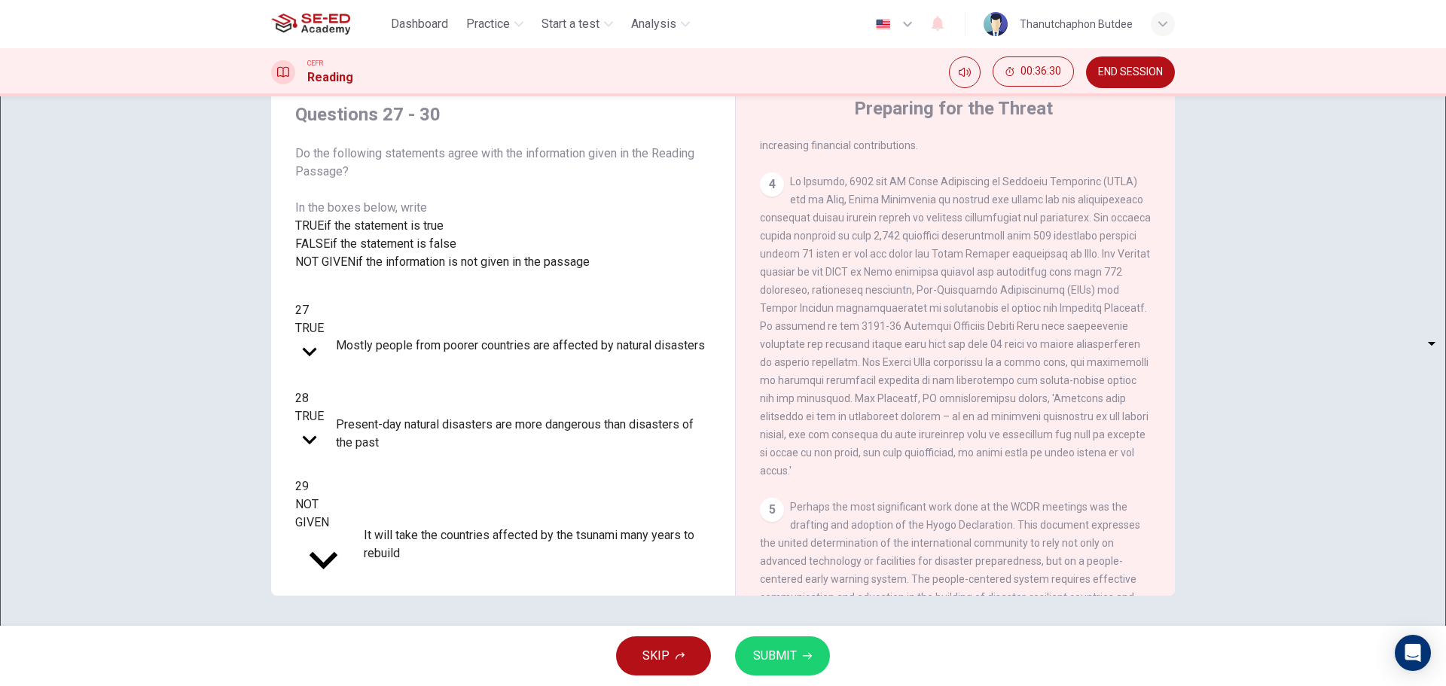
scroll to position [979, 0]
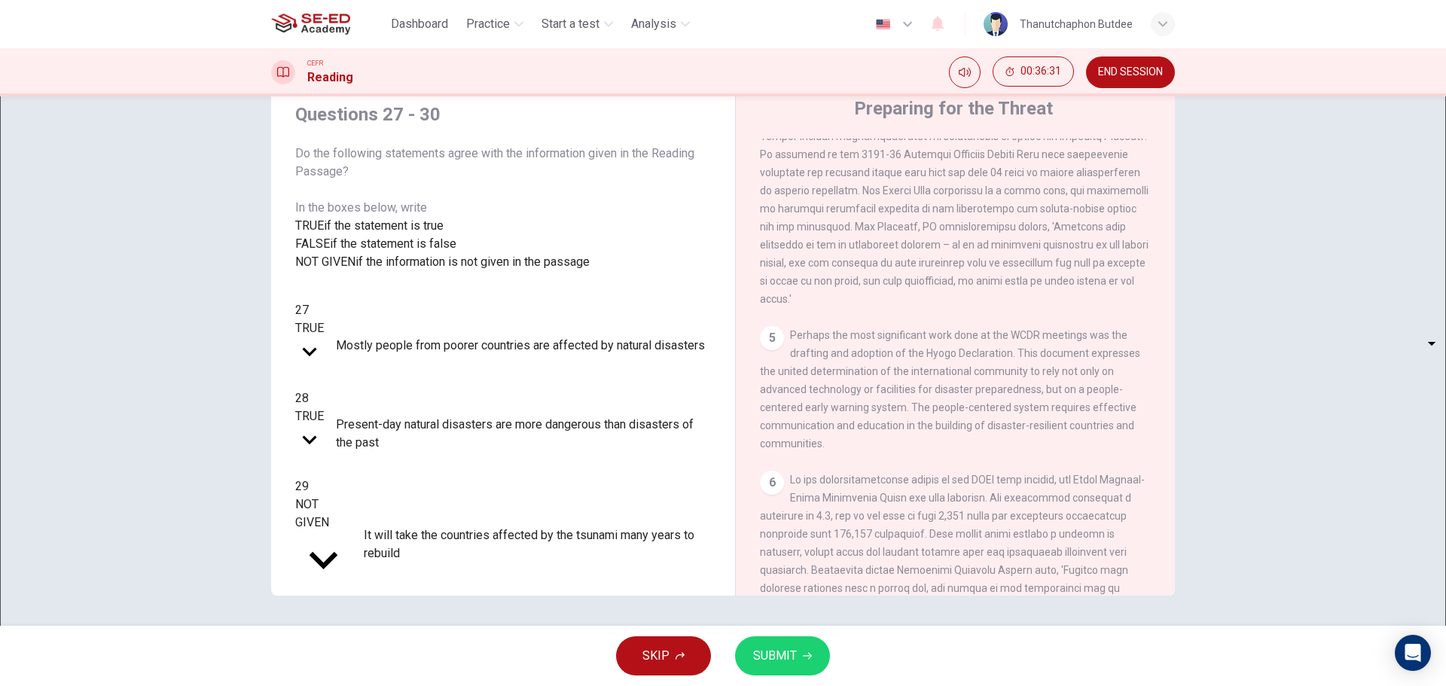
click at [773, 650] on span "SUBMIT" at bounding box center [775, 655] width 44 height 21
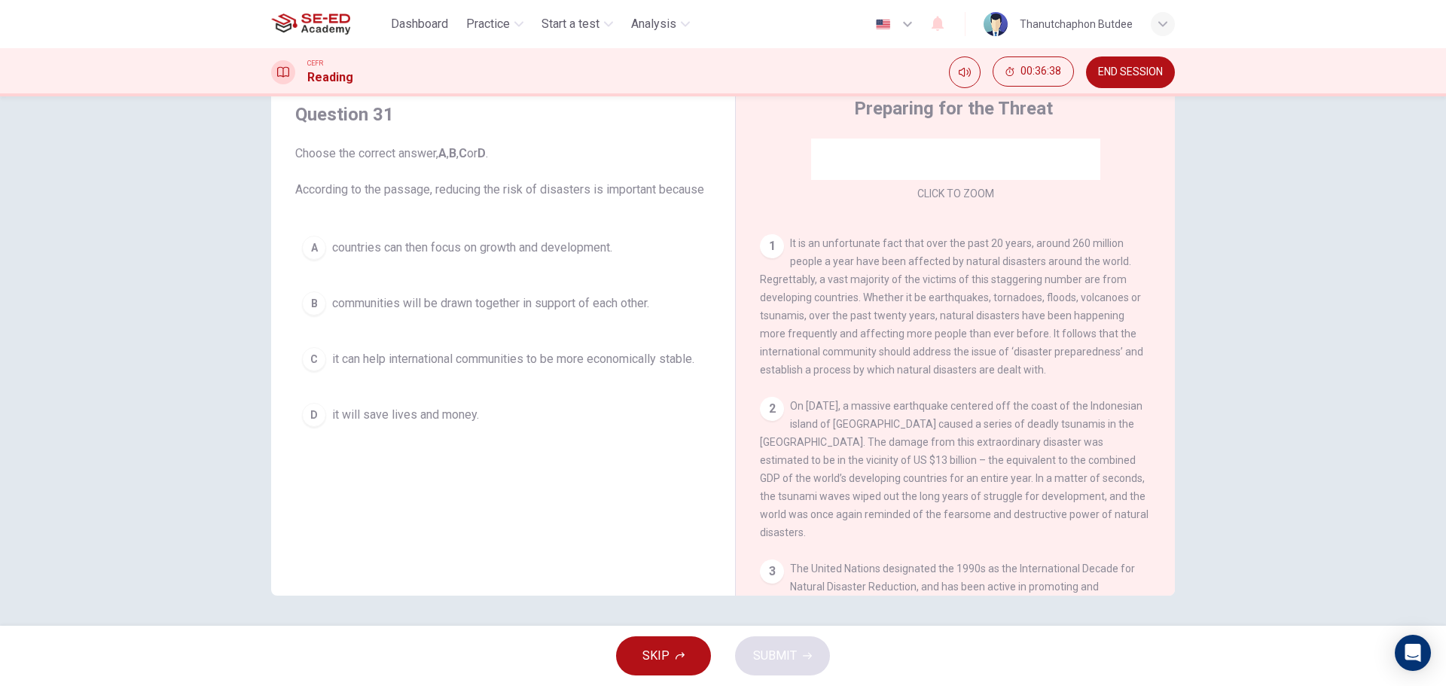
scroll to position [301, 0]
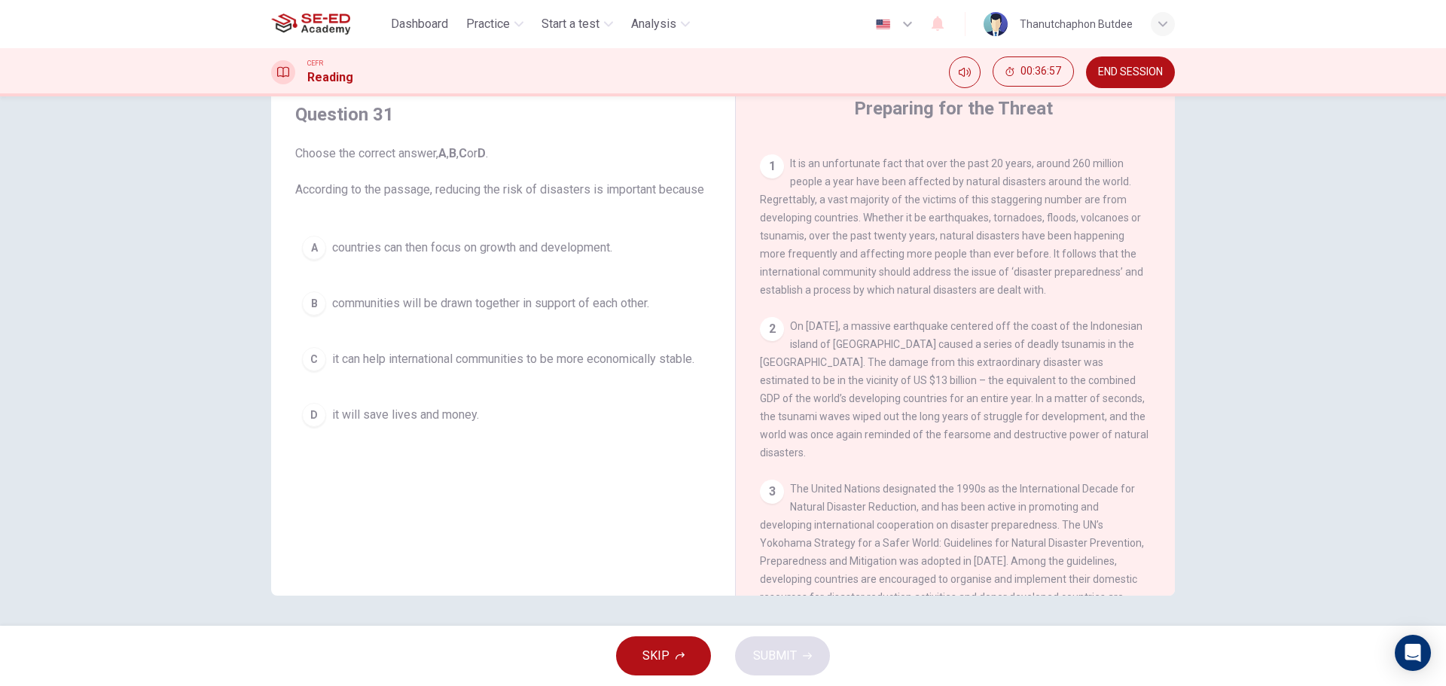
click at [563, 386] on div "A countries can then focus on growth and development. B communities will be dra…" at bounding box center [503, 331] width 416 height 205
click at [562, 365] on span "it can help international communities to be more economically stable." at bounding box center [513, 359] width 362 height 18
click at [404, 423] on button "D it will save lives and money." at bounding box center [503, 404] width 416 height 38
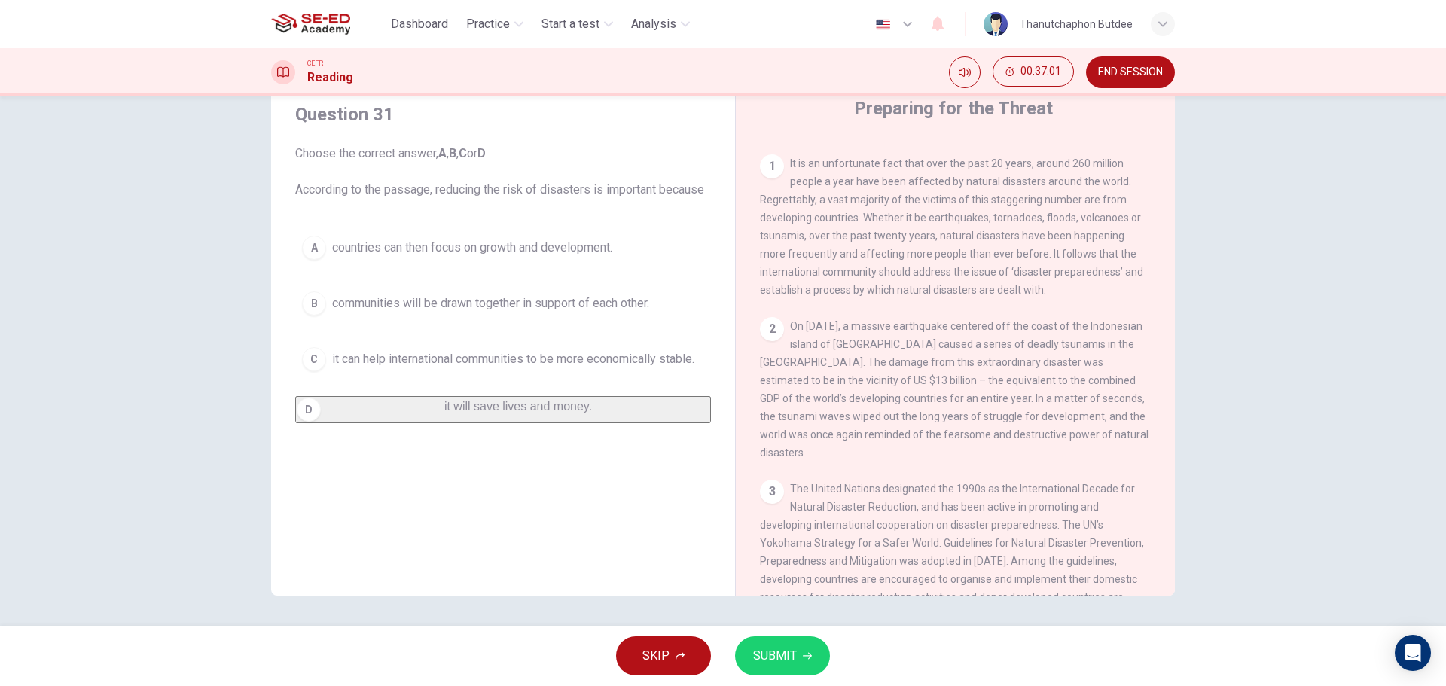
click at [786, 672] on button "SUBMIT" at bounding box center [782, 655] width 95 height 39
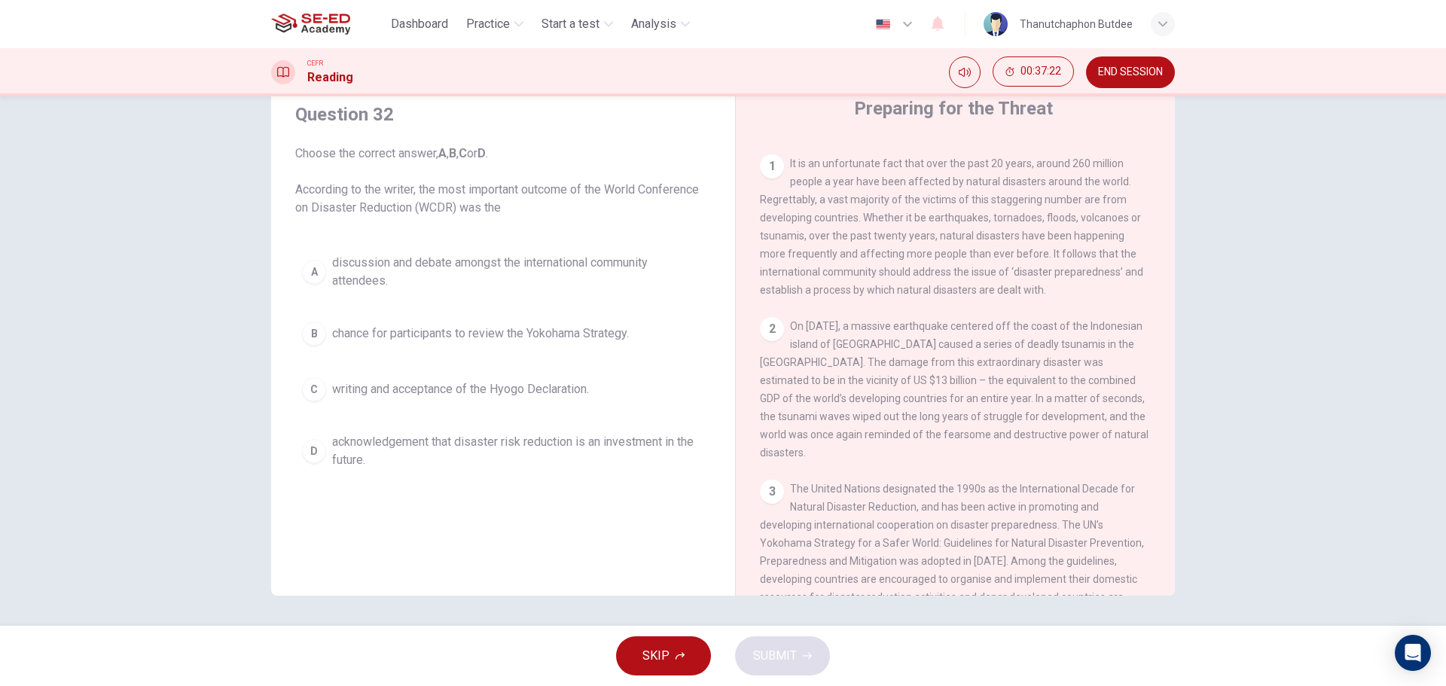
click at [442, 392] on span "writing and acceptance of the Hyogo Declaration." at bounding box center [460, 389] width 257 height 18
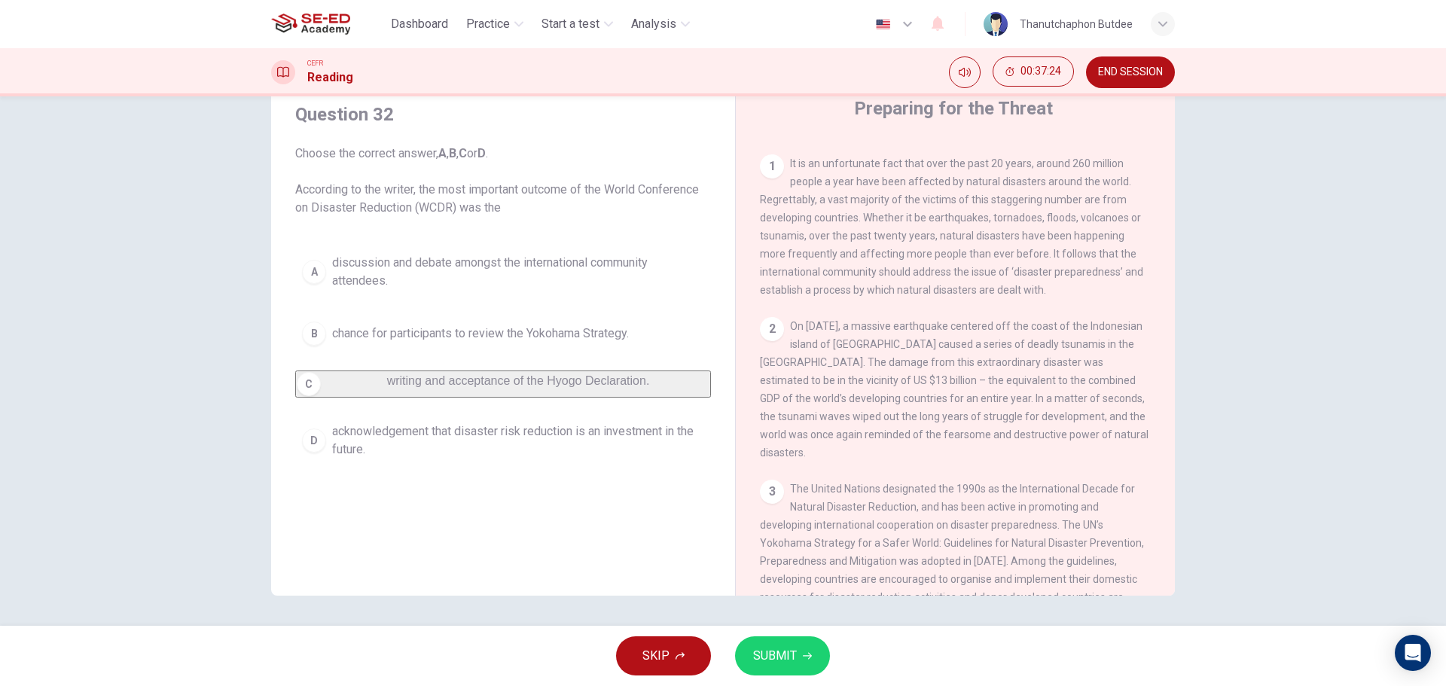
click at [474, 332] on span "chance for participants to review the Yokohama Strategy." at bounding box center [480, 333] width 297 height 18
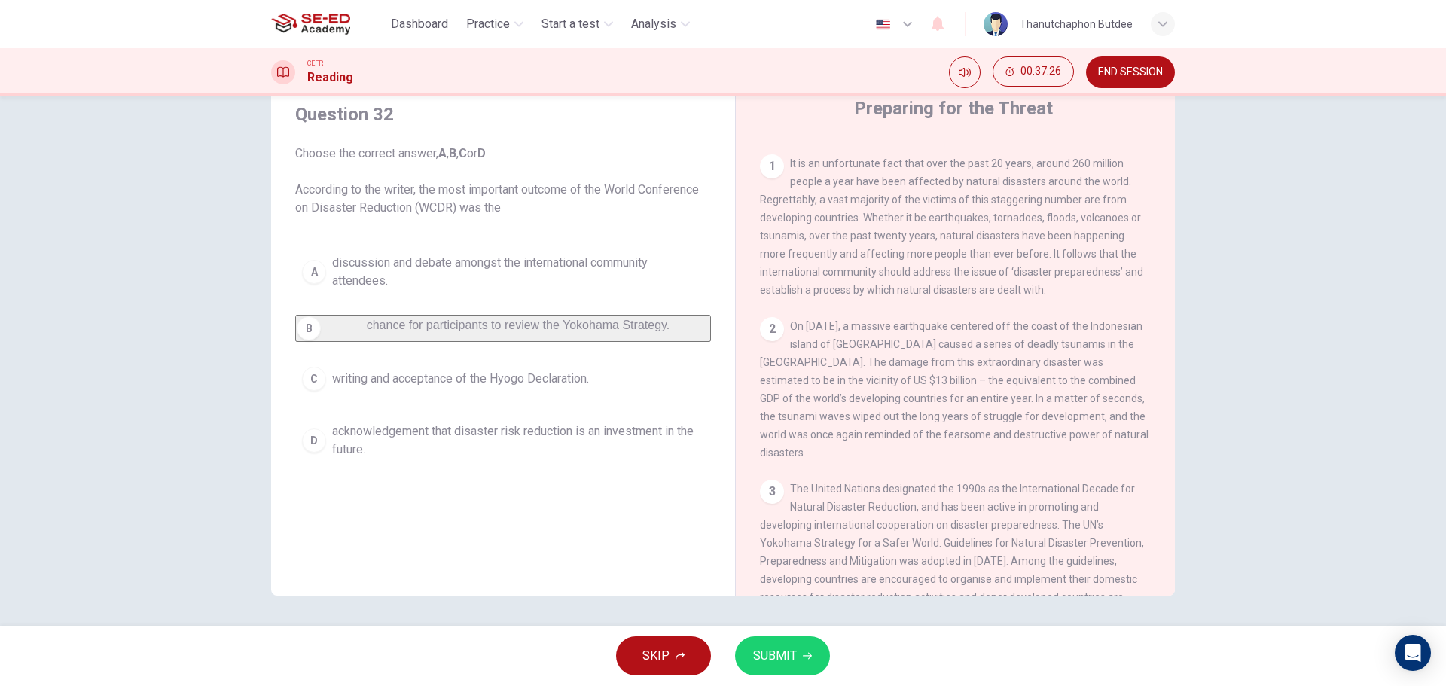
click at [541, 261] on span "discussion and debate amongst the international community attendees." at bounding box center [518, 272] width 372 height 36
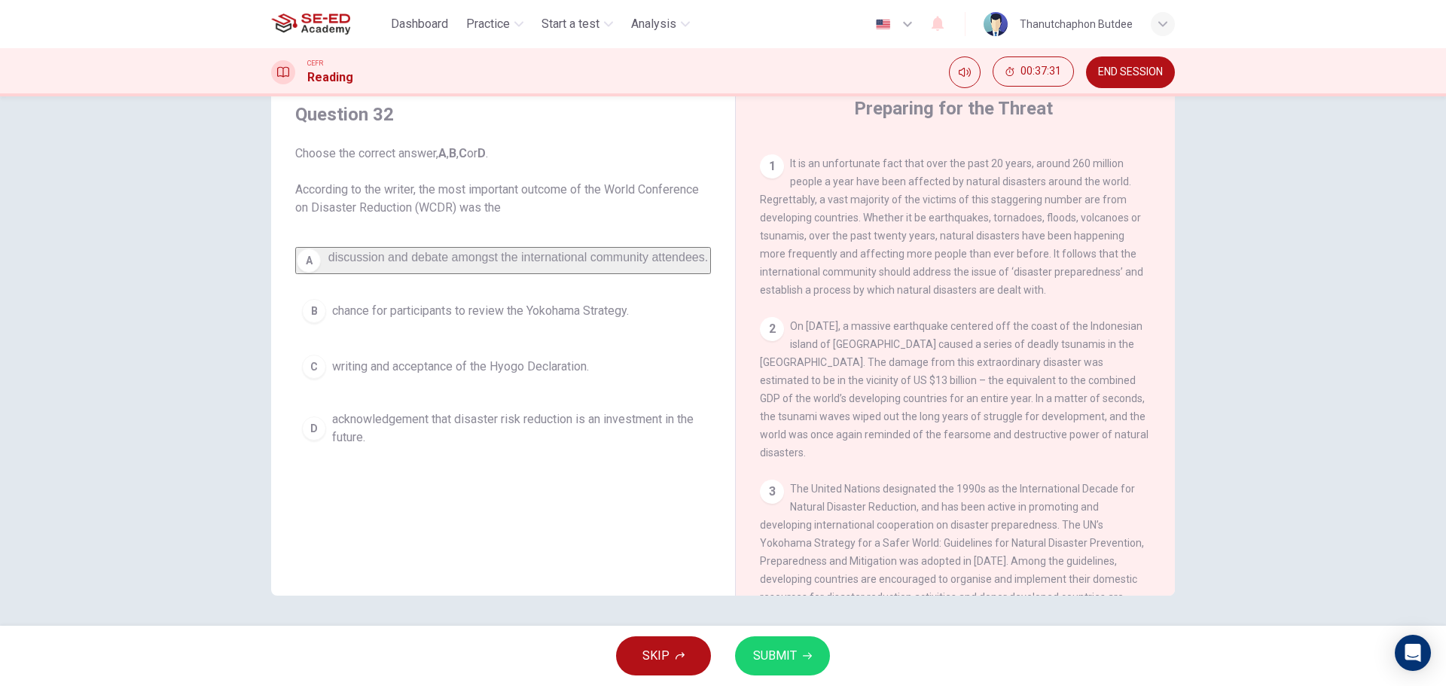
click at [618, 446] on span "acknowledgement that disaster risk reduction is an investment in the future." at bounding box center [518, 428] width 372 height 36
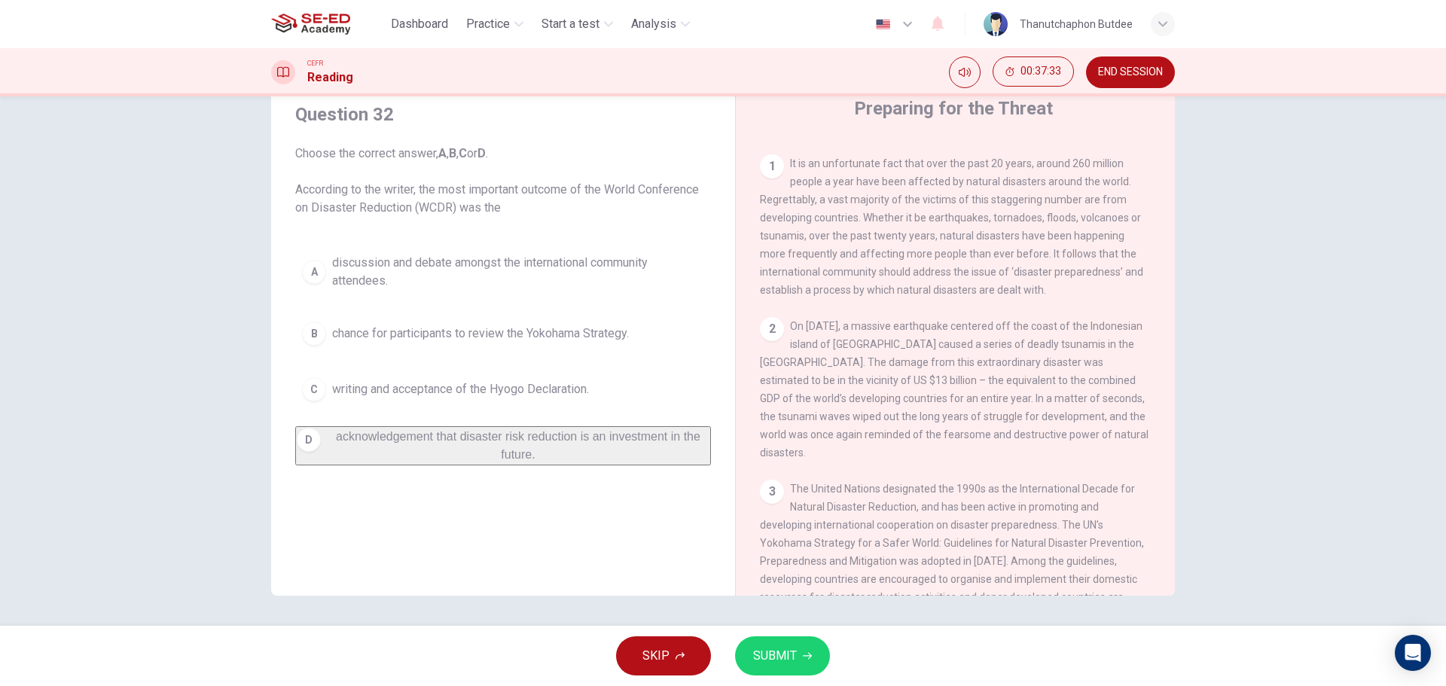
click at [793, 665] on span "SUBMIT" at bounding box center [775, 655] width 44 height 21
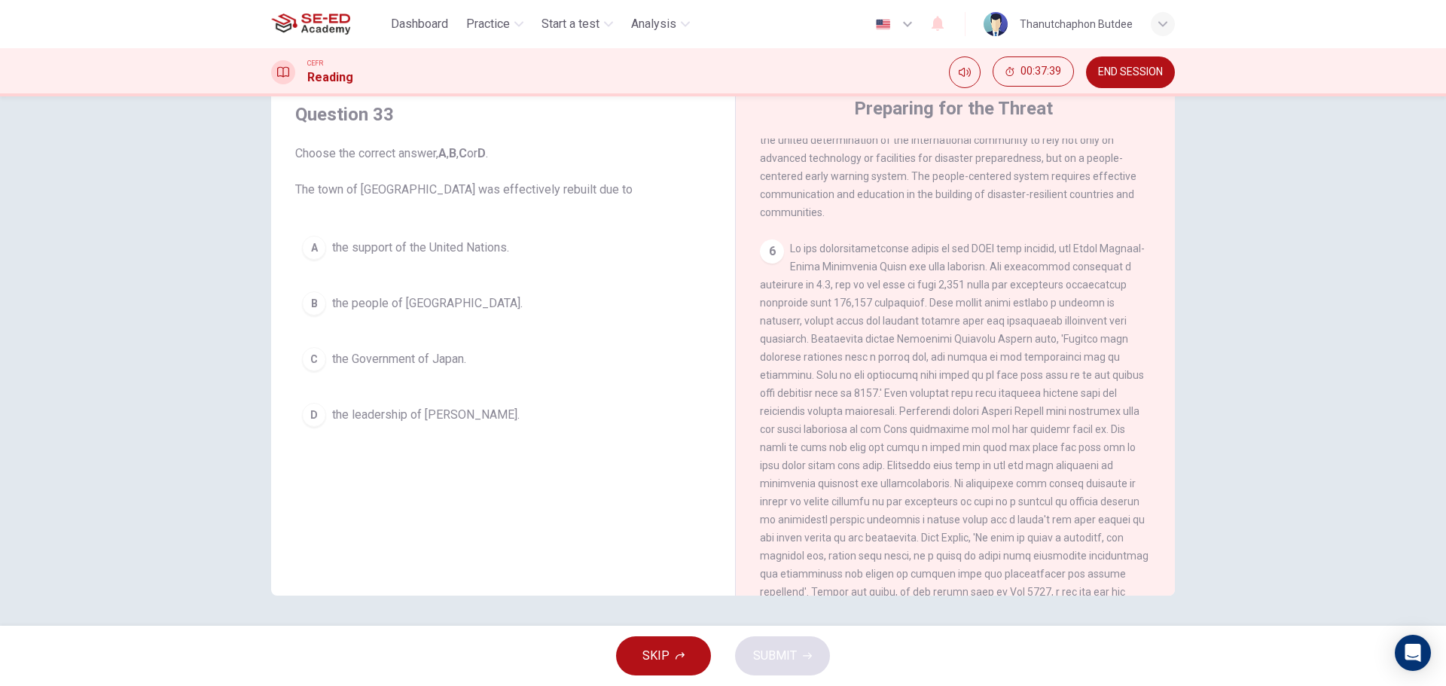
scroll to position [1305, 0]
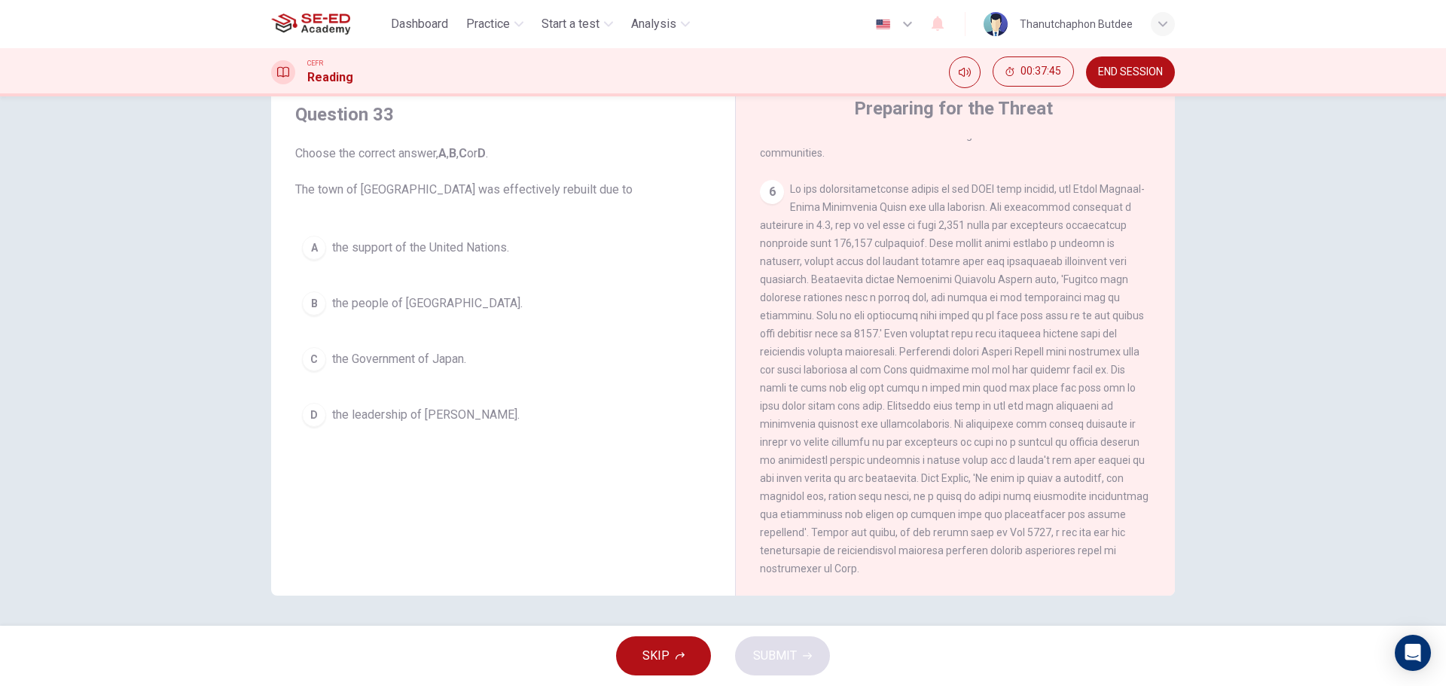
drag, startPoint x: 842, startPoint y: 577, endPoint x: 809, endPoint y: 539, distance: 50.1
click at [809, 539] on div "6" at bounding box center [956, 379] width 392 height 398
click at [492, 245] on span "the support of the United Nations." at bounding box center [420, 248] width 177 height 18
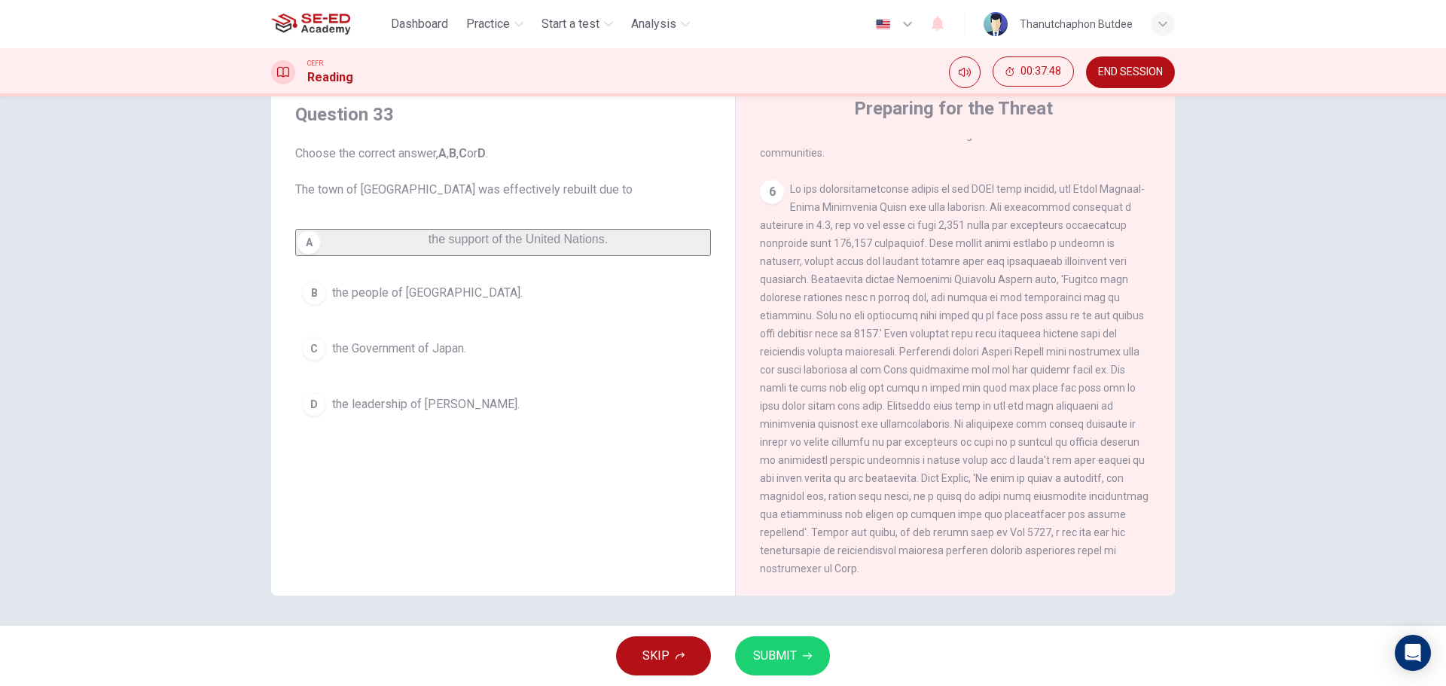
click at [806, 661] on button "SUBMIT" at bounding box center [782, 655] width 95 height 39
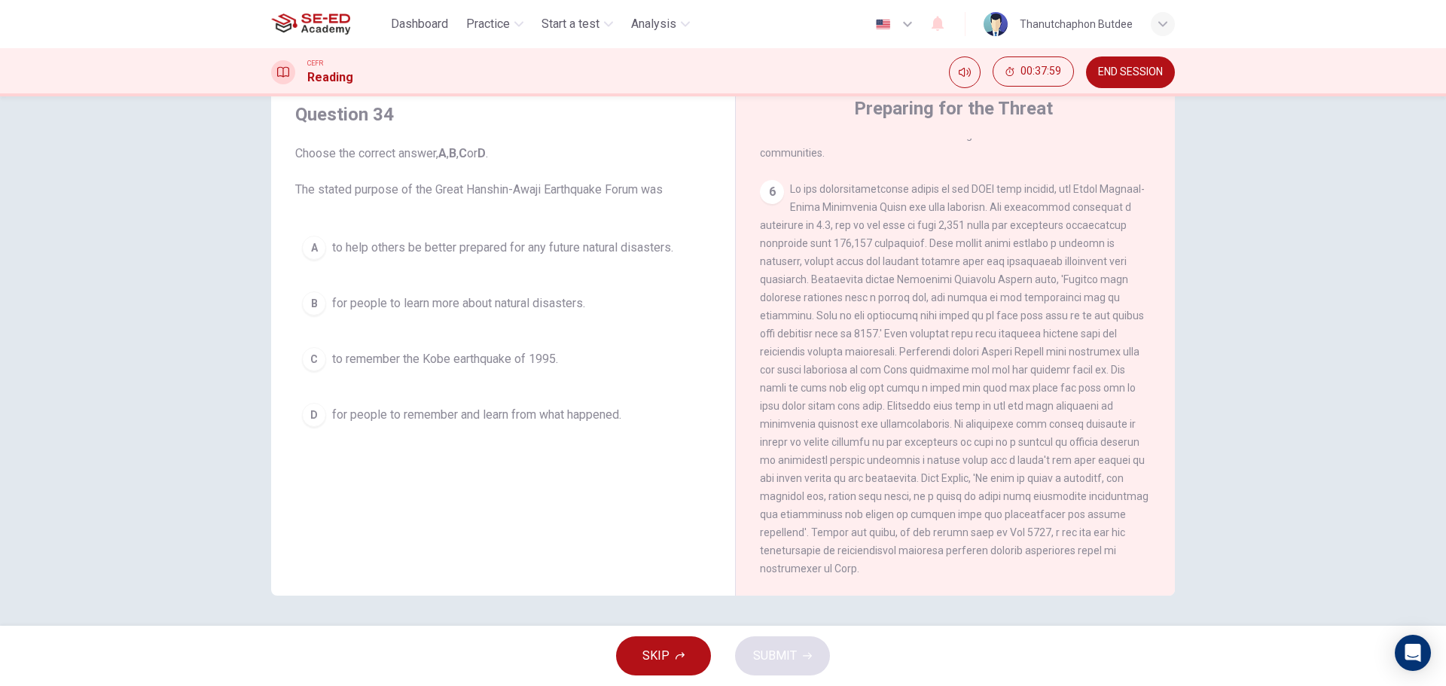
click at [1120, 76] on span "END SESSION" at bounding box center [1130, 72] width 65 height 12
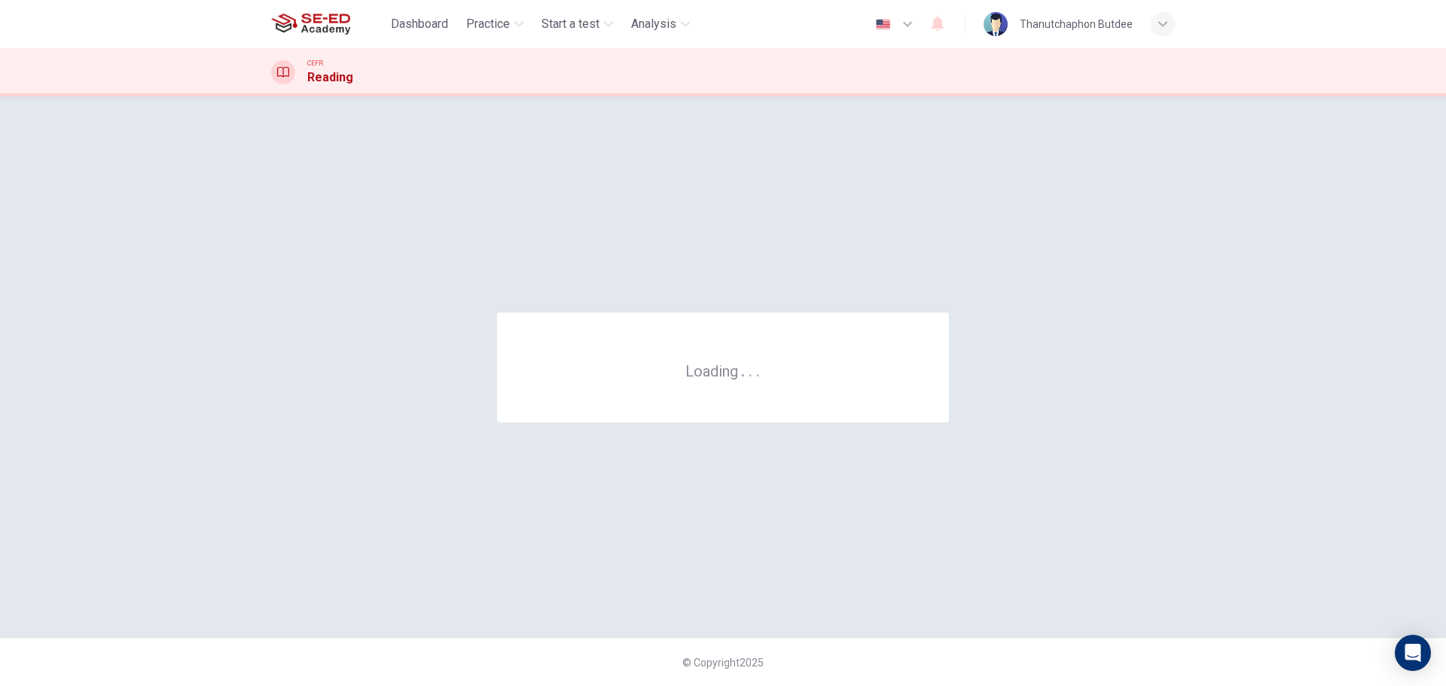
scroll to position [0, 0]
